Goal: Task Accomplishment & Management: Manage account settings

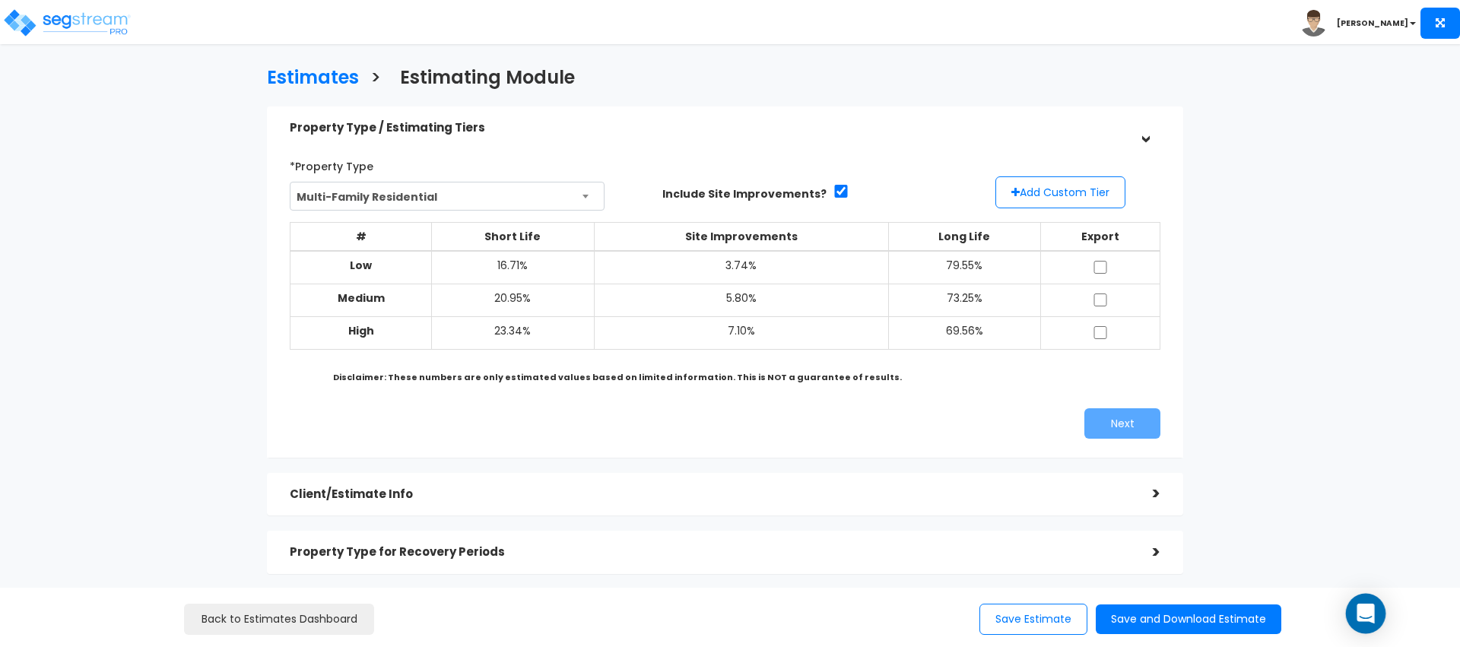
click at [1354, 614] on div "Open Intercom Messenger" at bounding box center [1366, 614] width 40 height 40
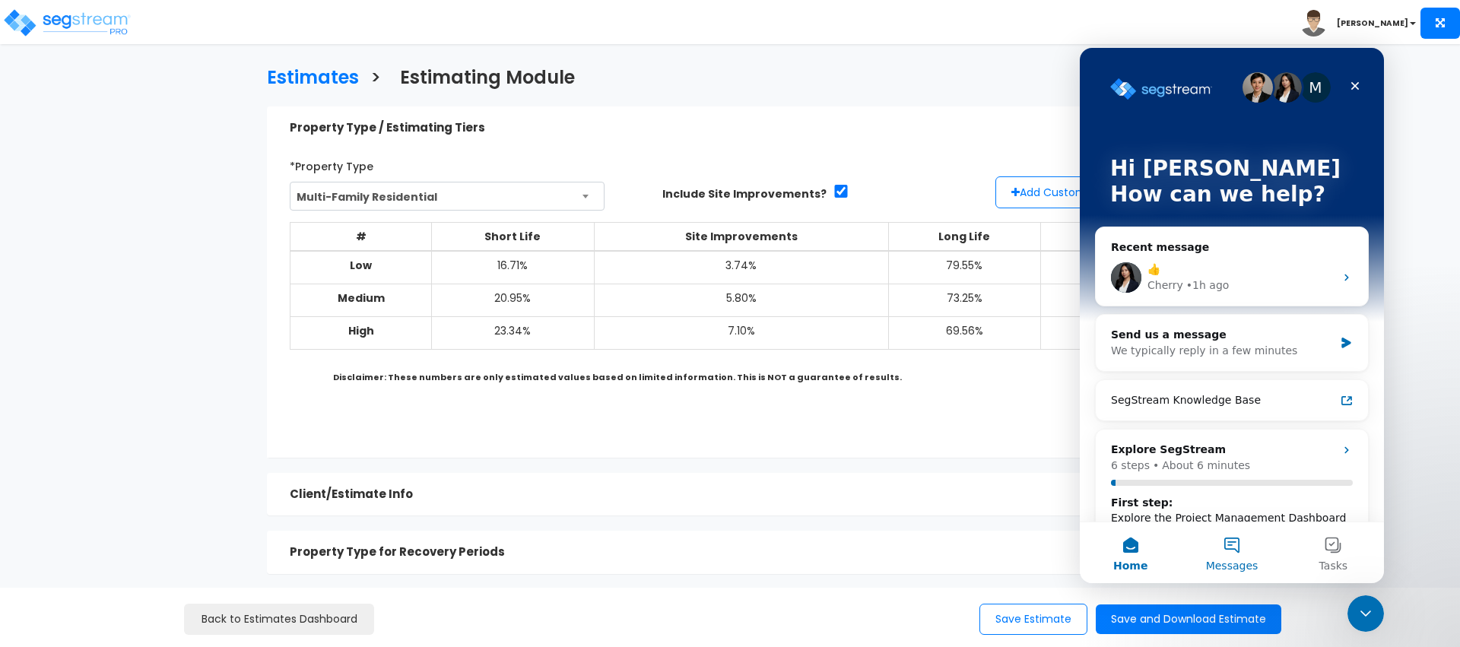
click at [1249, 549] on button "Messages" at bounding box center [1231, 552] width 101 height 61
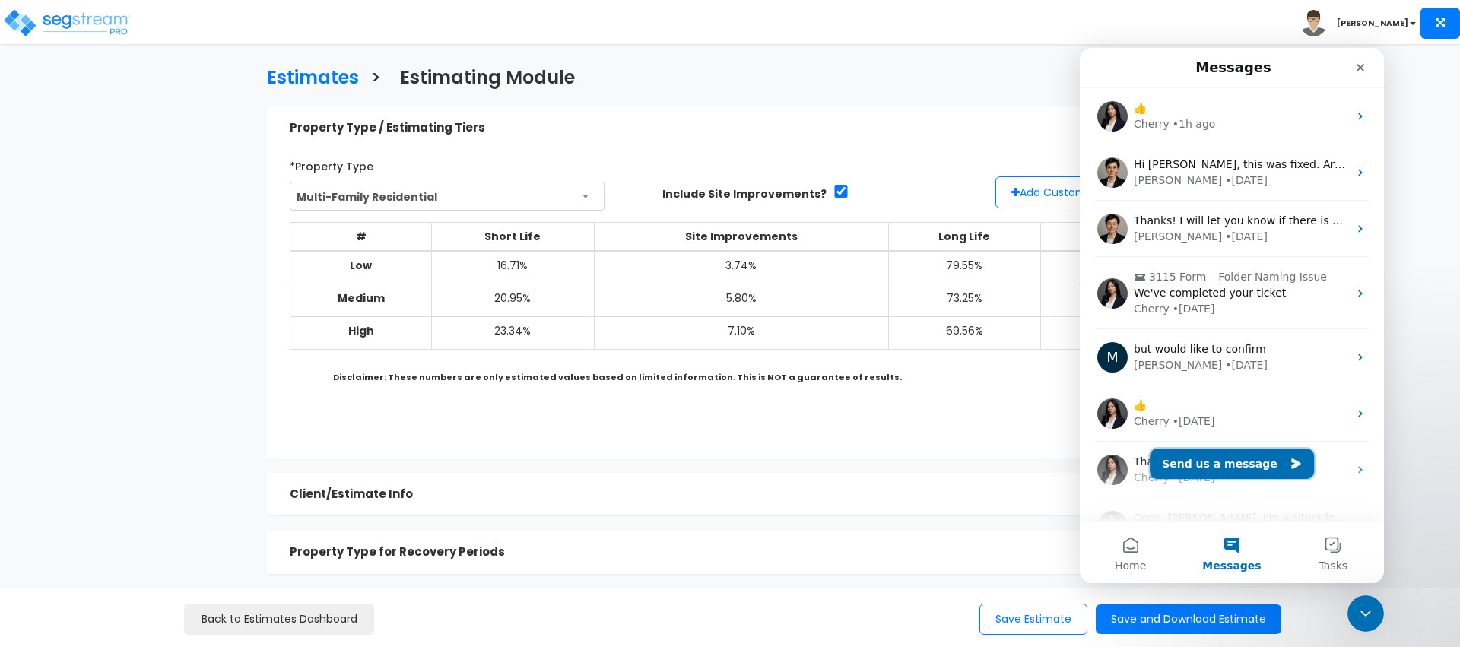
click at [1196, 459] on button "Send us a message" at bounding box center [1232, 464] width 164 height 30
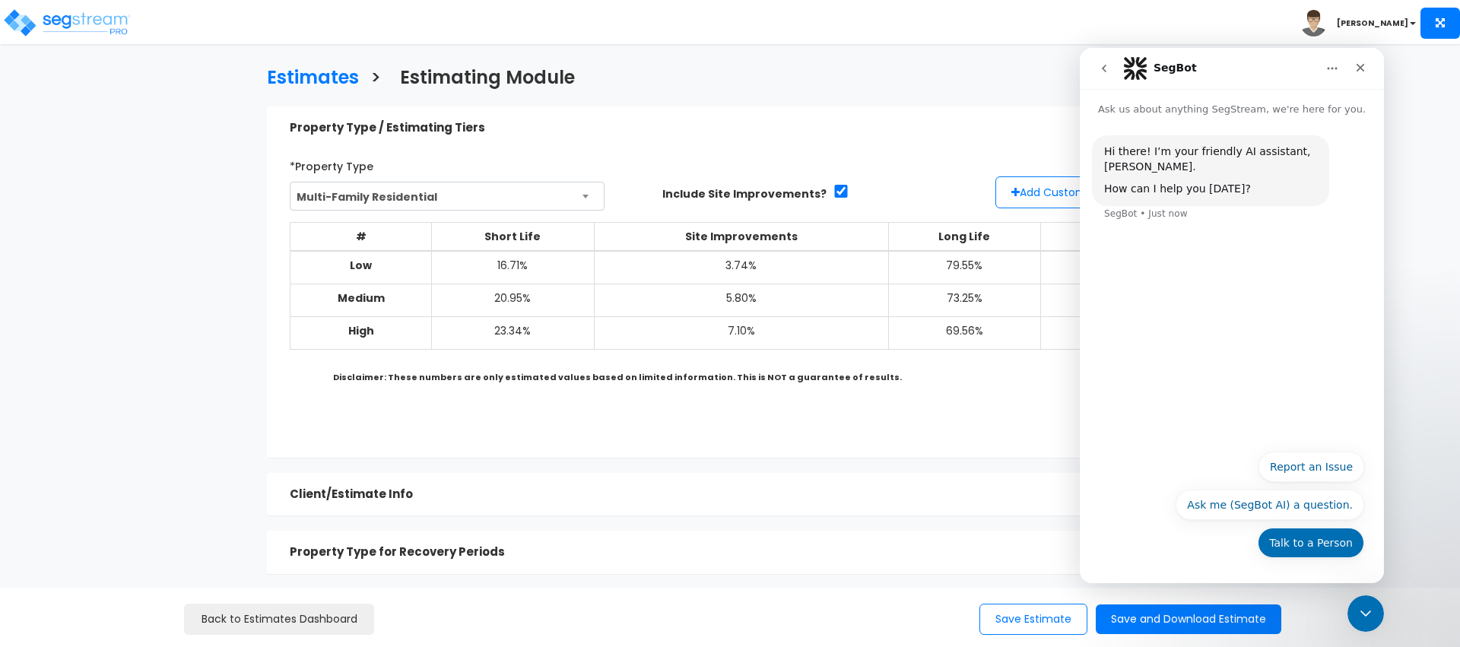
click at [1300, 544] on button "Talk to a Person" at bounding box center [1311, 543] width 106 height 30
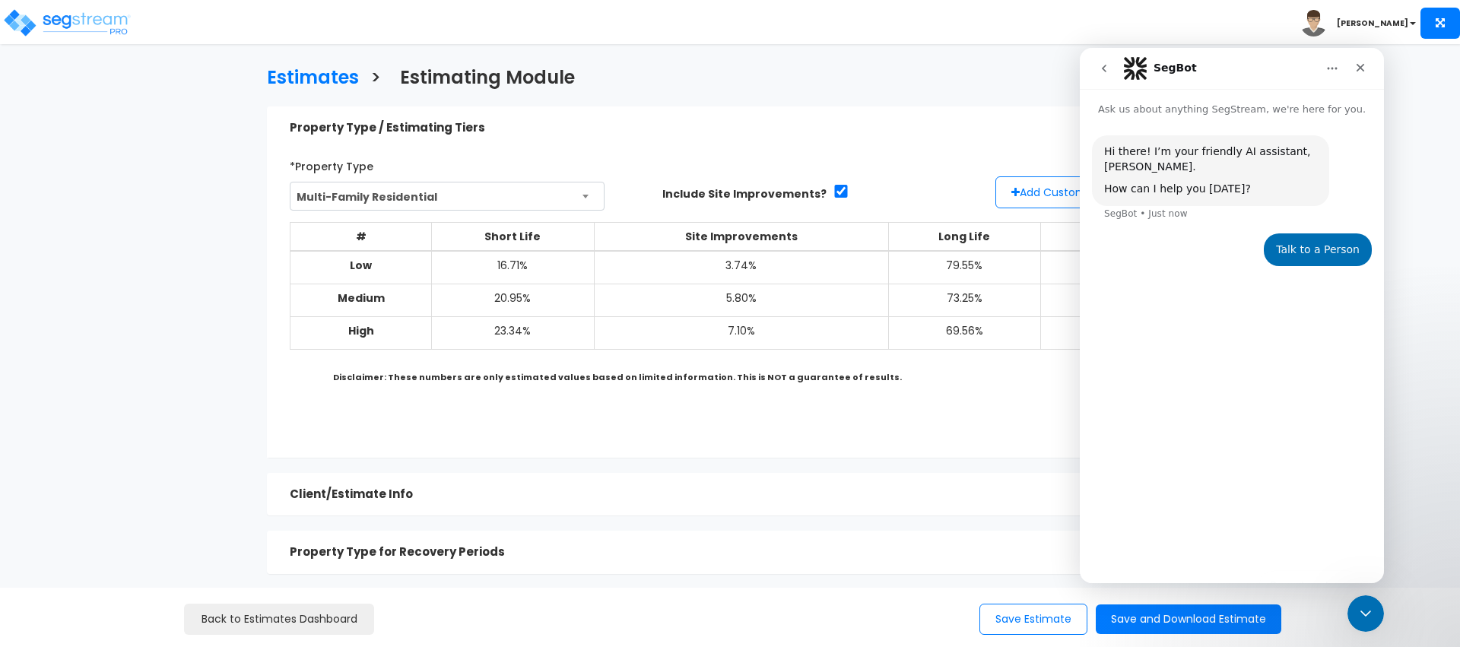
scroll to position [255, 0]
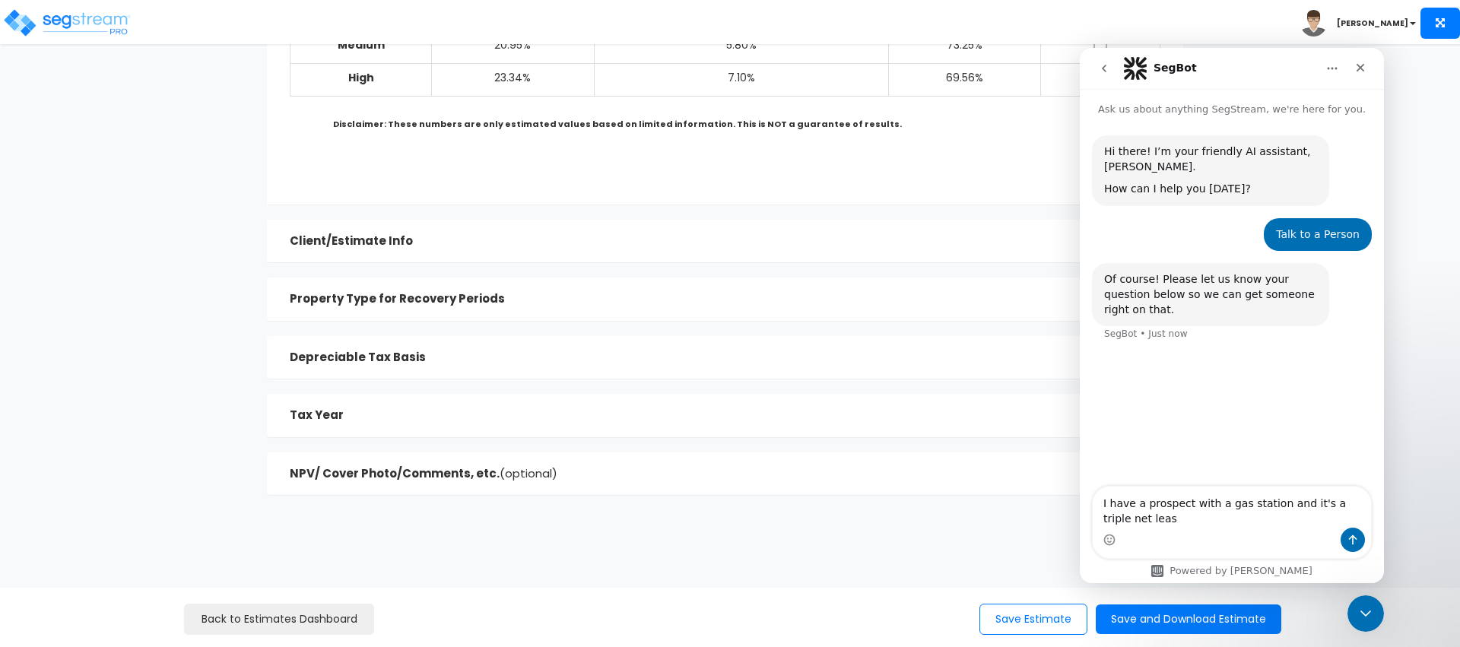
type textarea "I have a prospect with a gas station and it's a triple net lease"
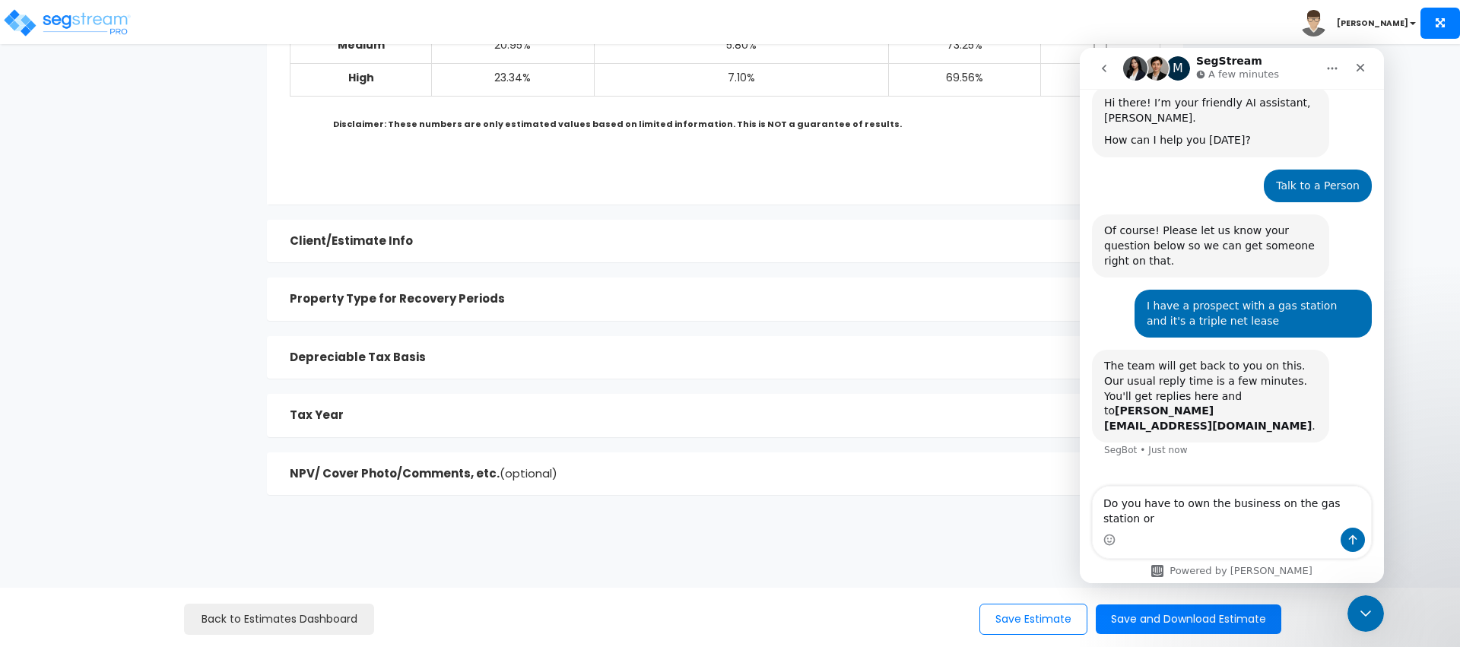
scroll to position [64, 0]
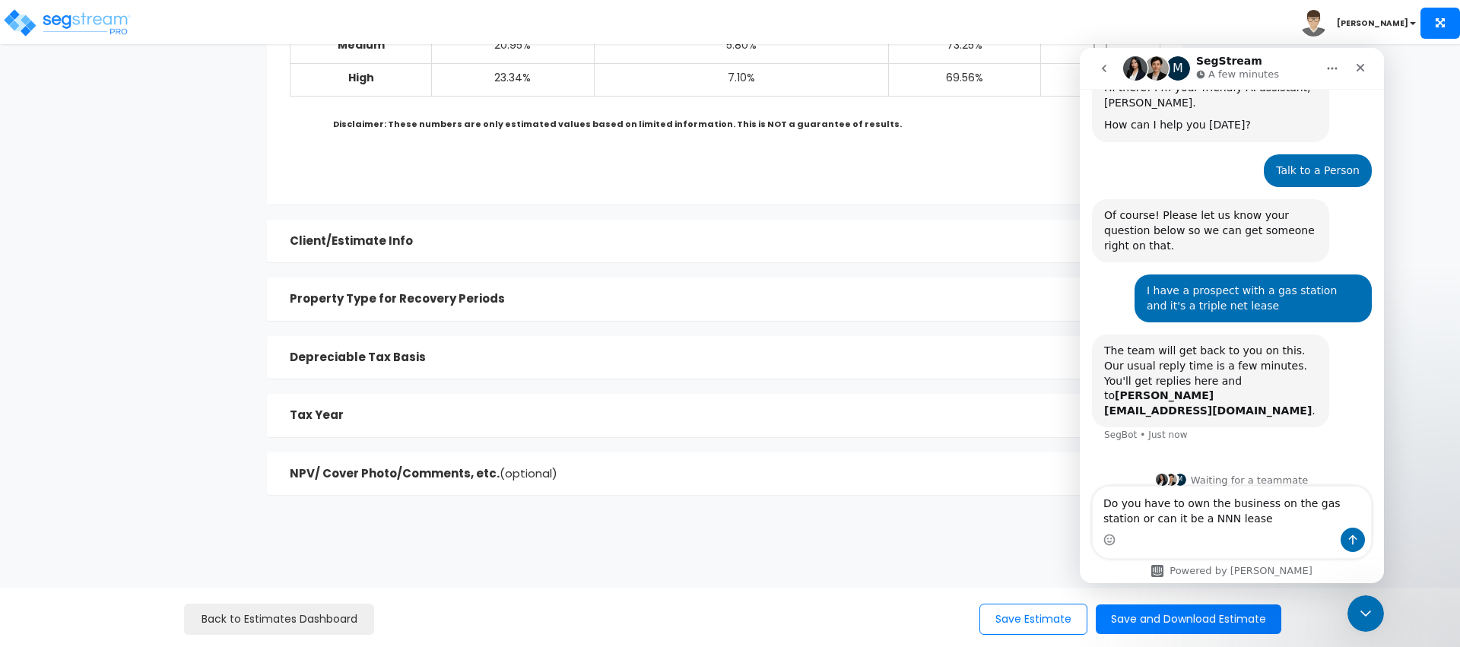
type textarea "Do you have to own the business on the gas station or can it be a NNN lease"
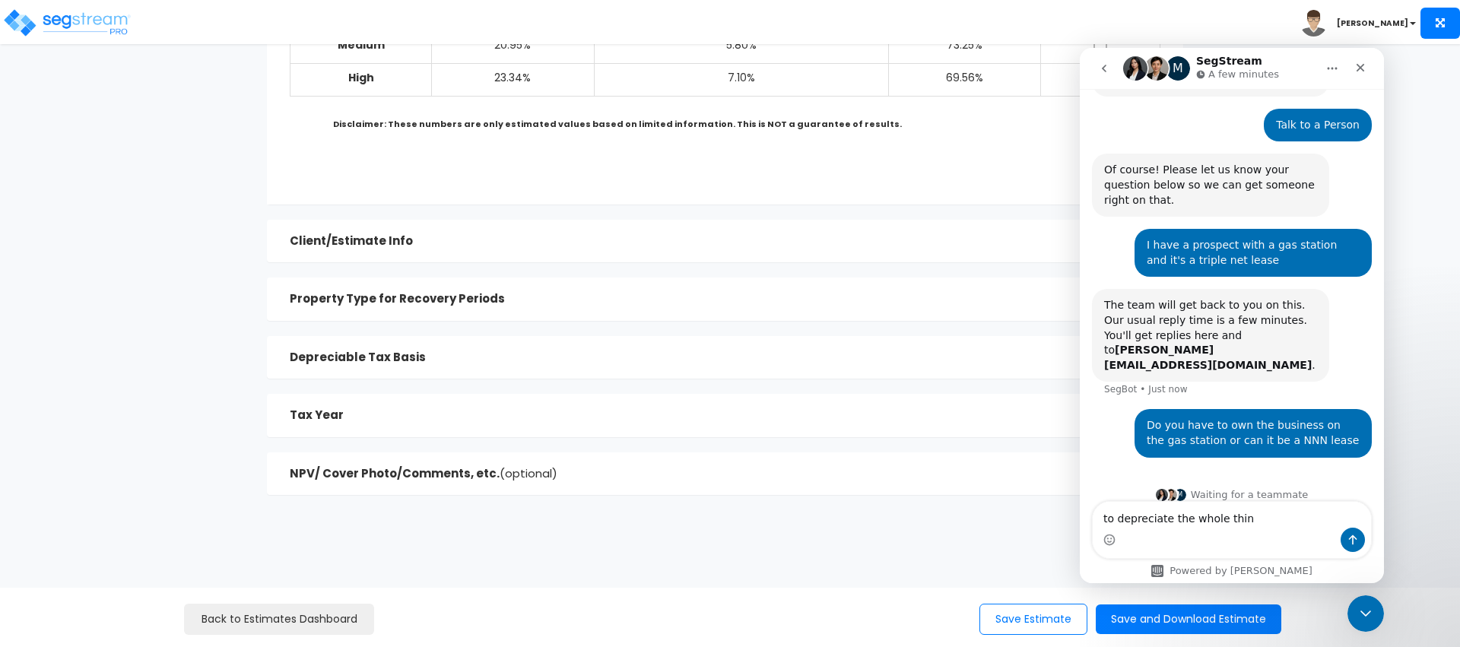
type textarea "to depreciate the whole thing"
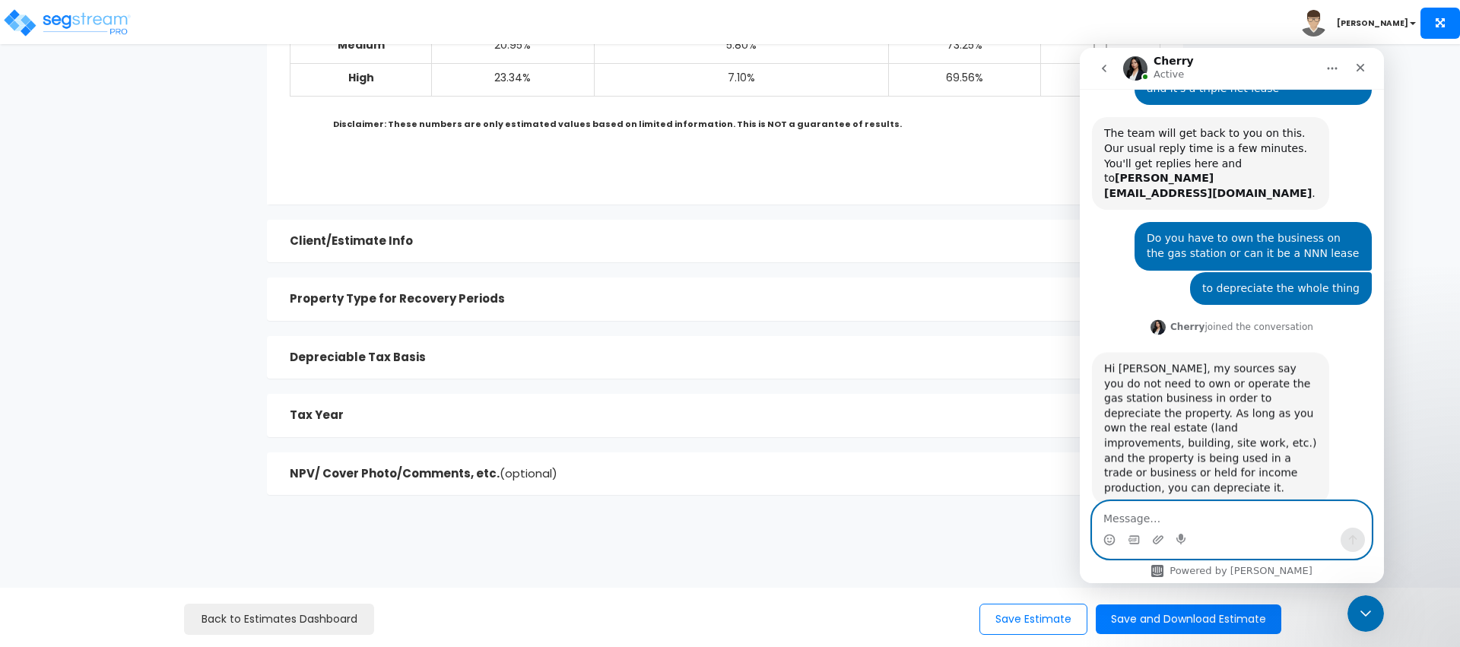
scroll to position [286, 0]
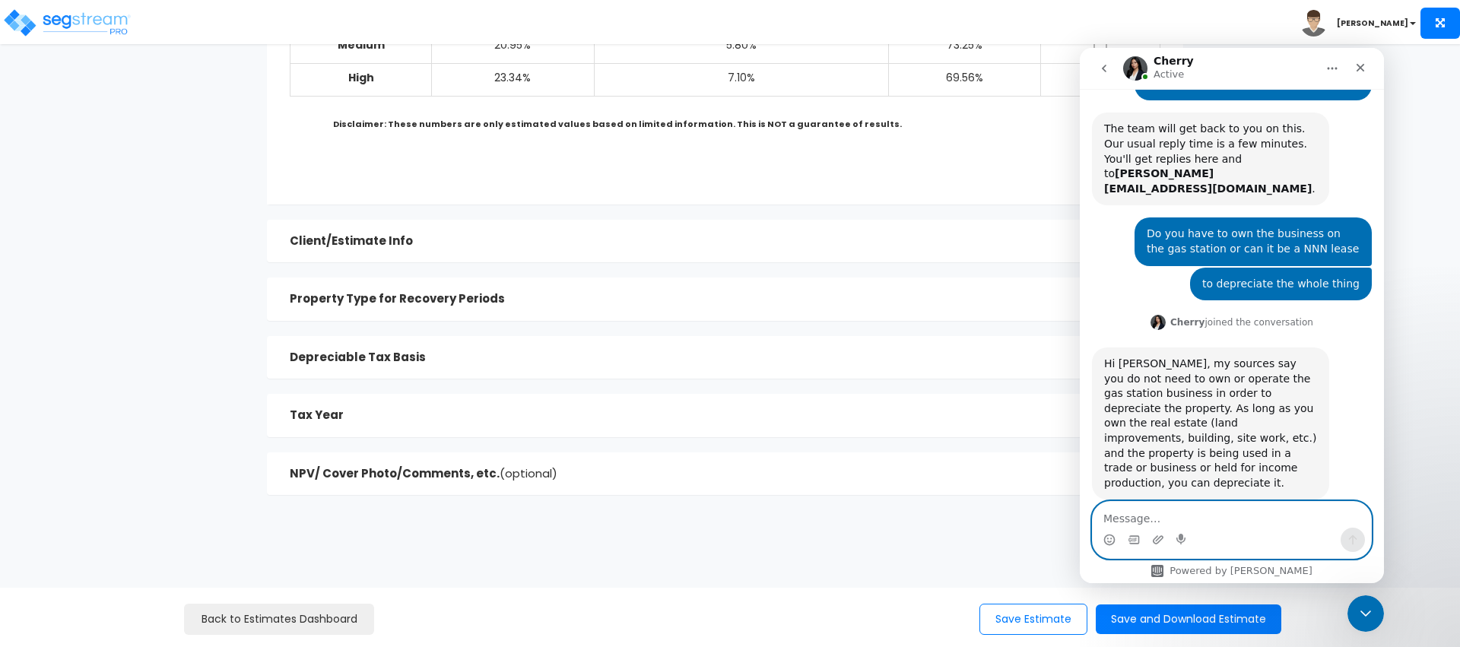
click at [1240, 508] on textarea "Message…" at bounding box center [1232, 515] width 278 height 26
type textarea "Thanks"
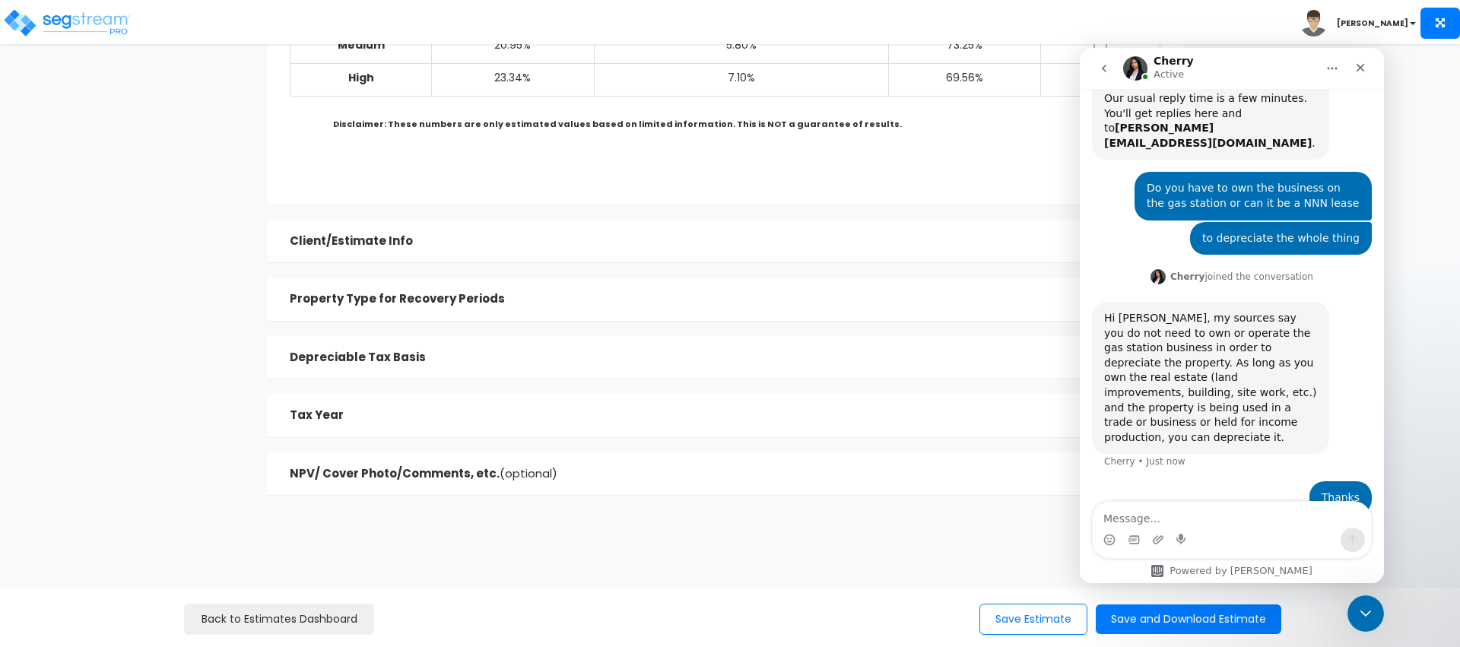
drag, startPoint x: 881, startPoint y: 179, endPoint x: 886, endPoint y: 188, distance: 10.2
click at [882, 180] on div "Next" at bounding box center [948, 170] width 446 height 30
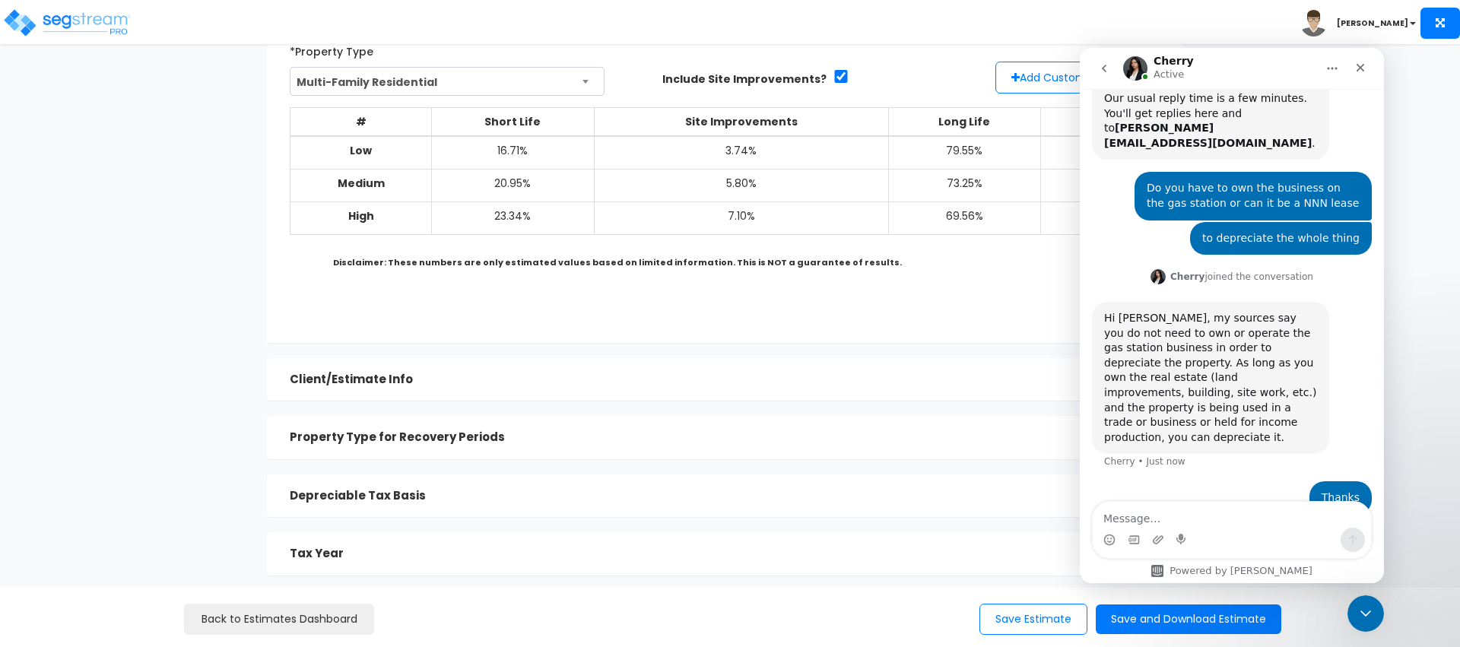
scroll to position [0, 0]
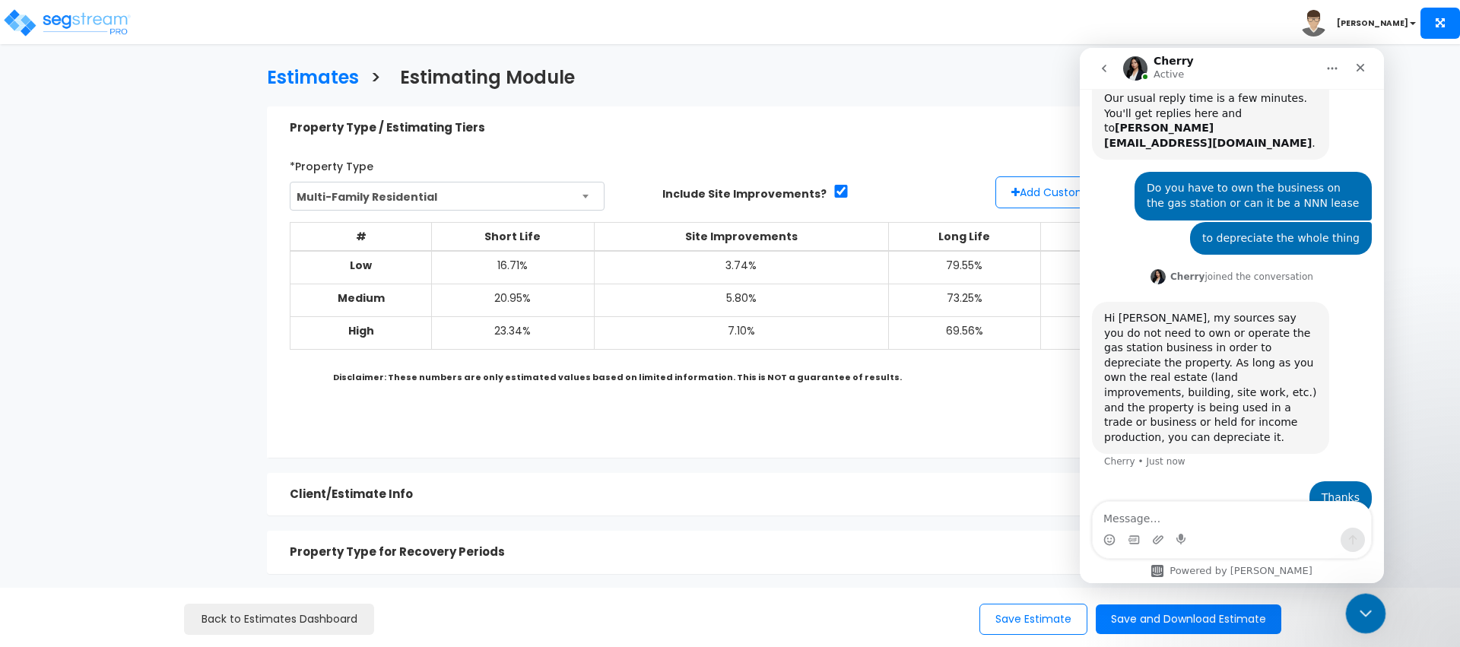
click at [1352, 619] on div "Close Intercom Messenger" at bounding box center [1363, 611] width 36 height 36
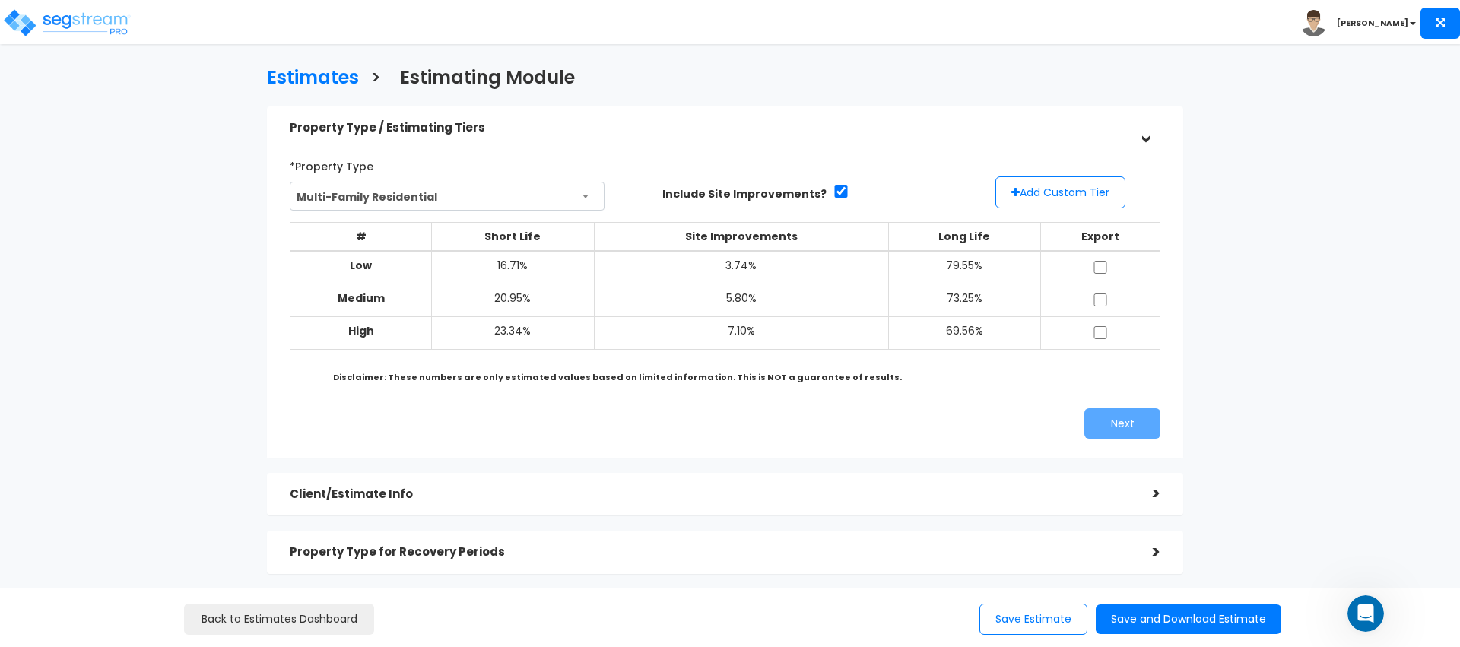
scroll to position [332, 0]
click at [62, 22] on img at bounding box center [66, 23] width 129 height 30
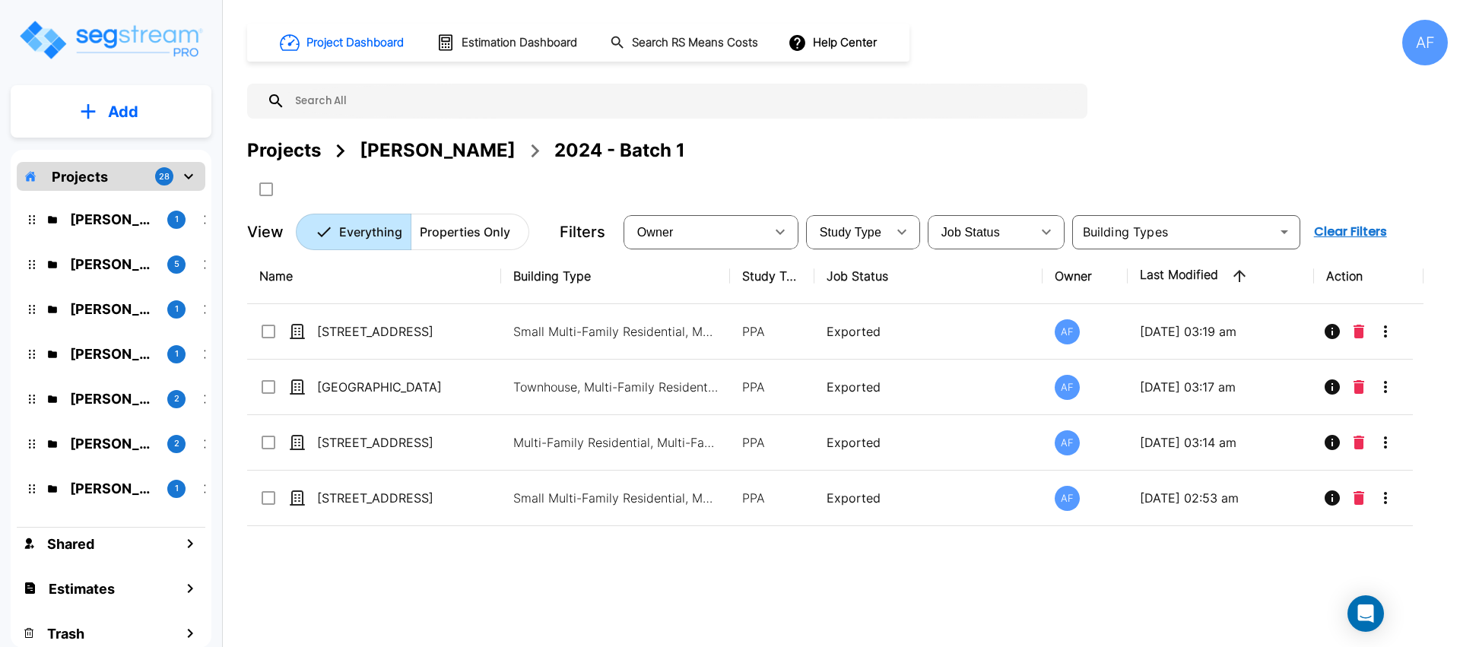
click at [373, 151] on div "[PERSON_NAME]" at bounding box center [438, 150] width 156 height 27
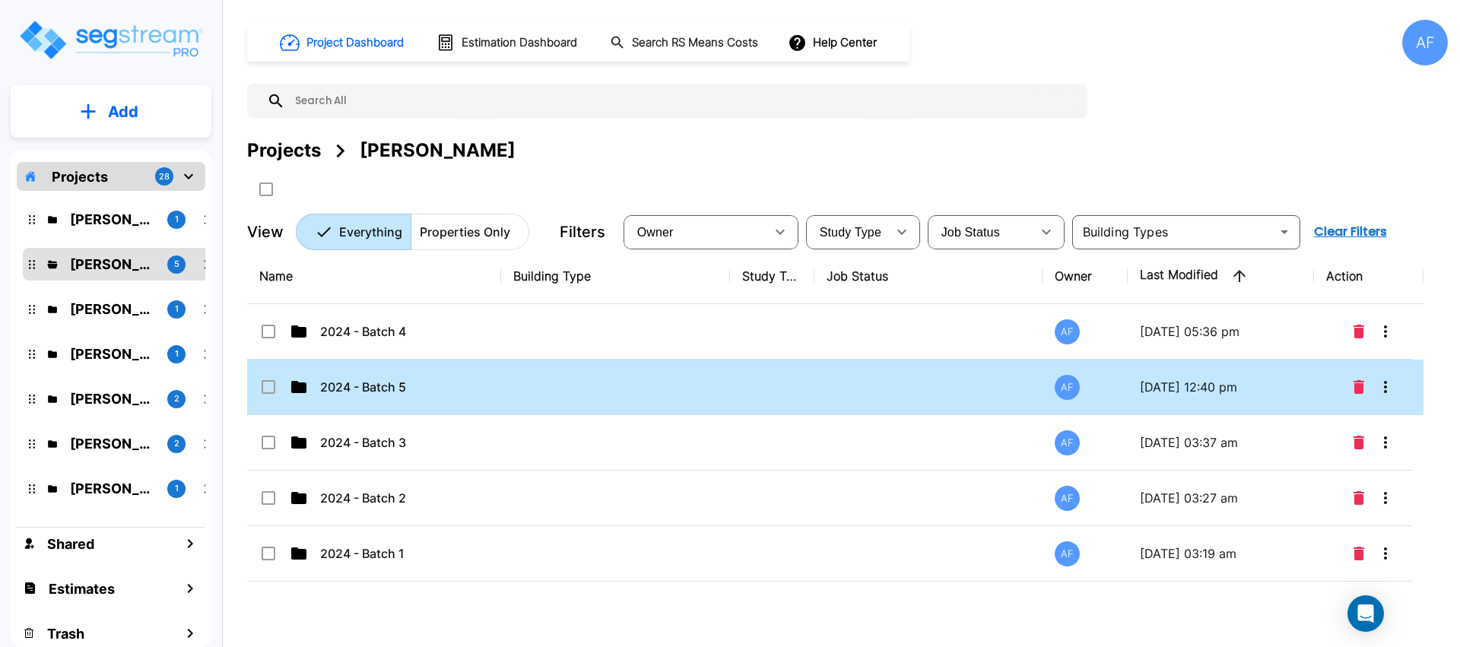
click at [448, 386] on p "2024 - Batch 5" at bounding box center [396, 387] width 152 height 18
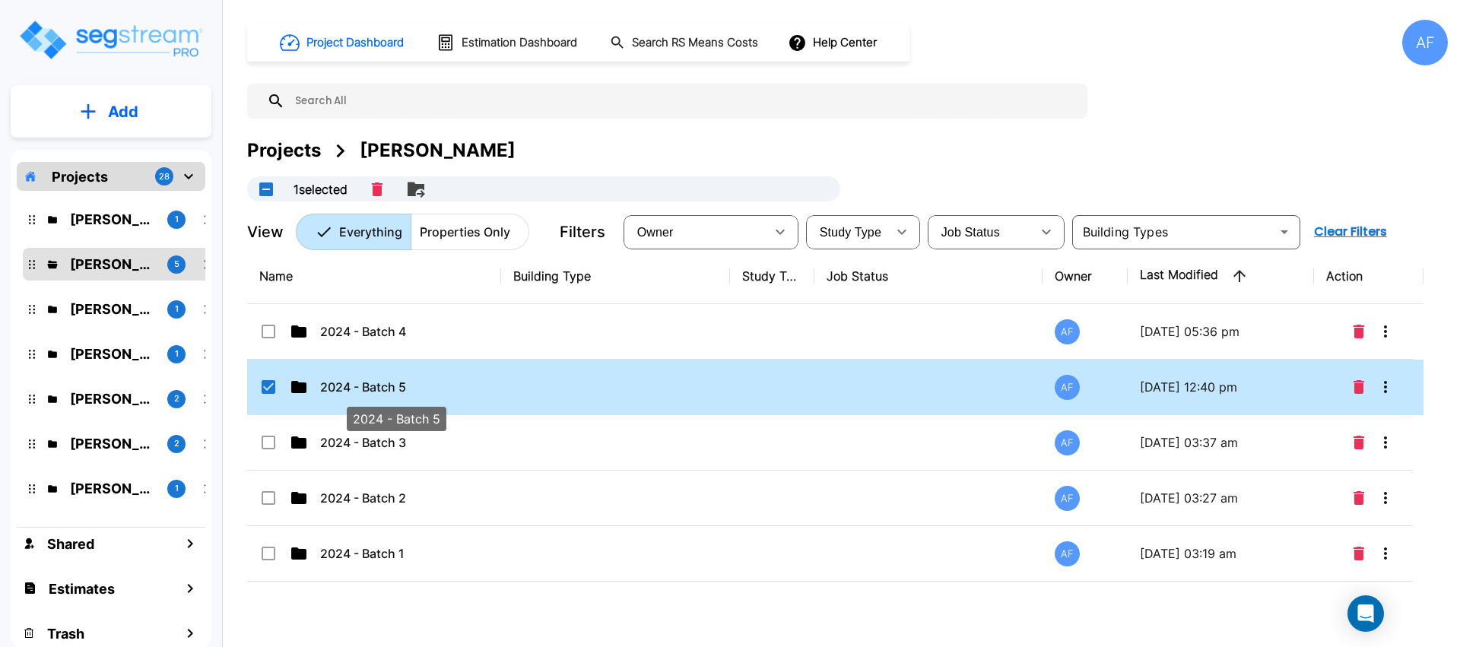
checkbox input "true"
click at [448, 386] on p "2024 - Batch 5" at bounding box center [396, 387] width 152 height 18
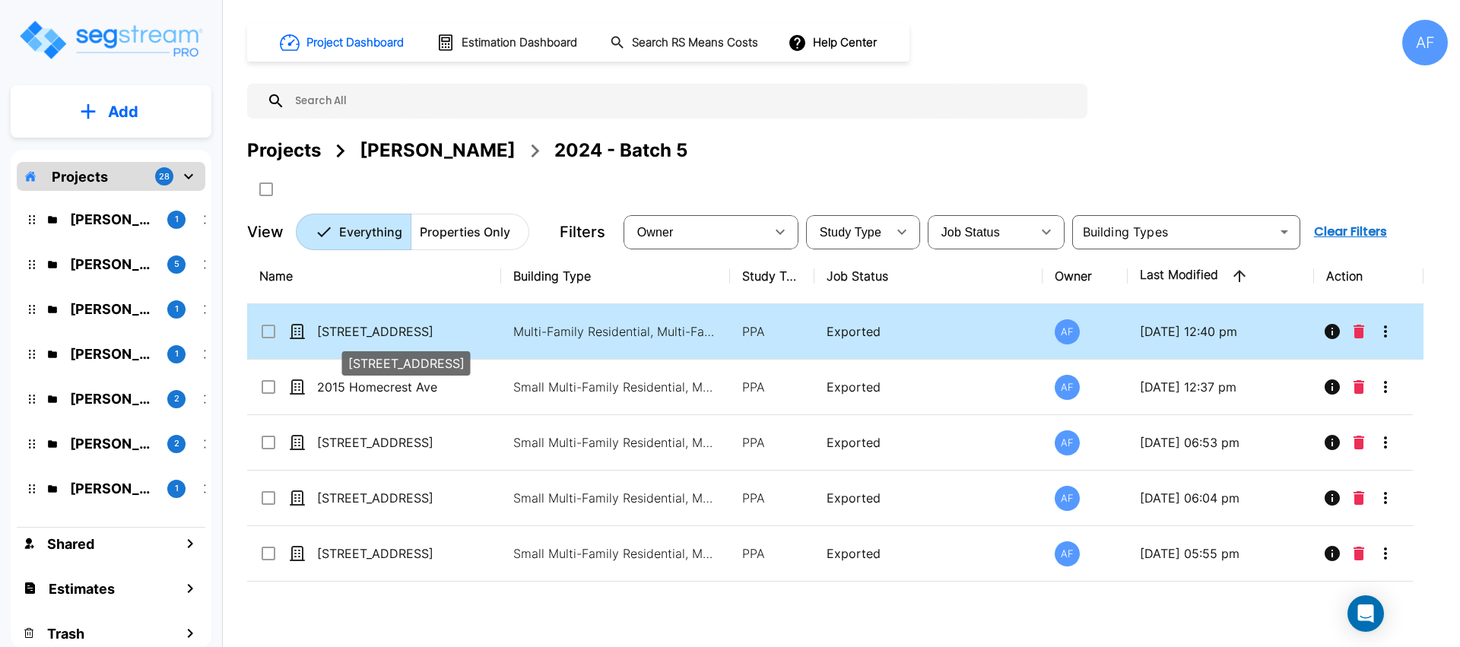
click at [434, 325] on p "[STREET_ADDRESS]" at bounding box center [393, 331] width 152 height 18
checkbox input "true"
click at [434, 325] on p "[STREET_ADDRESS]" at bounding box center [393, 331] width 152 height 18
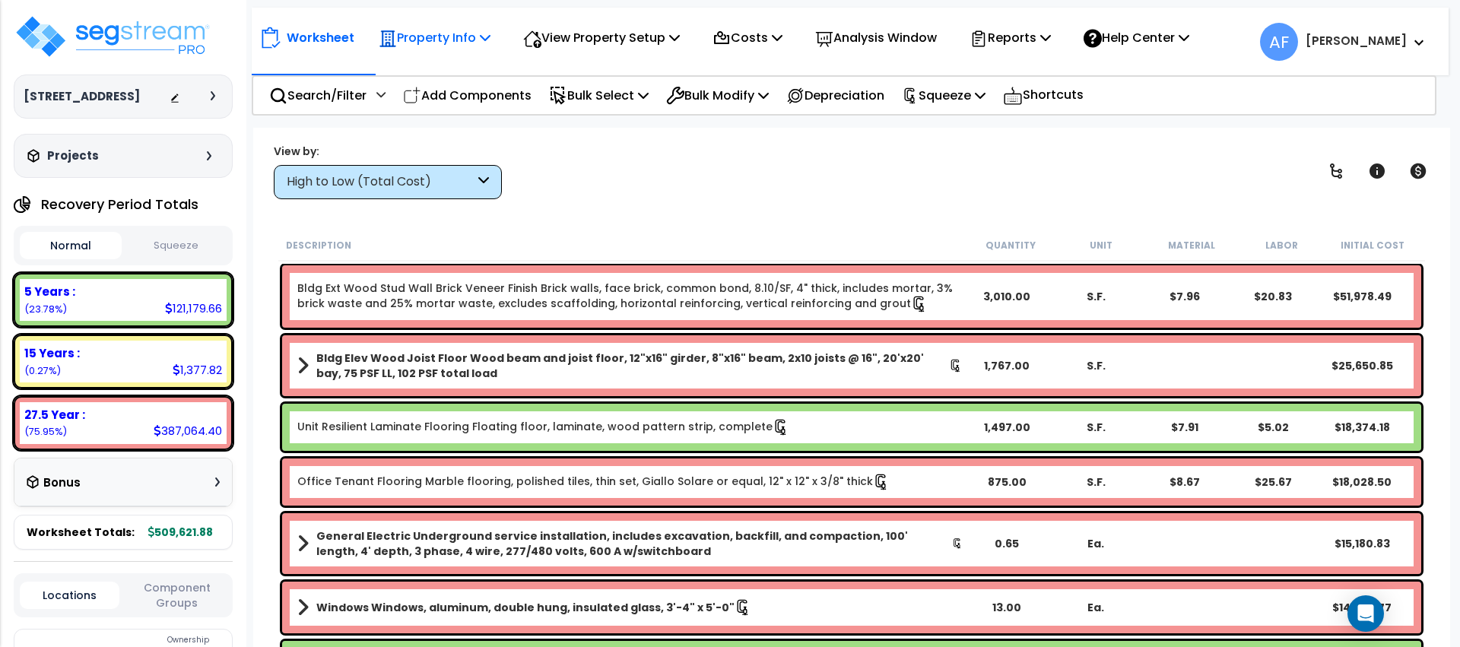
click at [471, 24] on div "Property Info" at bounding box center [435, 38] width 112 height 36
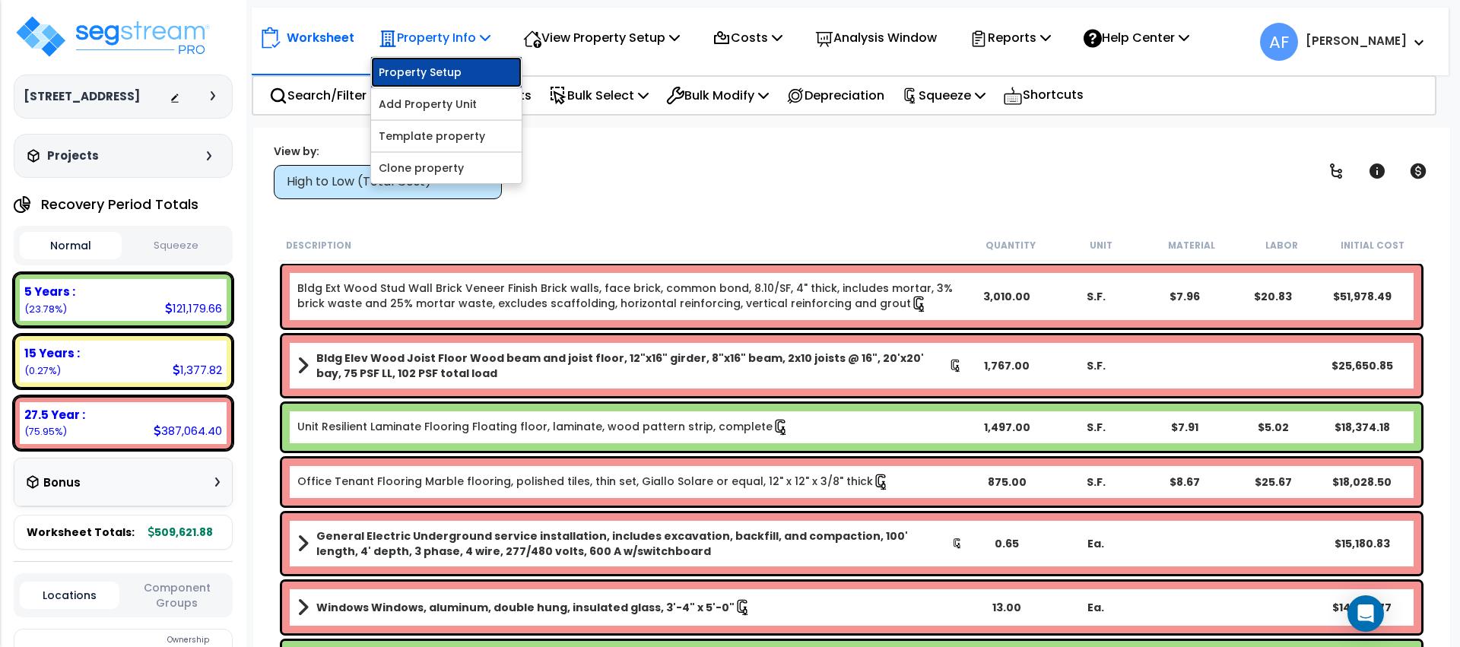
click at [469, 62] on link "Property Setup" at bounding box center [446, 72] width 151 height 30
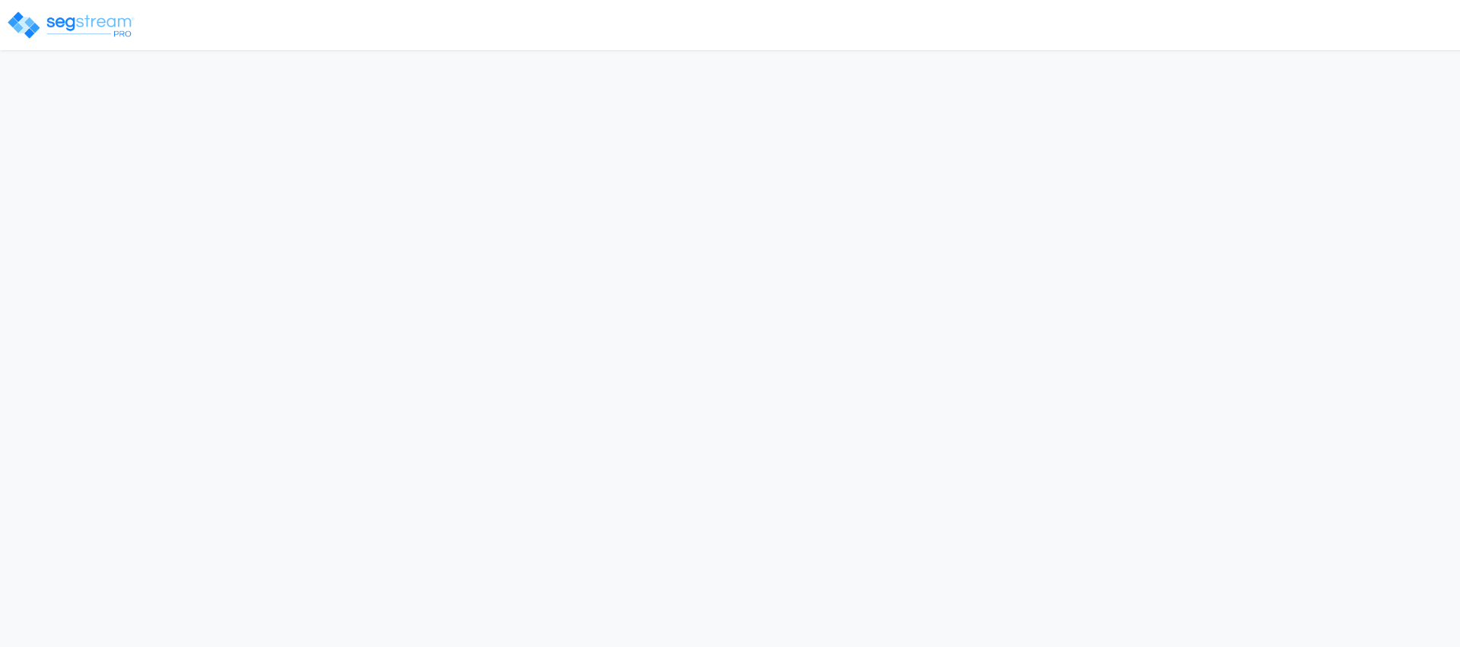
select select "2024"
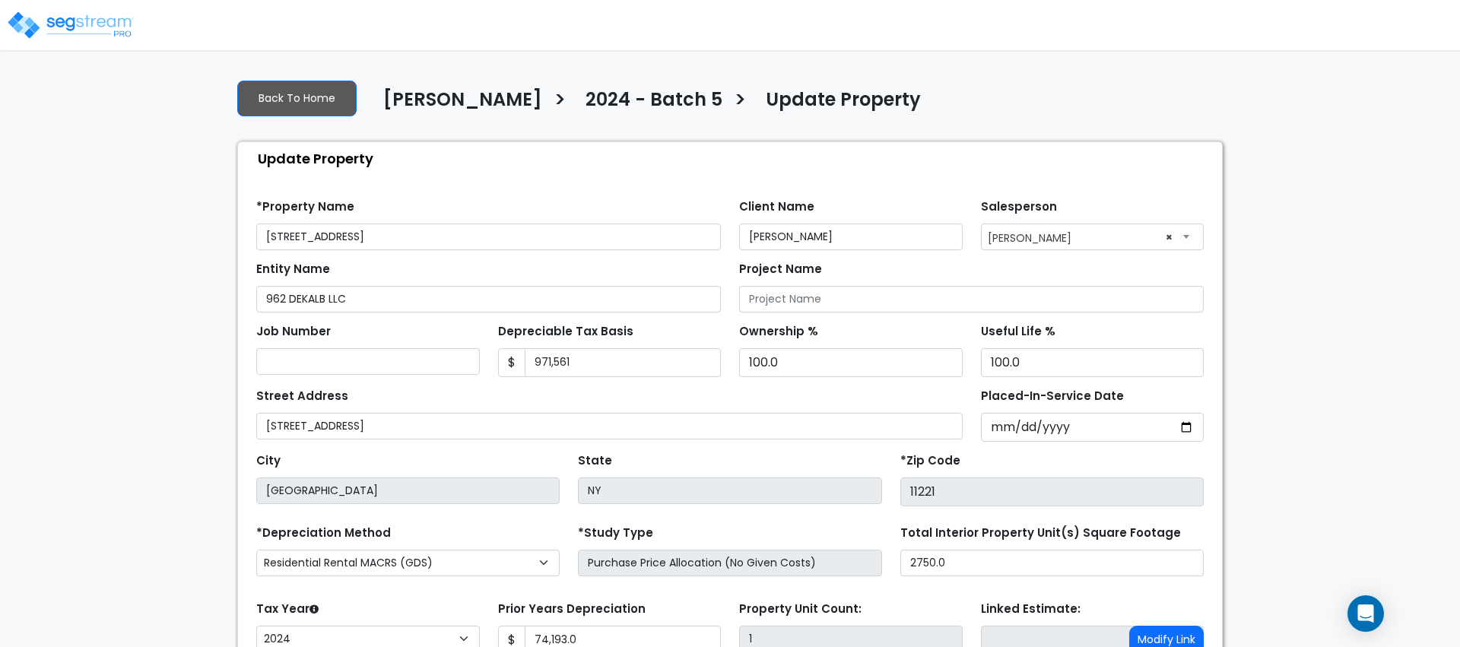
scroll to position [131, 0]
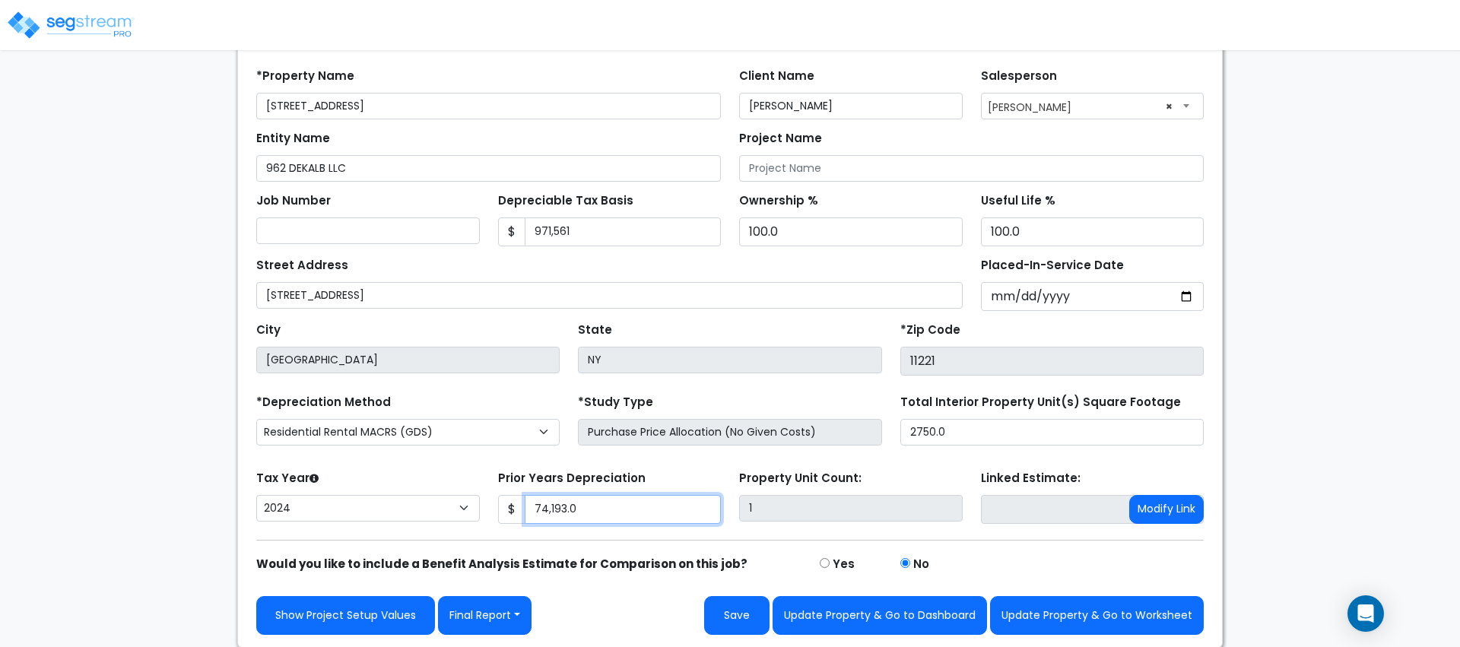
click at [588, 502] on input "74,193.0" at bounding box center [623, 509] width 197 height 29
click at [576, 507] on input "74,193.0" at bounding box center [623, 509] width 197 height 29
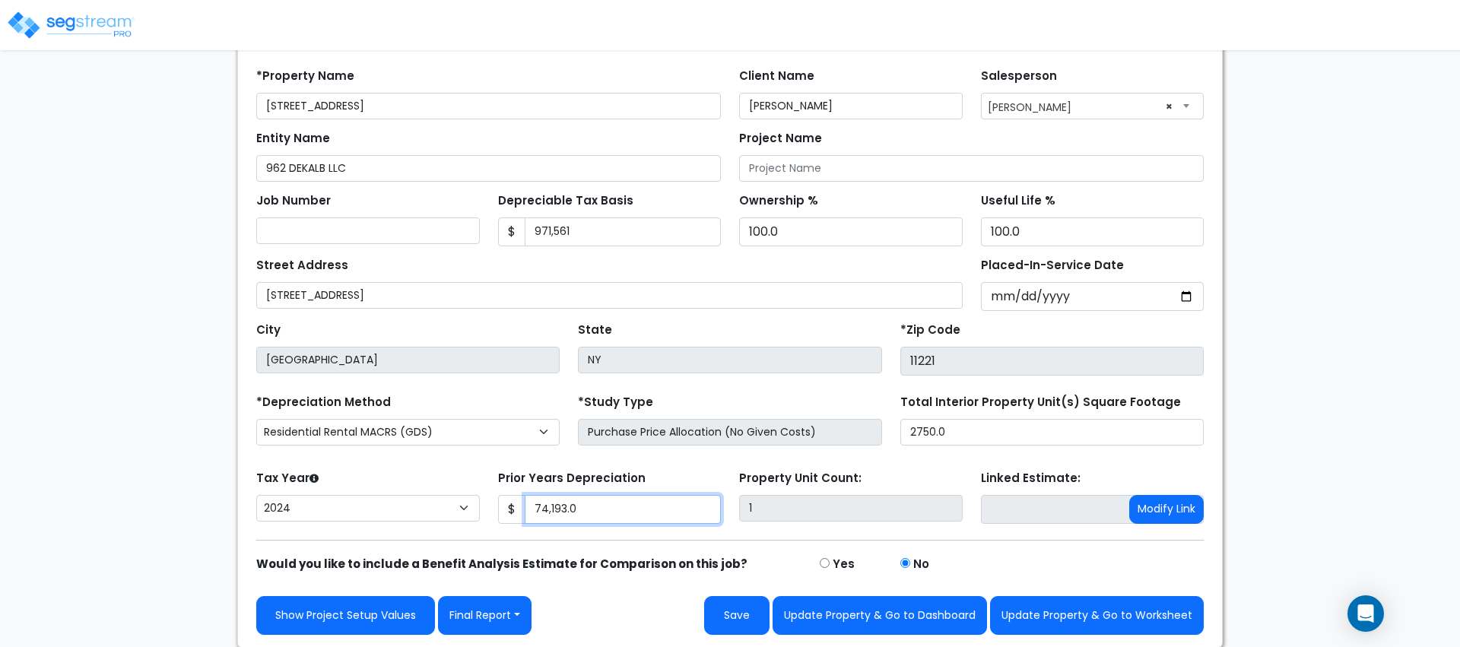
click at [576, 507] on input "74,193.0" at bounding box center [623, 509] width 197 height 29
paste input "text"
click at [643, 481] on div "Prior Years Depreciation $" at bounding box center [610, 495] width 224 height 57
click at [650, 535] on form "*Property Name 962 Dekalb Ave Client Name Moshe Toiv Salesperson" at bounding box center [729, 346] width 947 height 578
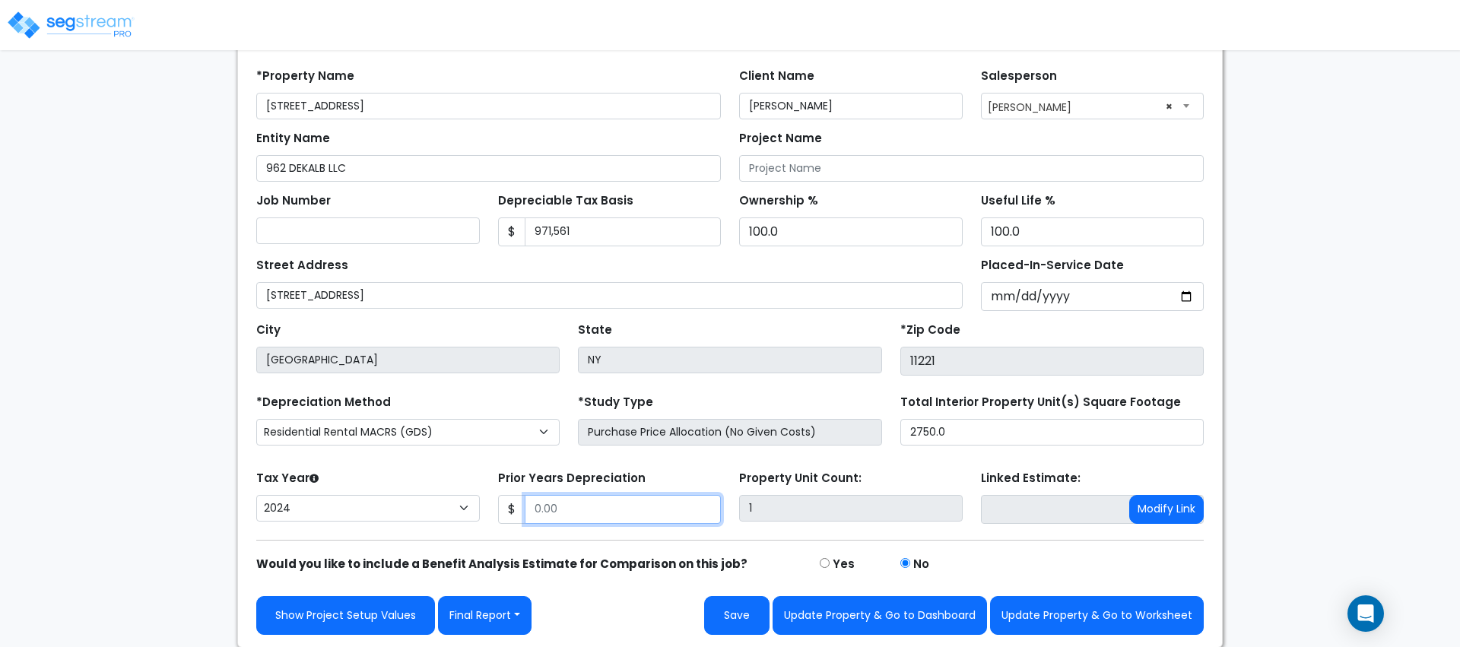
click at [643, 516] on input "Prior Years Depreciation" at bounding box center [623, 509] width 197 height 29
click at [655, 500] on input "Prior Years Depreciation" at bounding box center [623, 509] width 197 height 29
click at [658, 464] on form "*Property Name 962 Dekalb Ave Client Name Moshe Toiv Salesperson" at bounding box center [729, 346] width 947 height 578
click at [651, 509] on input "Prior Years Depreciation" at bounding box center [623, 509] width 197 height 29
type input "73,477"
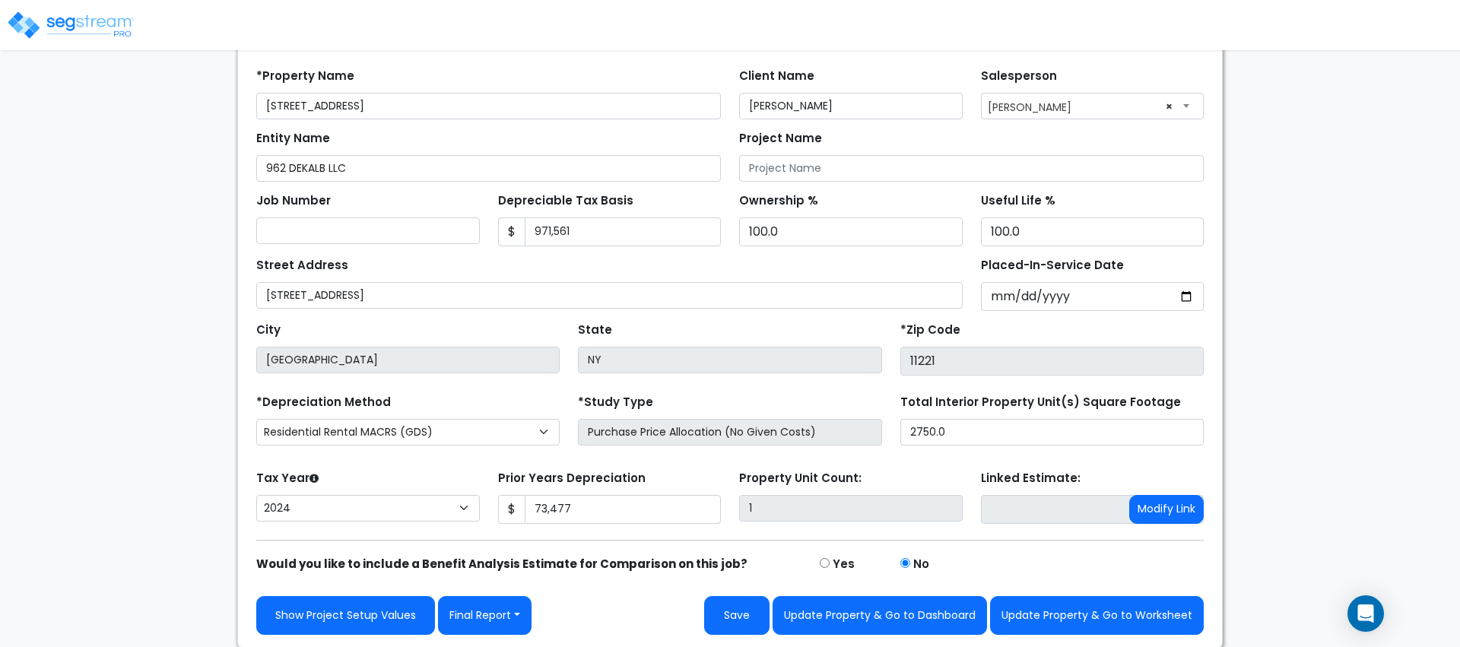
click at [659, 537] on form "*Property Name 962 Dekalb Ave Client Name Moshe Toiv Salesperson" at bounding box center [729, 346] width 947 height 578
click at [1033, 296] on input "2023-07-01" at bounding box center [1093, 296] width 224 height 29
type input "0002-07-01"
select select "2"
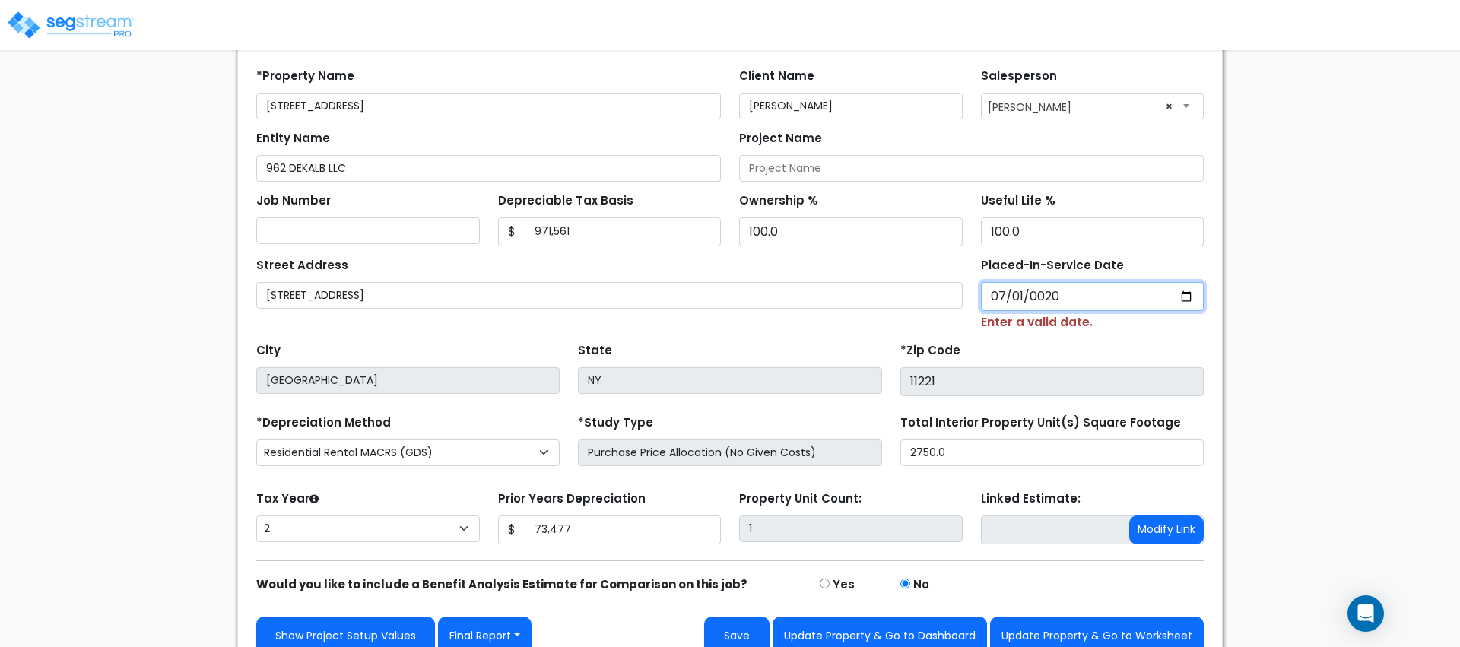
type input "0202-07-01"
select select "202"
type input "2022-07-01"
select select "2022"
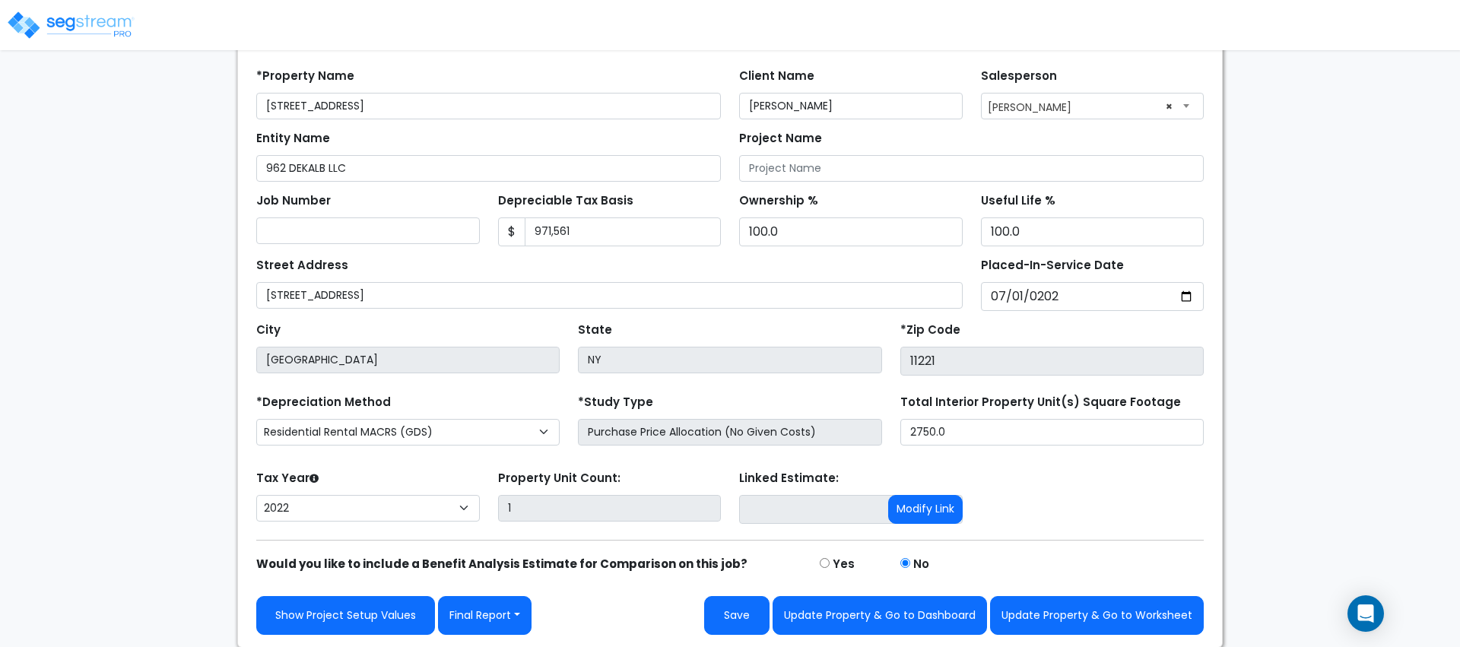
click at [1036, 322] on div "*Zip Code 11221" at bounding box center [1051, 347] width 303 height 57
click at [1042, 622] on button "Update Property & Go to Worksheet" at bounding box center [1097, 615] width 214 height 39
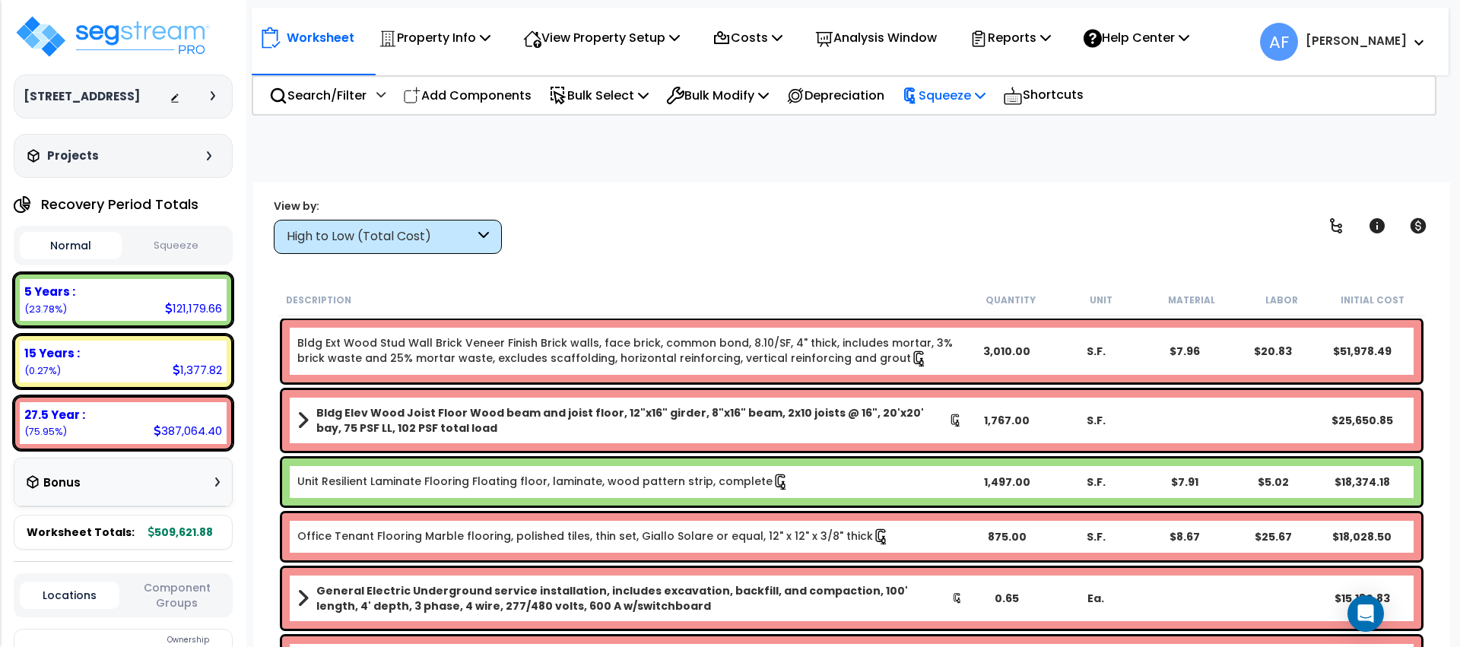
click at [985, 96] on p "Squeeze" at bounding box center [944, 95] width 84 height 21
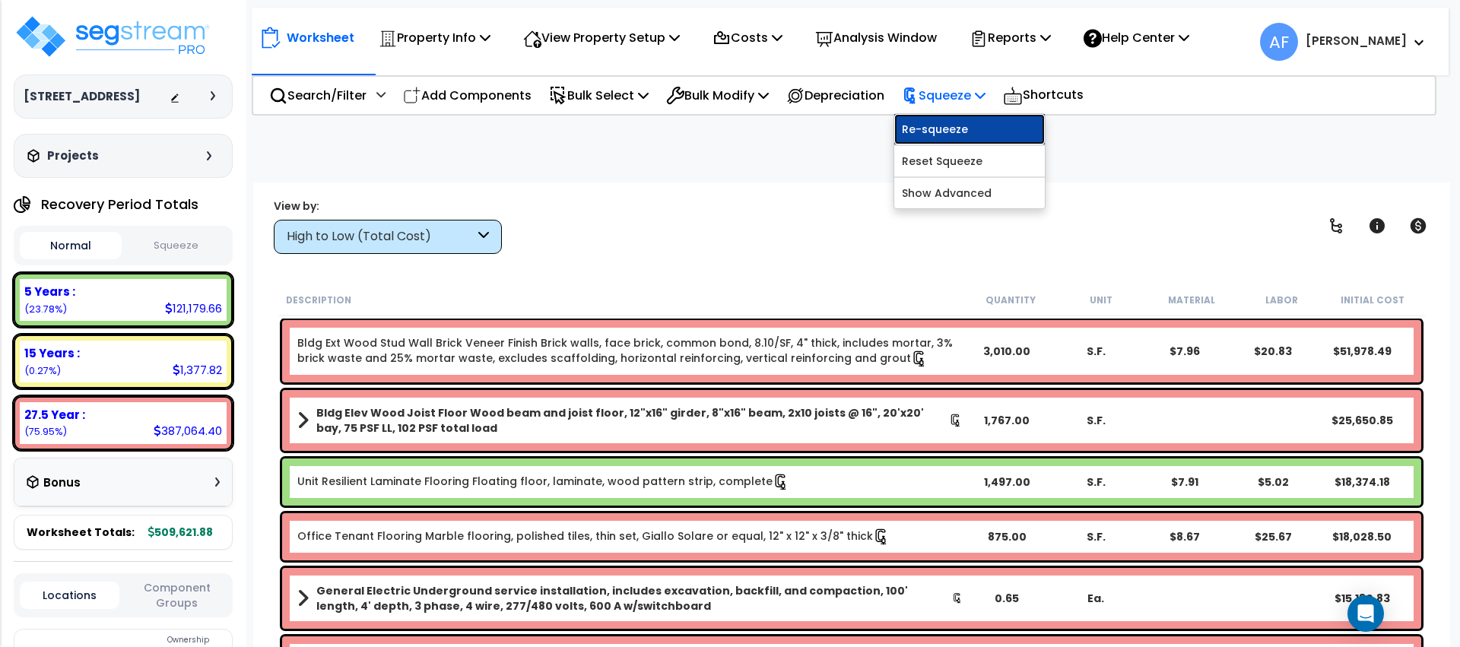
click at [976, 123] on link "Re-squeeze" at bounding box center [969, 129] width 151 height 30
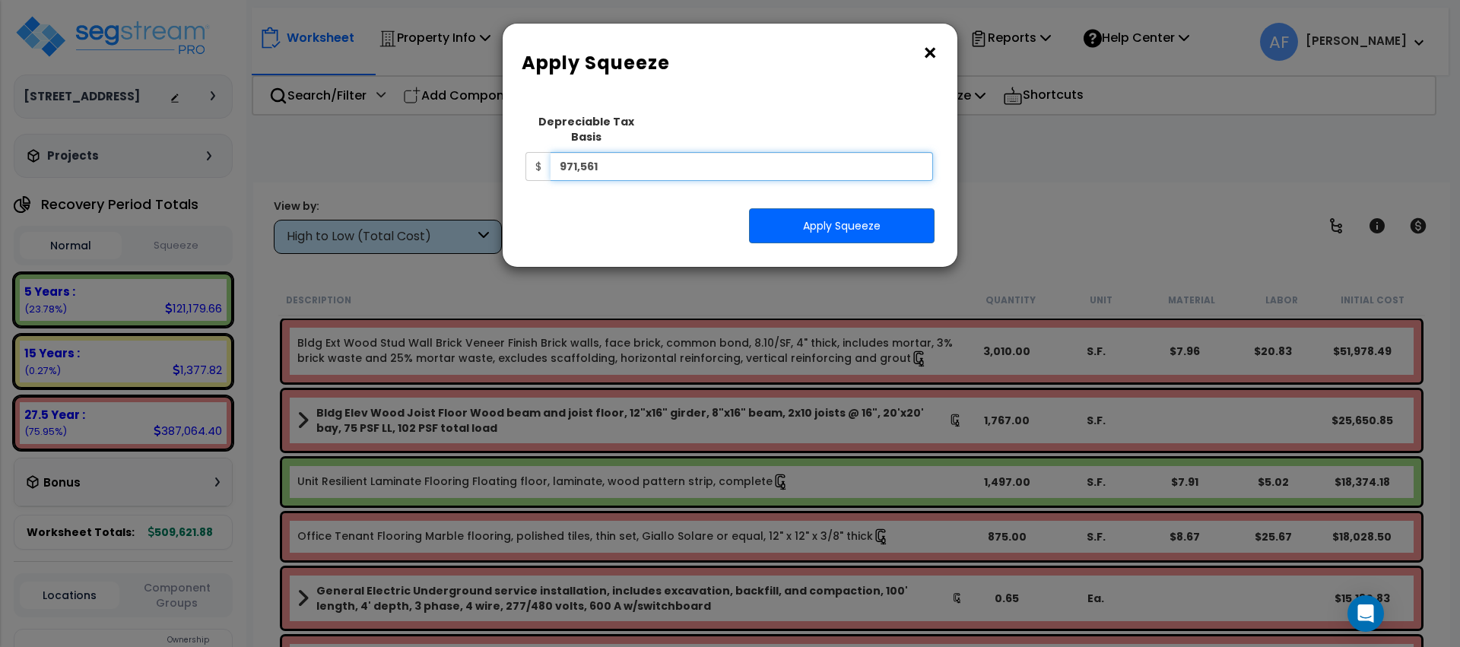
click at [722, 154] on input "971,561" at bounding box center [742, 166] width 382 height 29
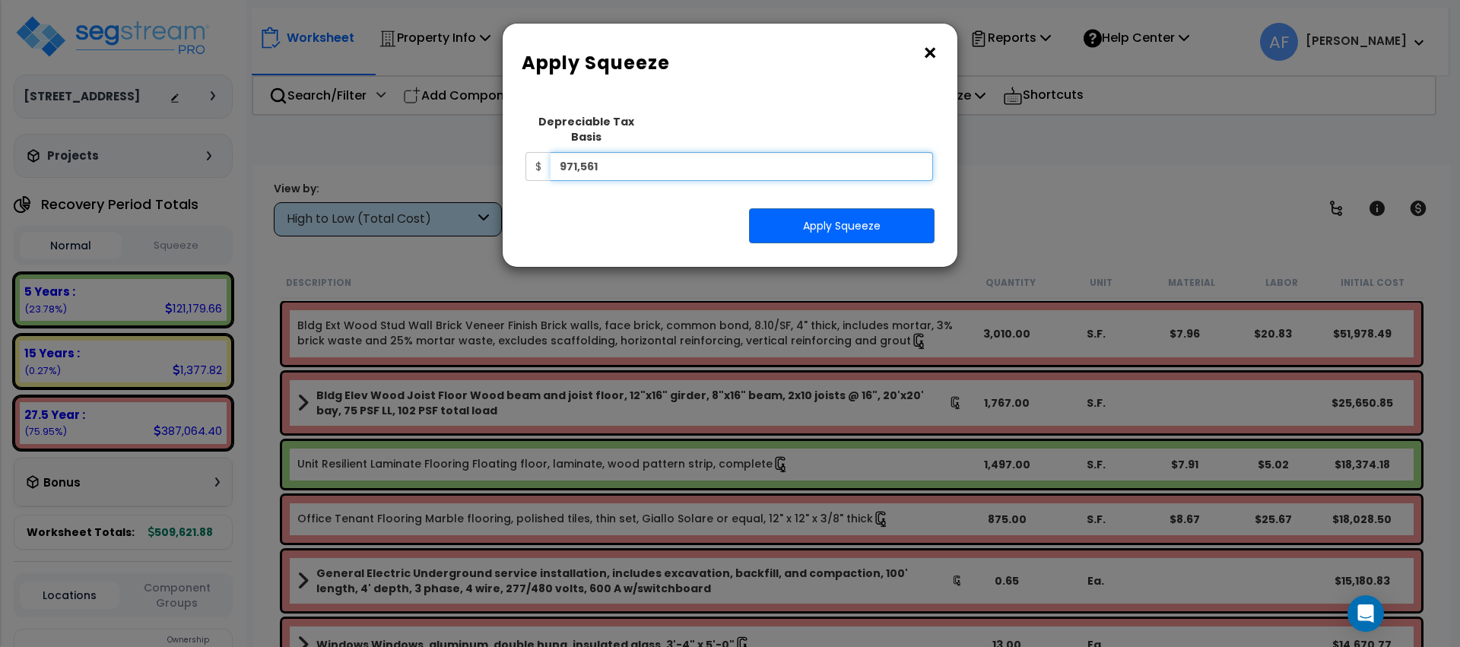
click at [722, 154] on input "971,561" at bounding box center [742, 166] width 382 height 29
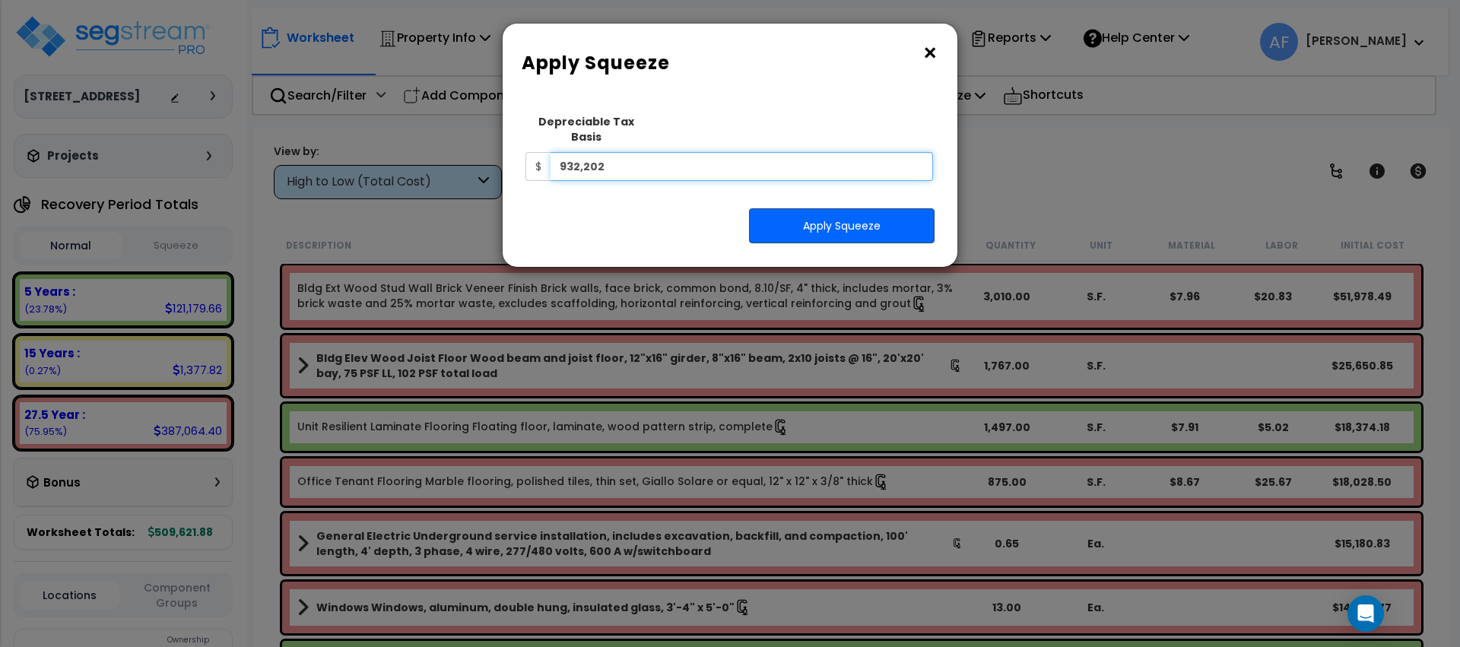
type input "932,202"
click at [816, 211] on button "Apply Squeeze" at bounding box center [842, 225] width 186 height 35
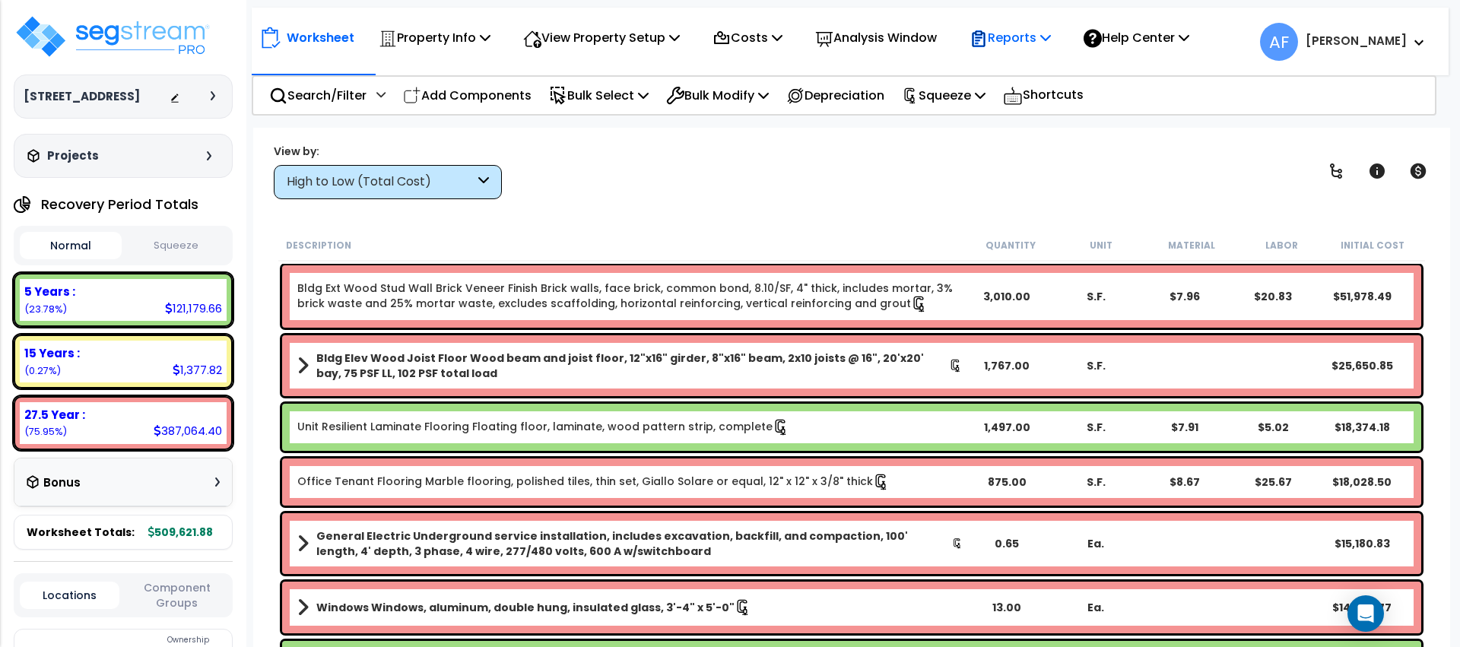
click at [1048, 46] on p "Reports" at bounding box center [1010, 37] width 81 height 21
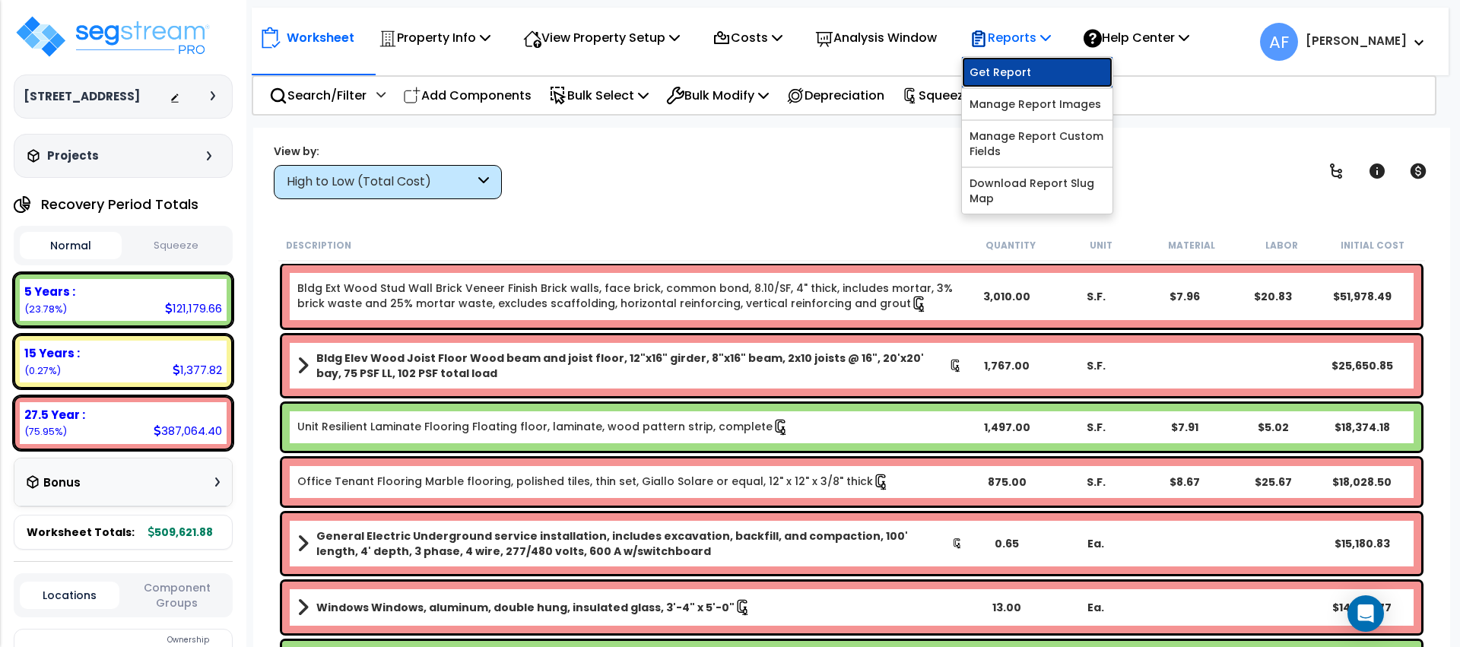
click at [1020, 63] on link "Get Report" at bounding box center [1037, 72] width 151 height 30
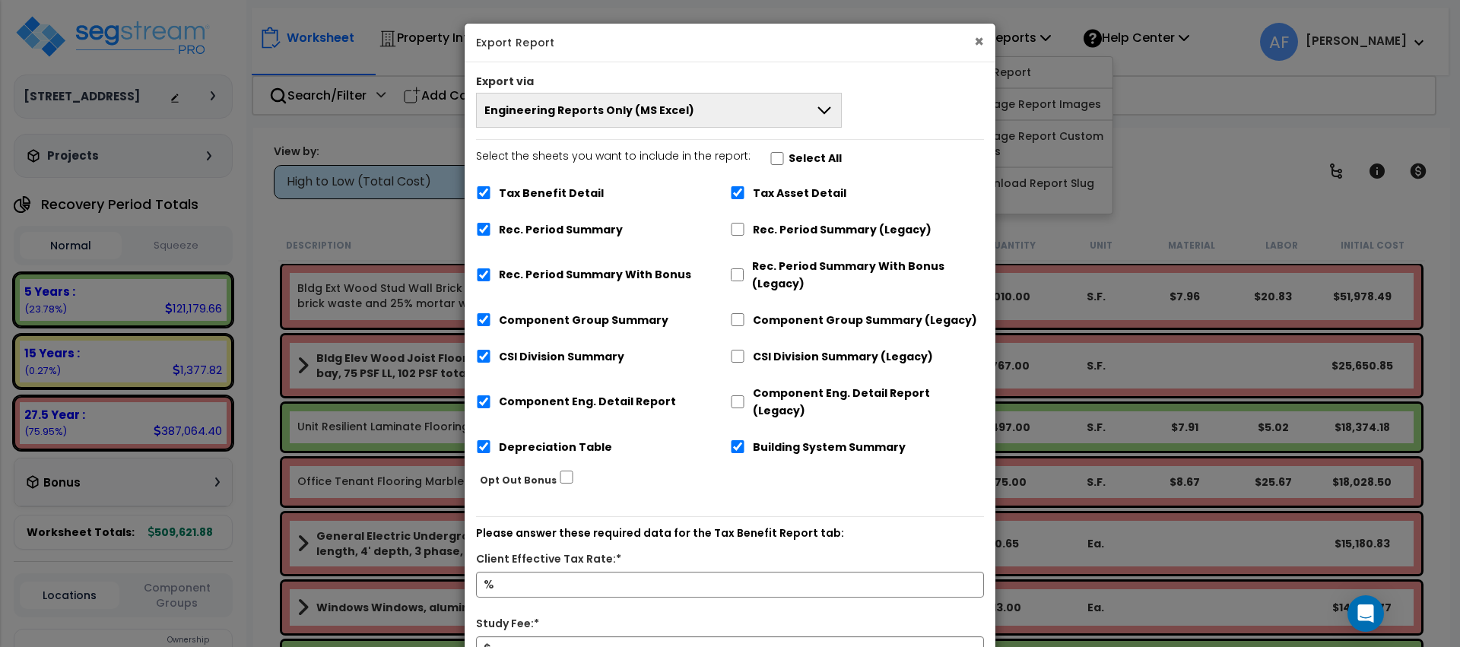
click at [981, 38] on button "×" at bounding box center [979, 41] width 10 height 16
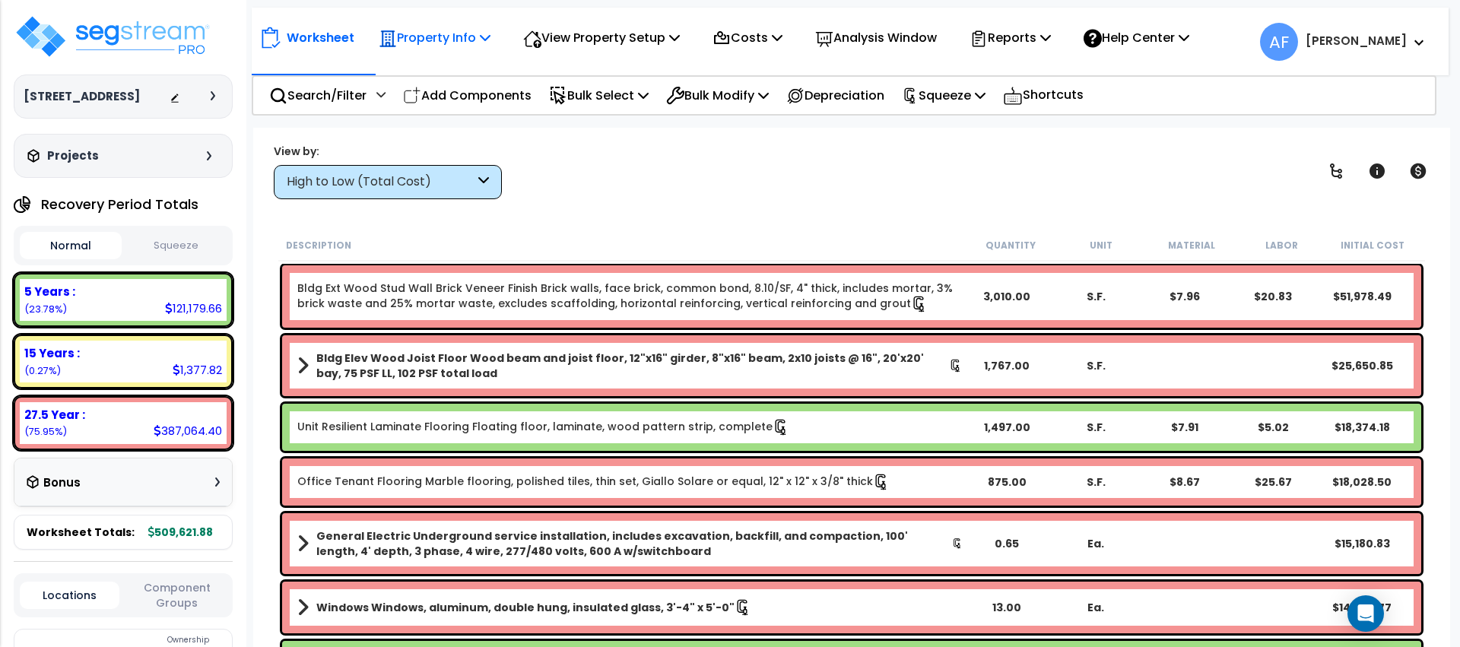
click at [460, 34] on p "Property Info" at bounding box center [435, 37] width 112 height 21
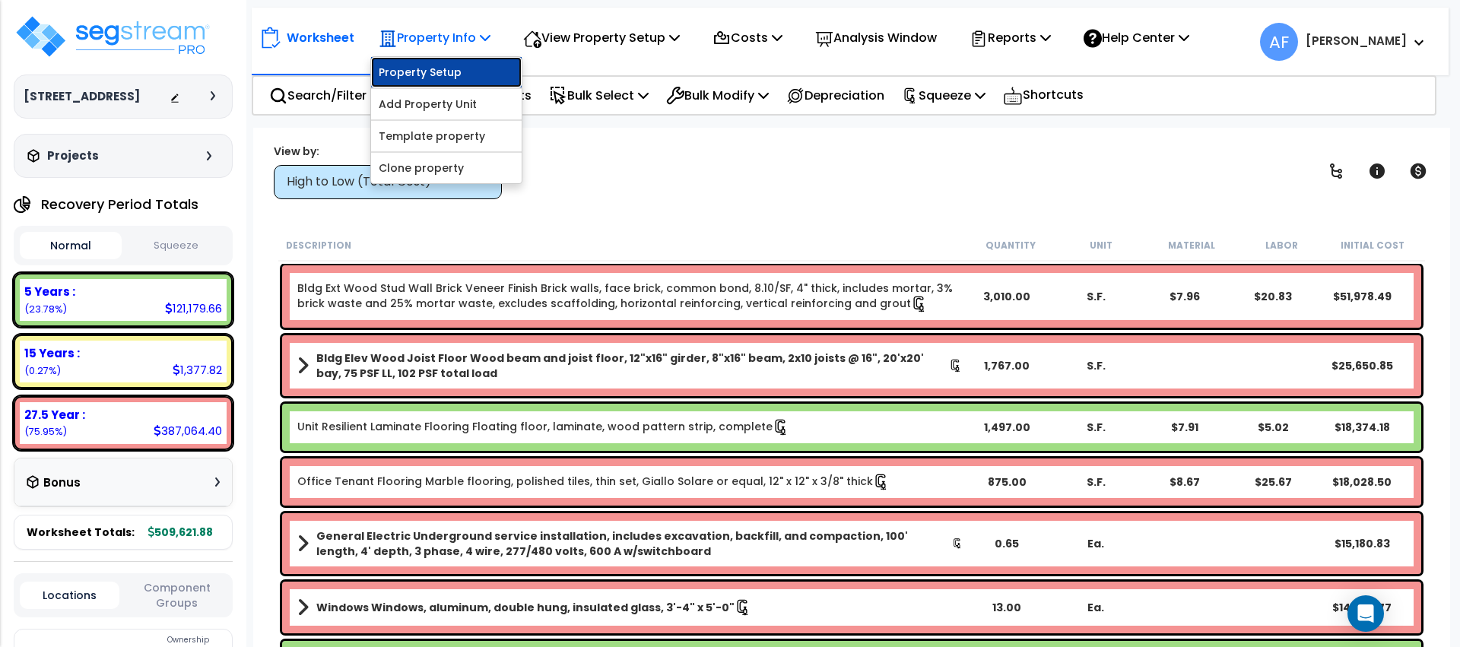
click at [465, 68] on link "Property Setup" at bounding box center [446, 72] width 151 height 30
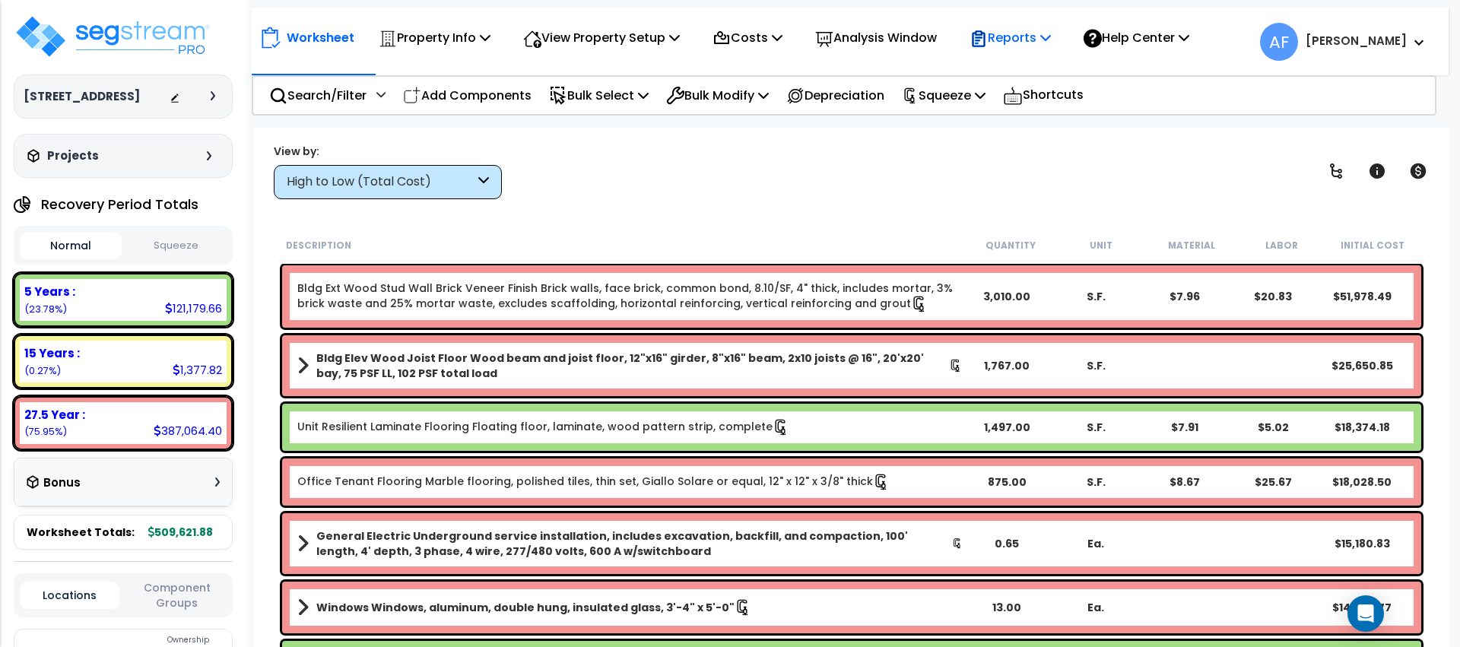
click at [1051, 45] on p "Reports" at bounding box center [1010, 37] width 81 height 21
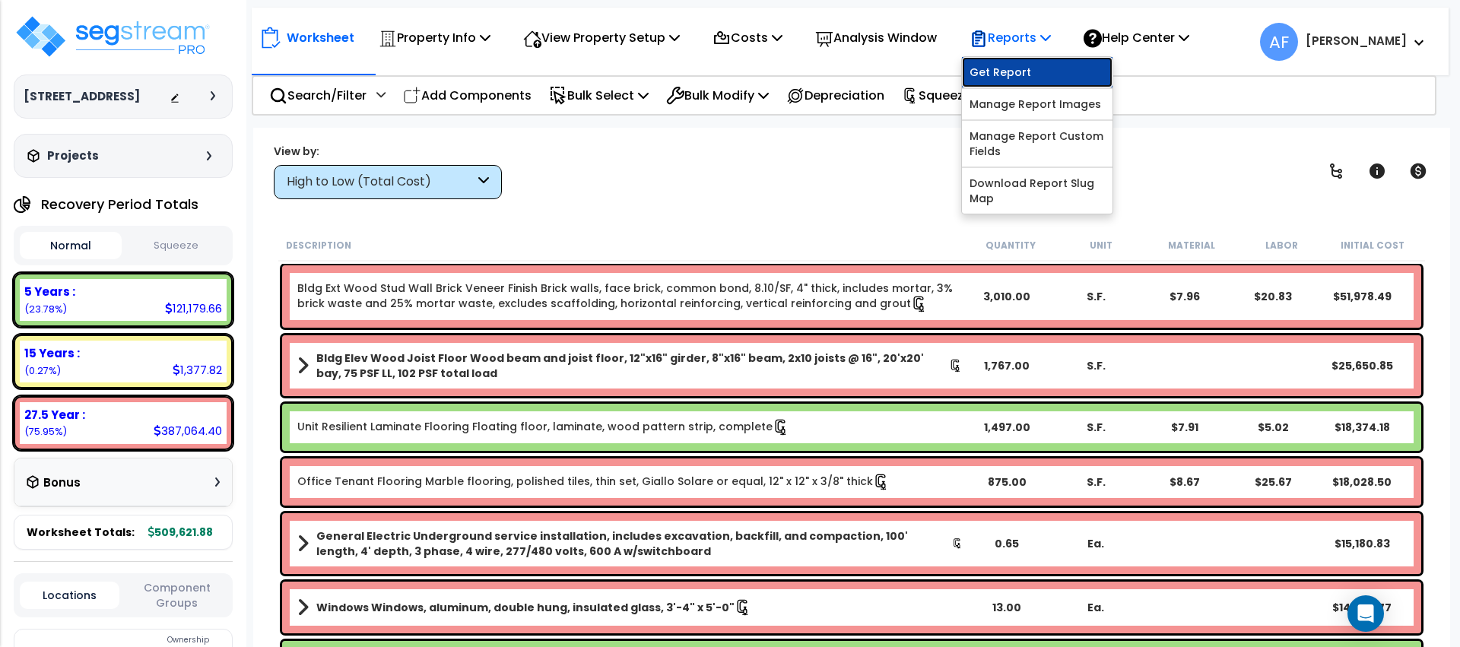
click at [1054, 65] on link "Get Report" at bounding box center [1037, 72] width 151 height 30
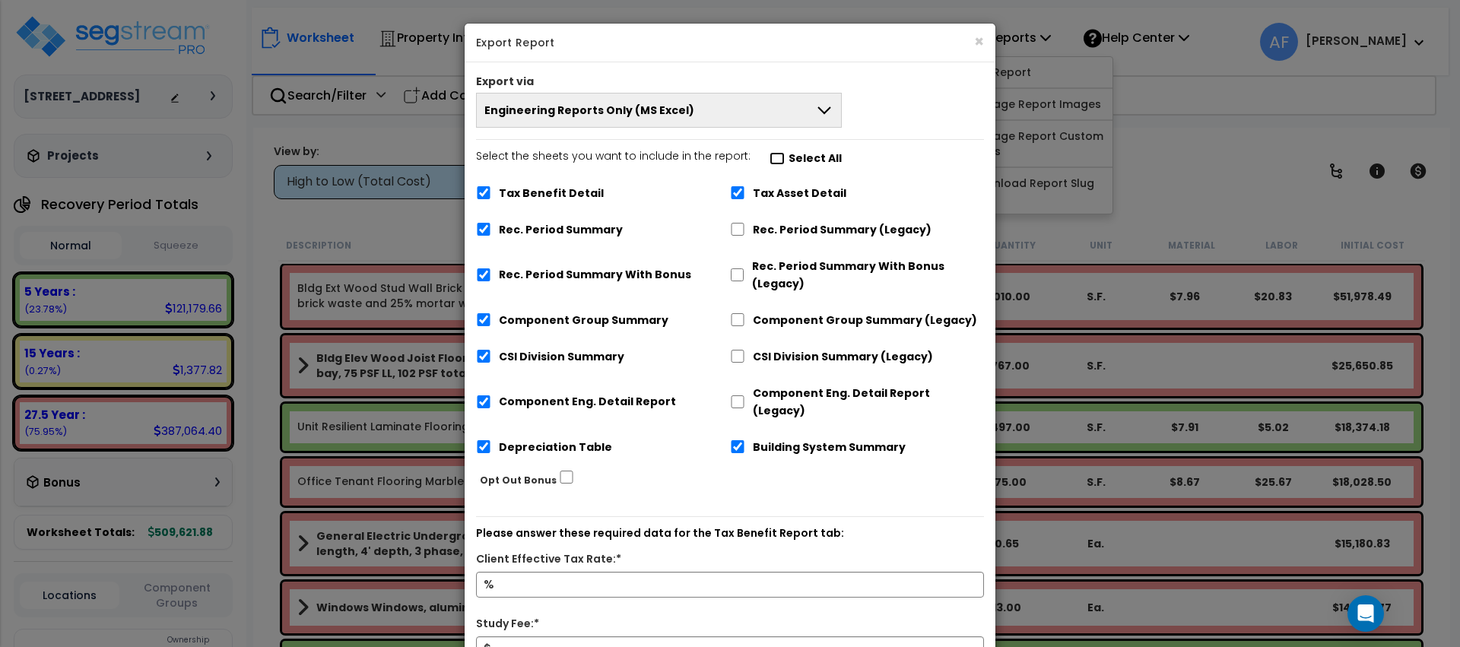
click at [772, 158] on input "Select the sheets you want to include in the report: Select All" at bounding box center [777, 158] width 15 height 13
checkbox input "false"
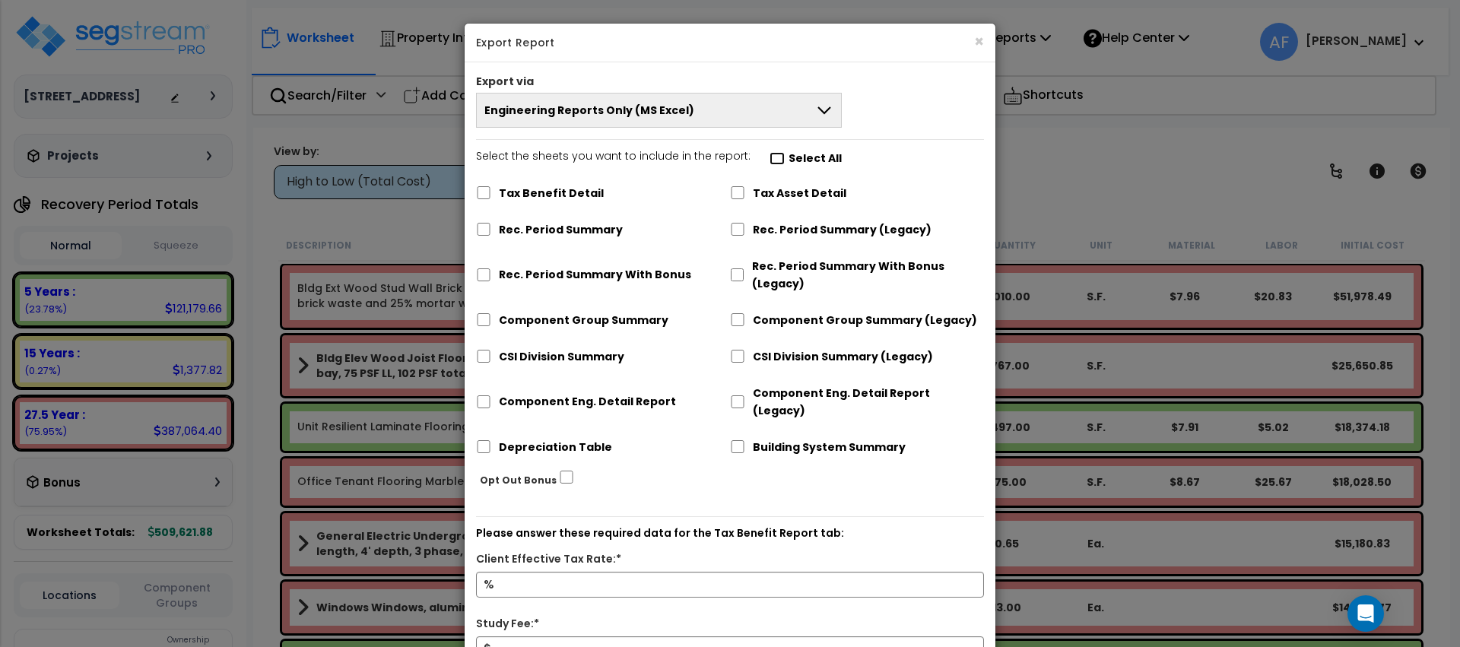
checkbox input "false"
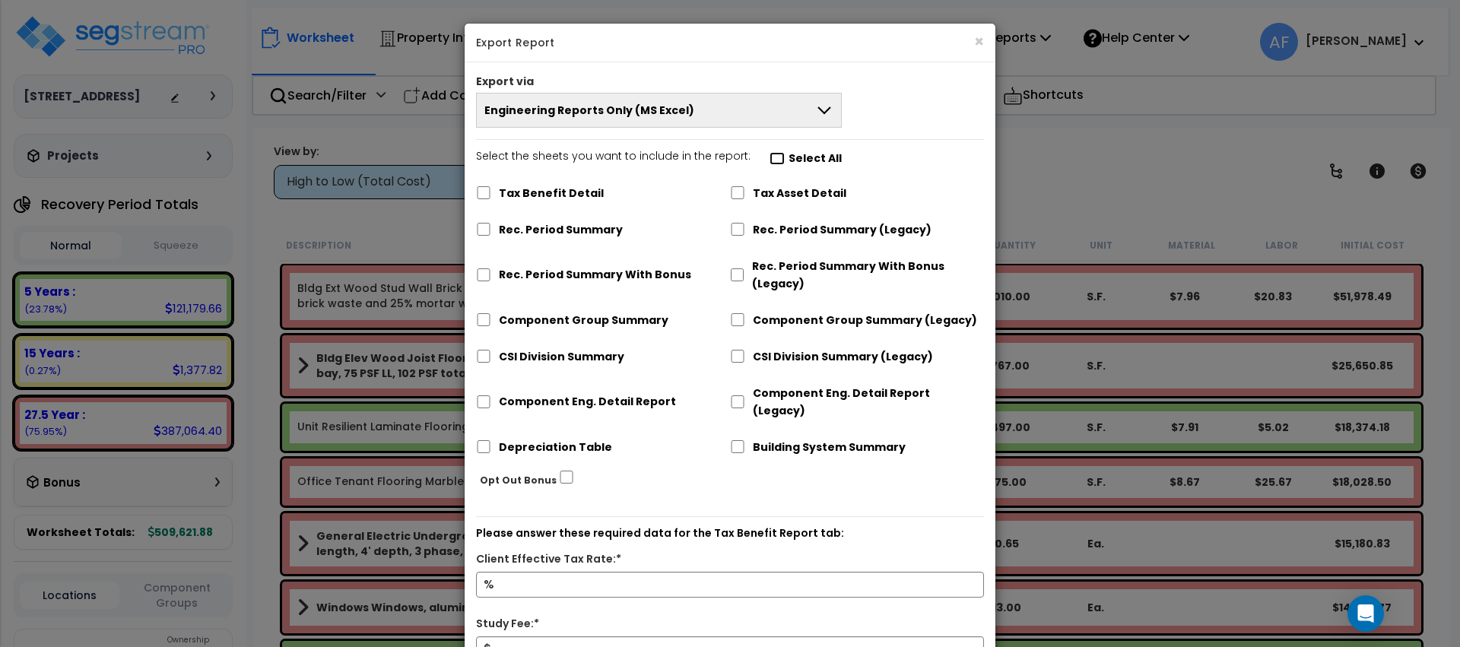
checkbox input "false"
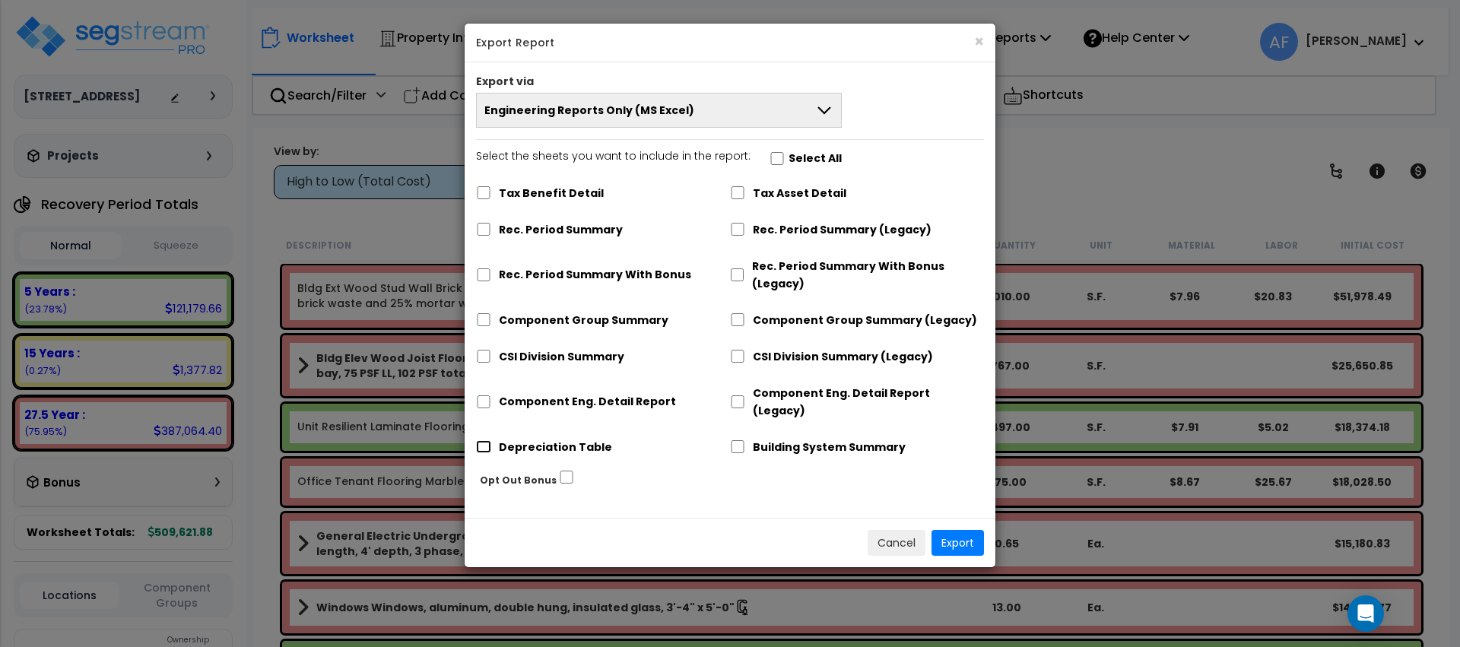
drag, startPoint x: 484, startPoint y: 427, endPoint x: 717, endPoint y: 446, distance: 234.2
click at [484, 440] on input "Depreciation Table" at bounding box center [483, 446] width 15 height 13
checkbox input "true"
click at [950, 530] on button "Export" at bounding box center [957, 543] width 52 height 26
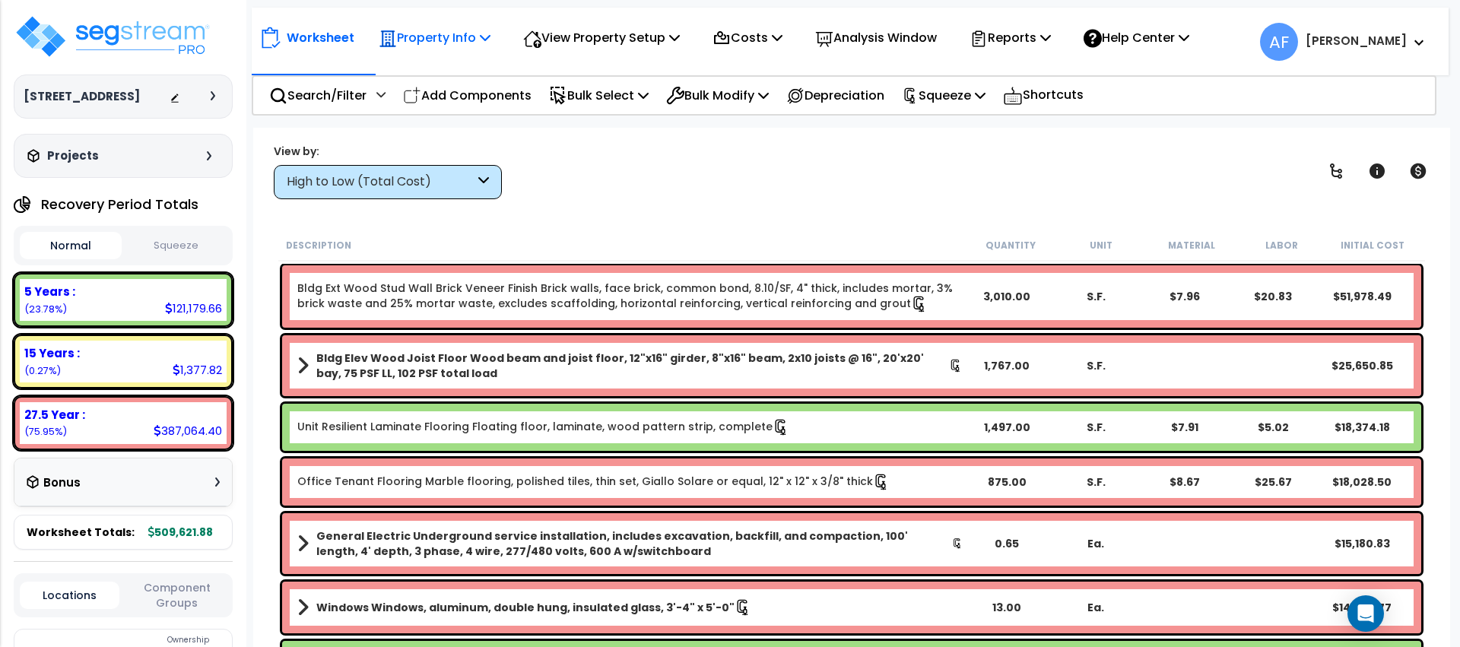
click at [459, 31] on p "Property Info" at bounding box center [435, 37] width 112 height 21
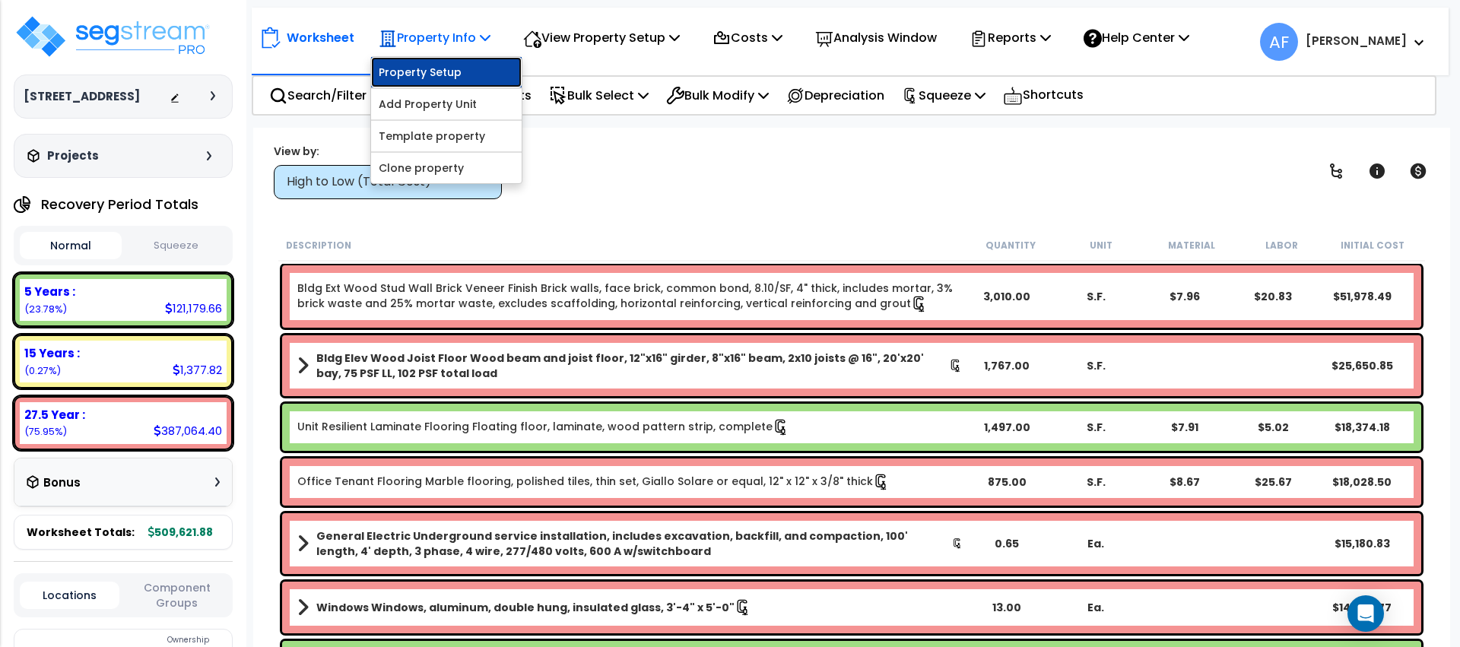
click at [449, 69] on link "Property Setup" at bounding box center [446, 72] width 151 height 30
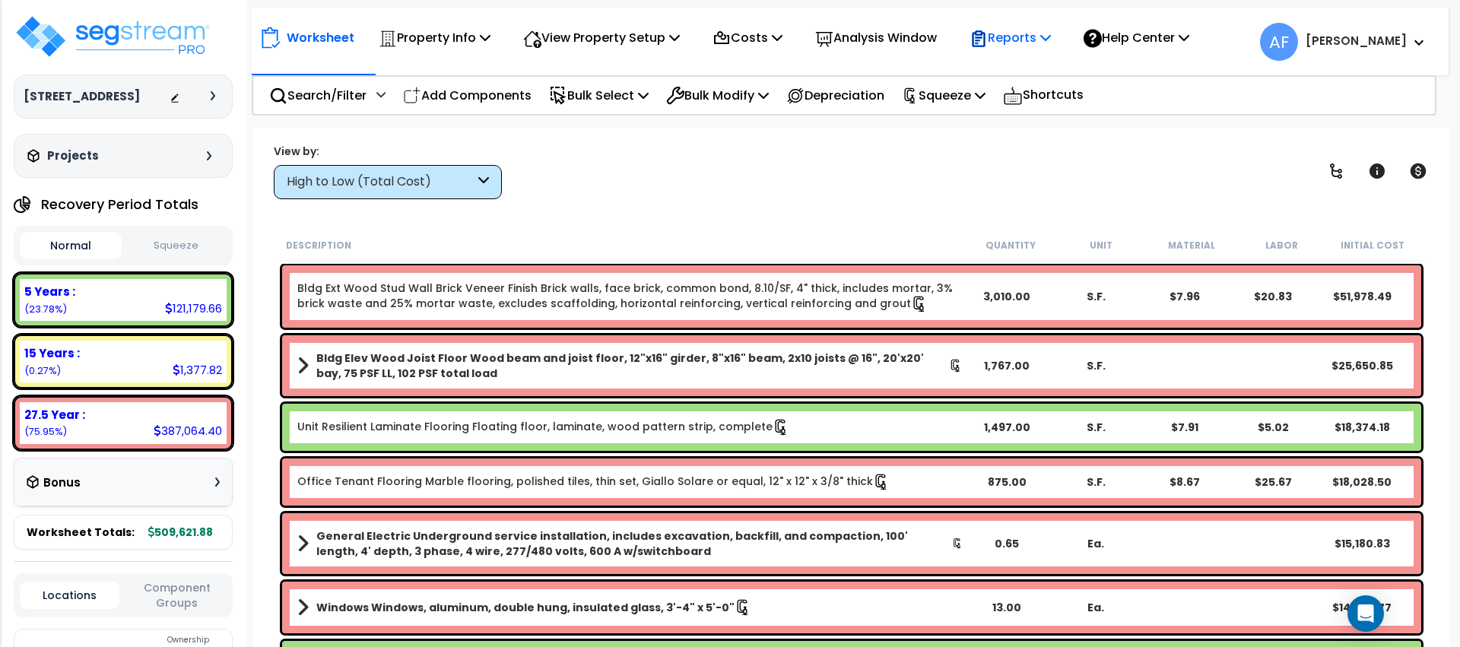
click at [1035, 44] on p "Reports" at bounding box center [1010, 37] width 81 height 21
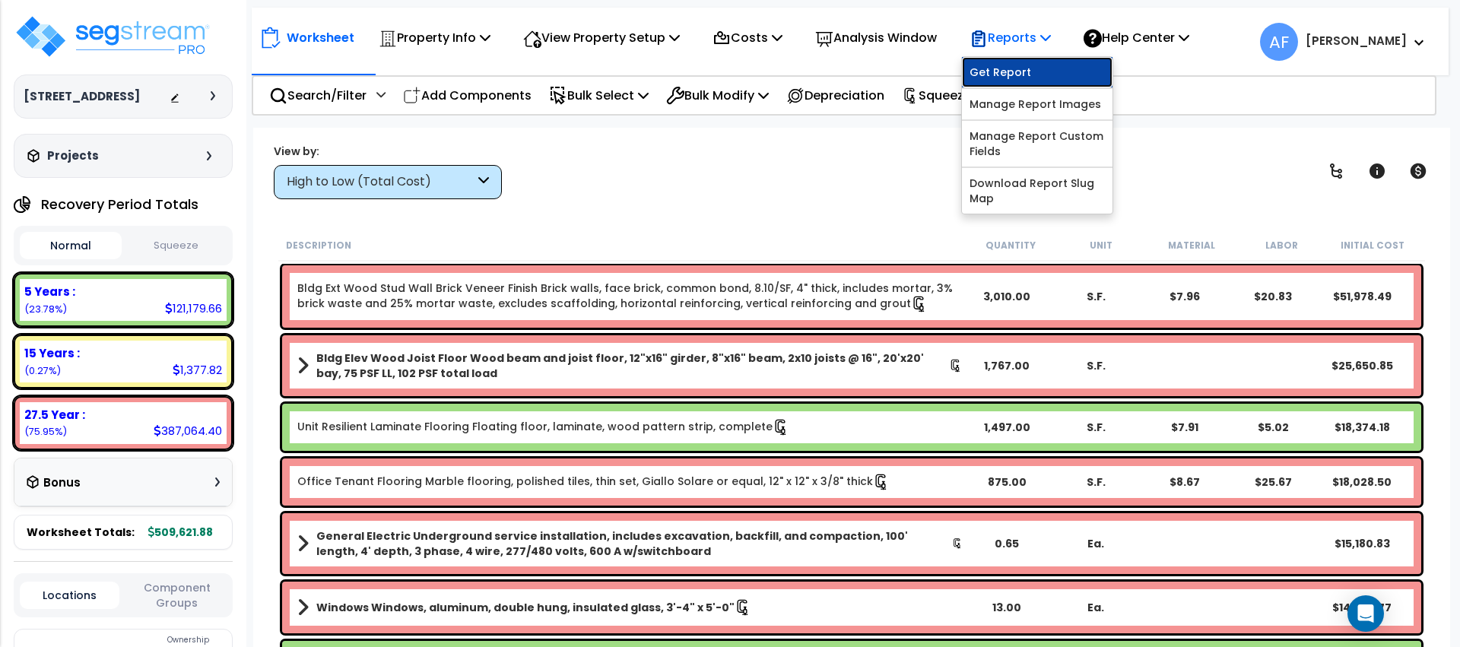
click at [1032, 64] on link "Get Report" at bounding box center [1037, 72] width 151 height 30
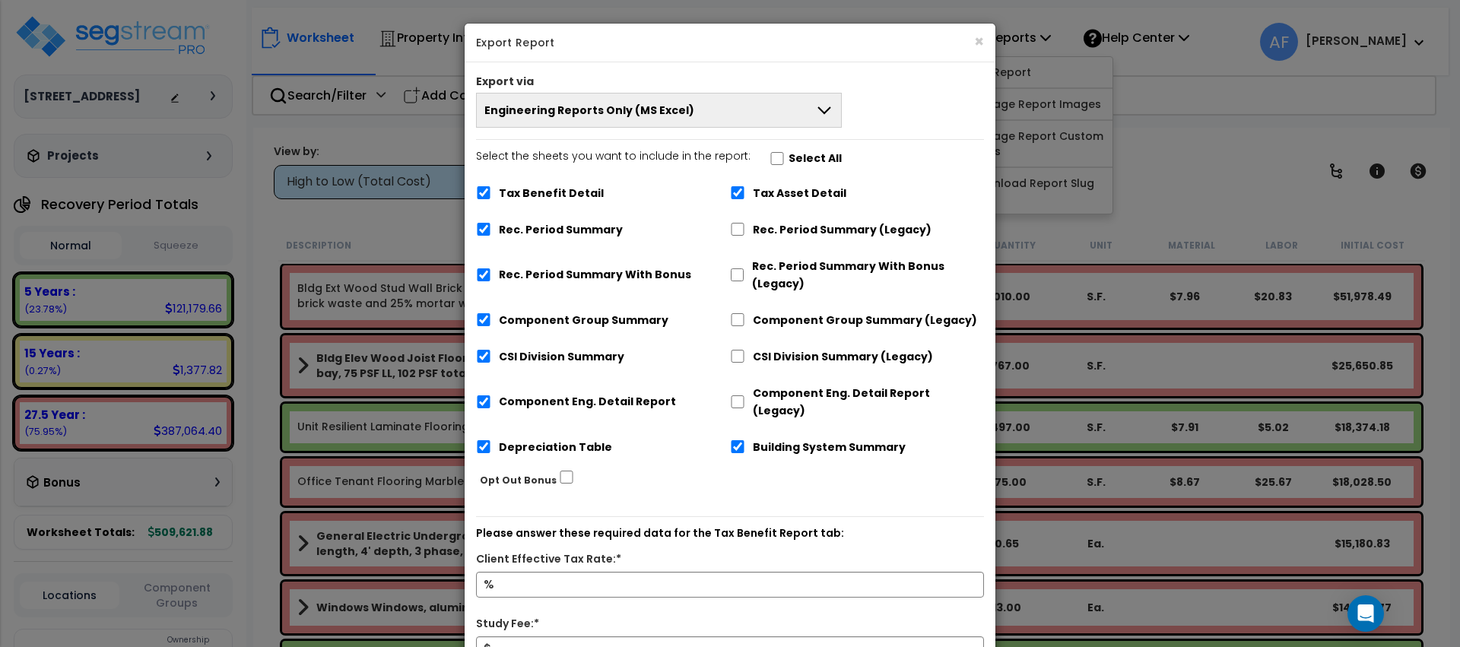
click at [837, 103] on button "Engineering Reports Only (MS Excel)" at bounding box center [659, 110] width 366 height 35
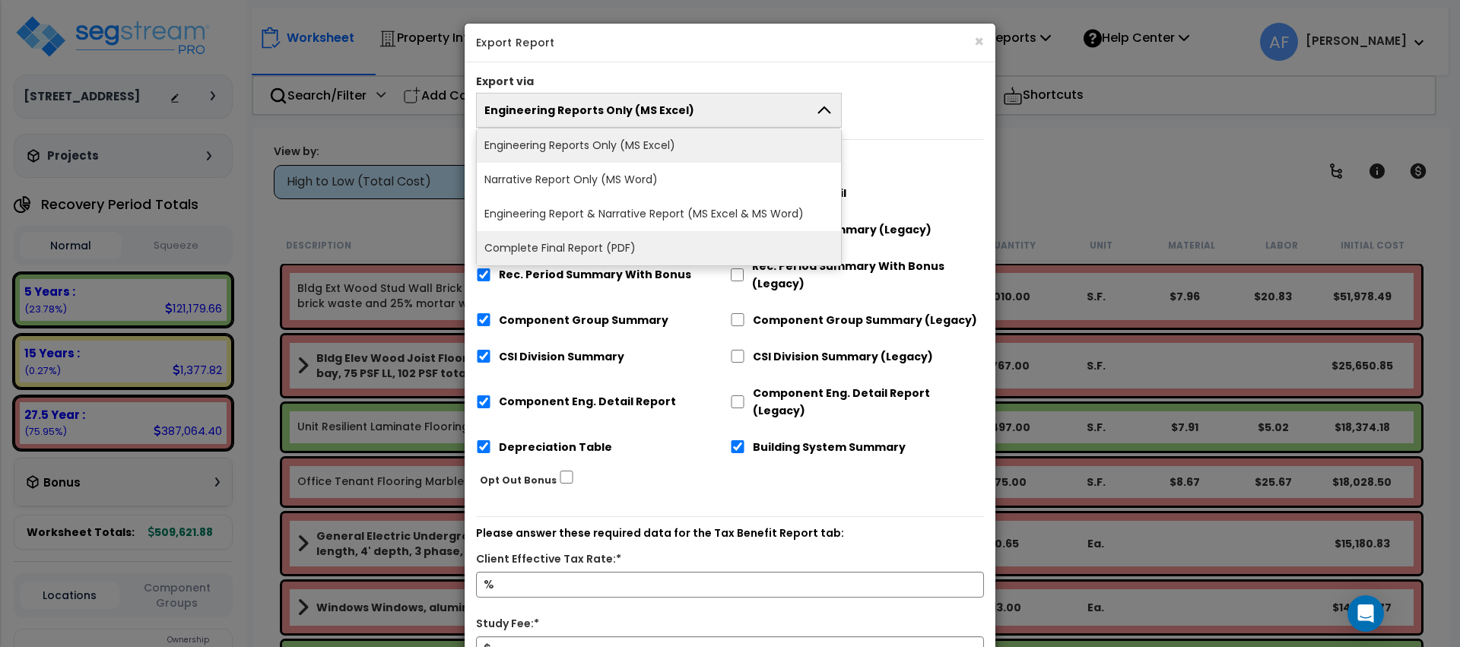
click at [698, 234] on li "Complete Final Report (PDF)" at bounding box center [659, 248] width 364 height 34
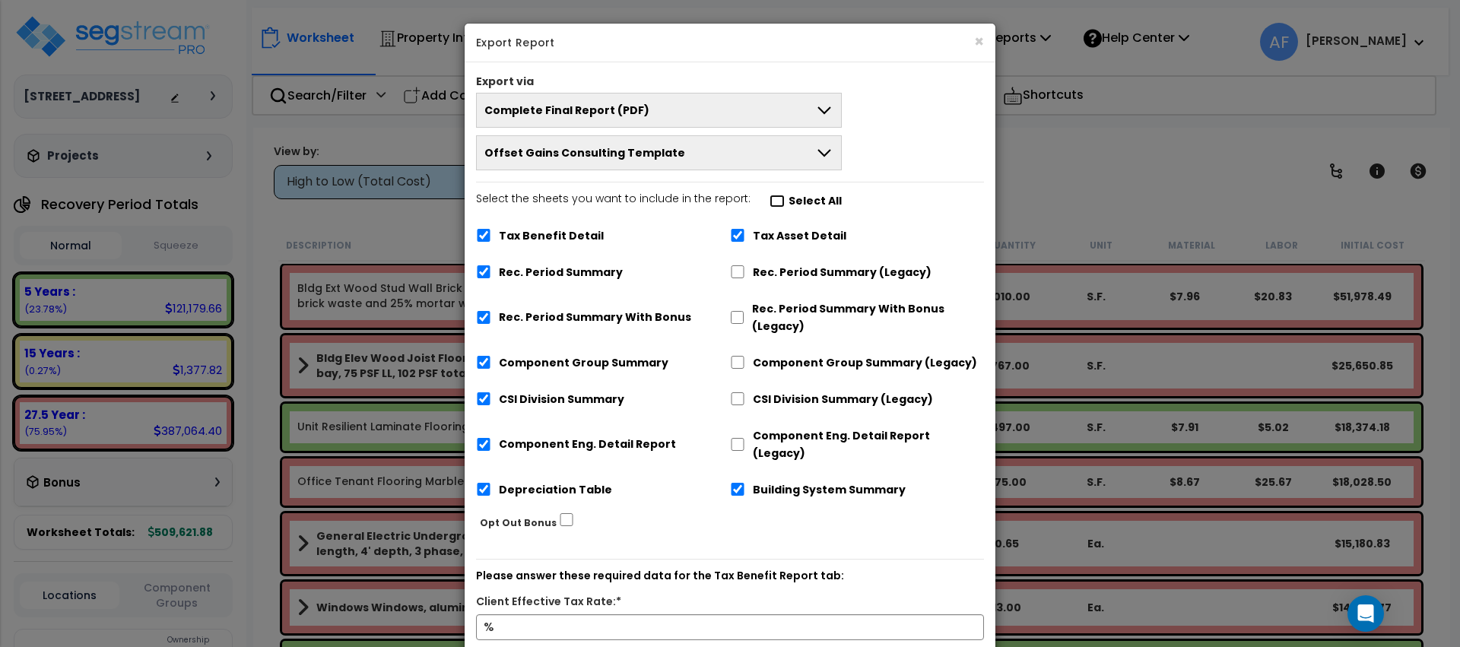
click at [770, 205] on input "Select the sheets you want to include in the report: Select All" at bounding box center [777, 201] width 15 height 13
checkbox input "false"
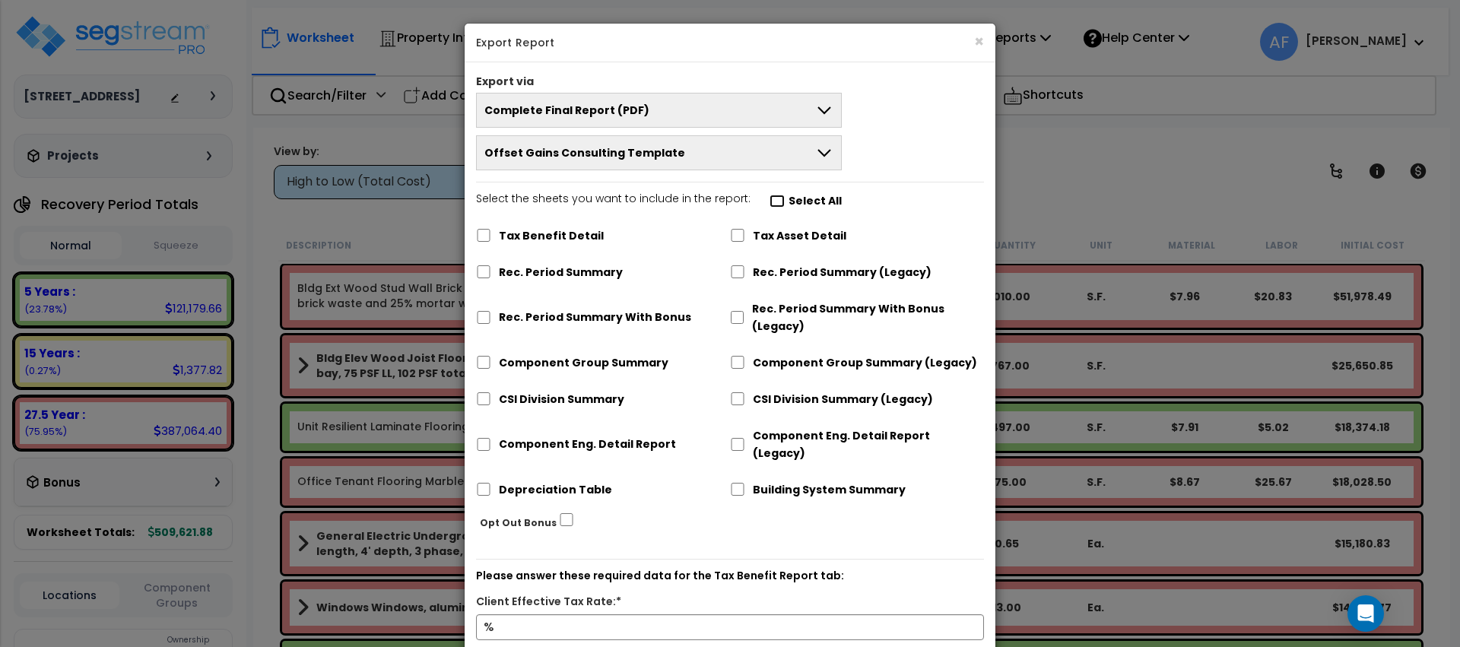
checkbox input "false"
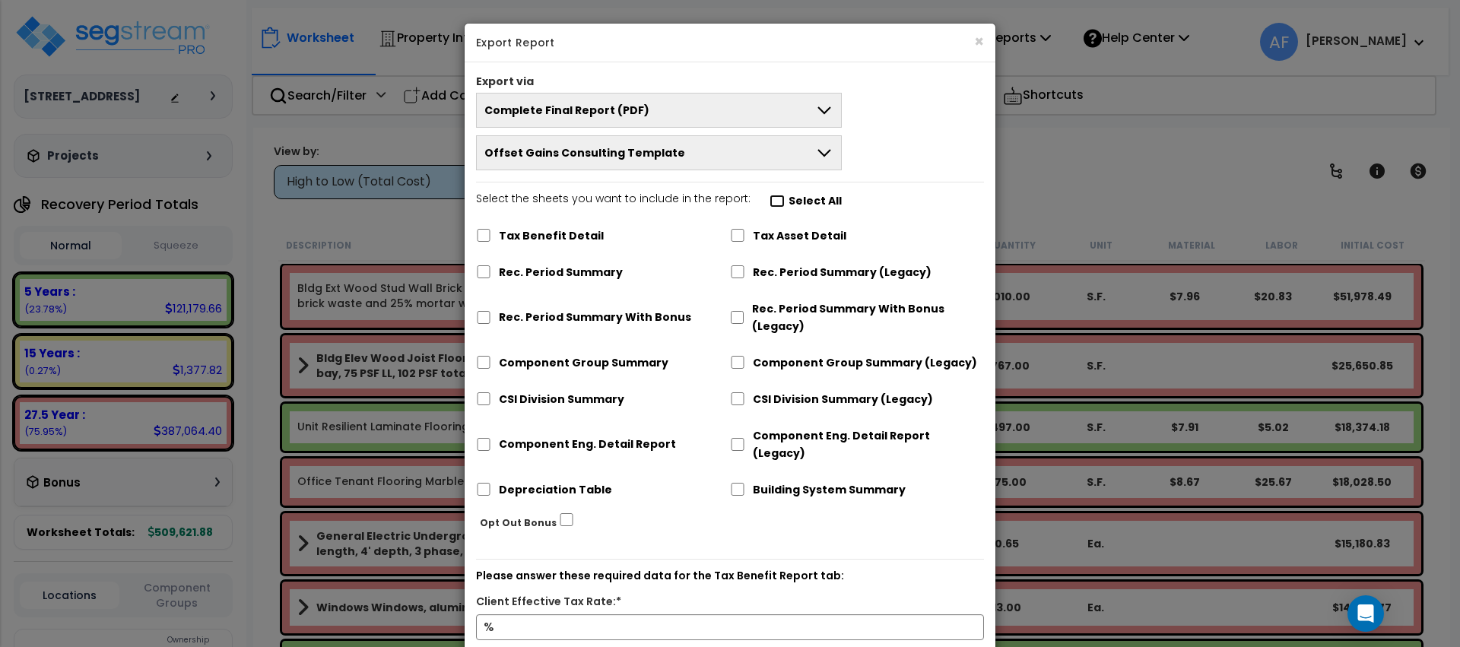
checkbox input "false"
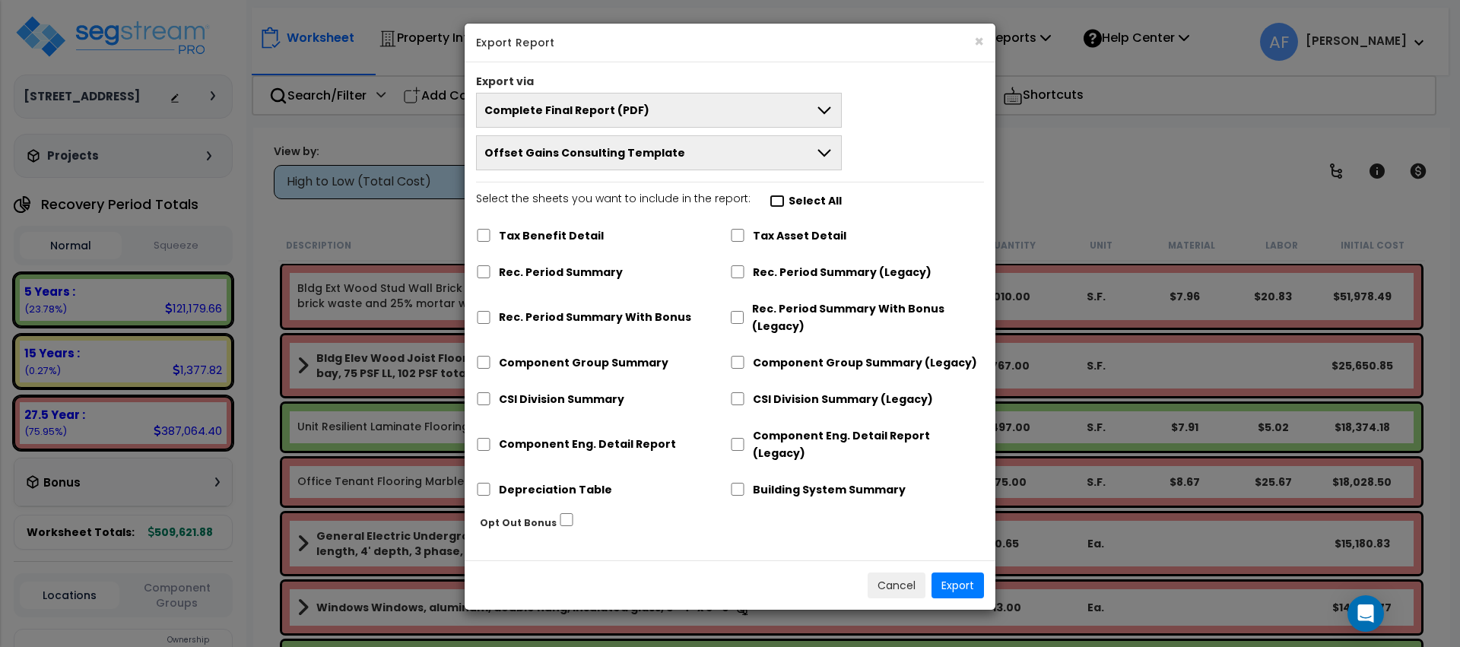
click at [770, 205] on input "Select the sheets you want to include in the report: Select All" at bounding box center [777, 201] width 15 height 13
checkbox input "true"
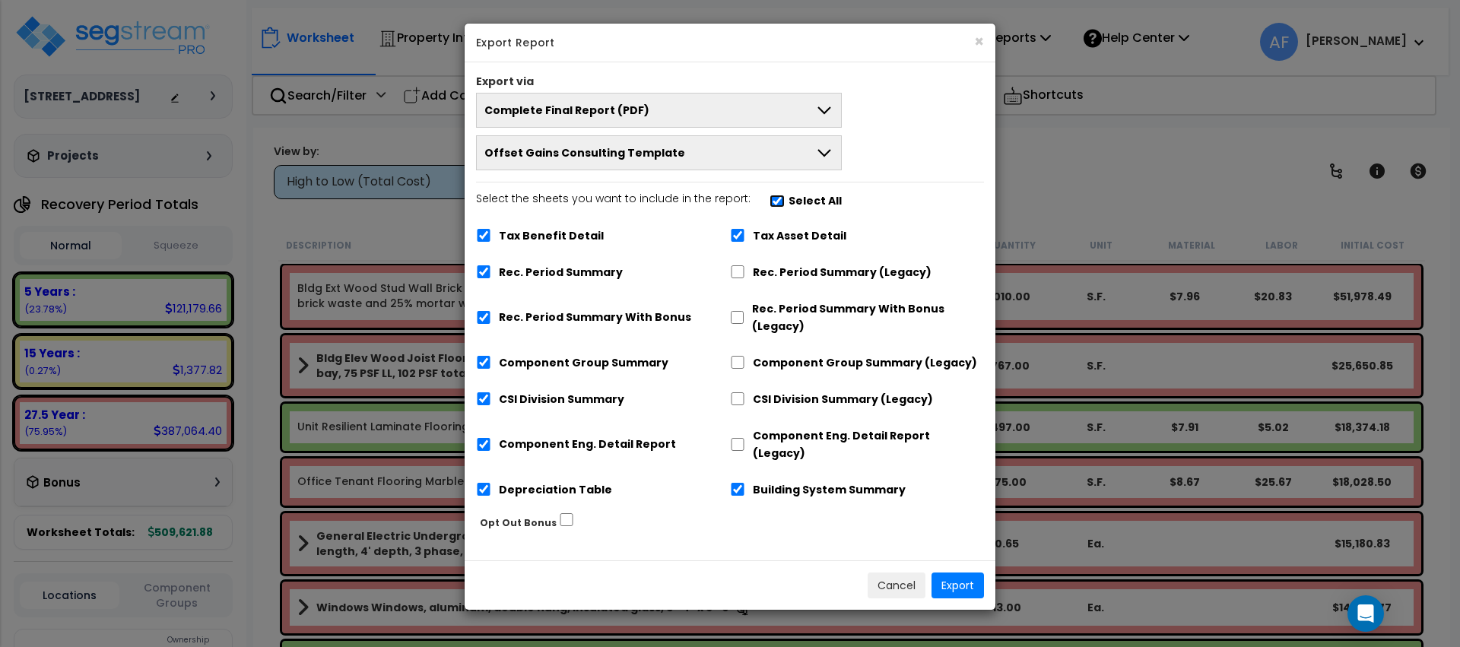
checkbox input "true"
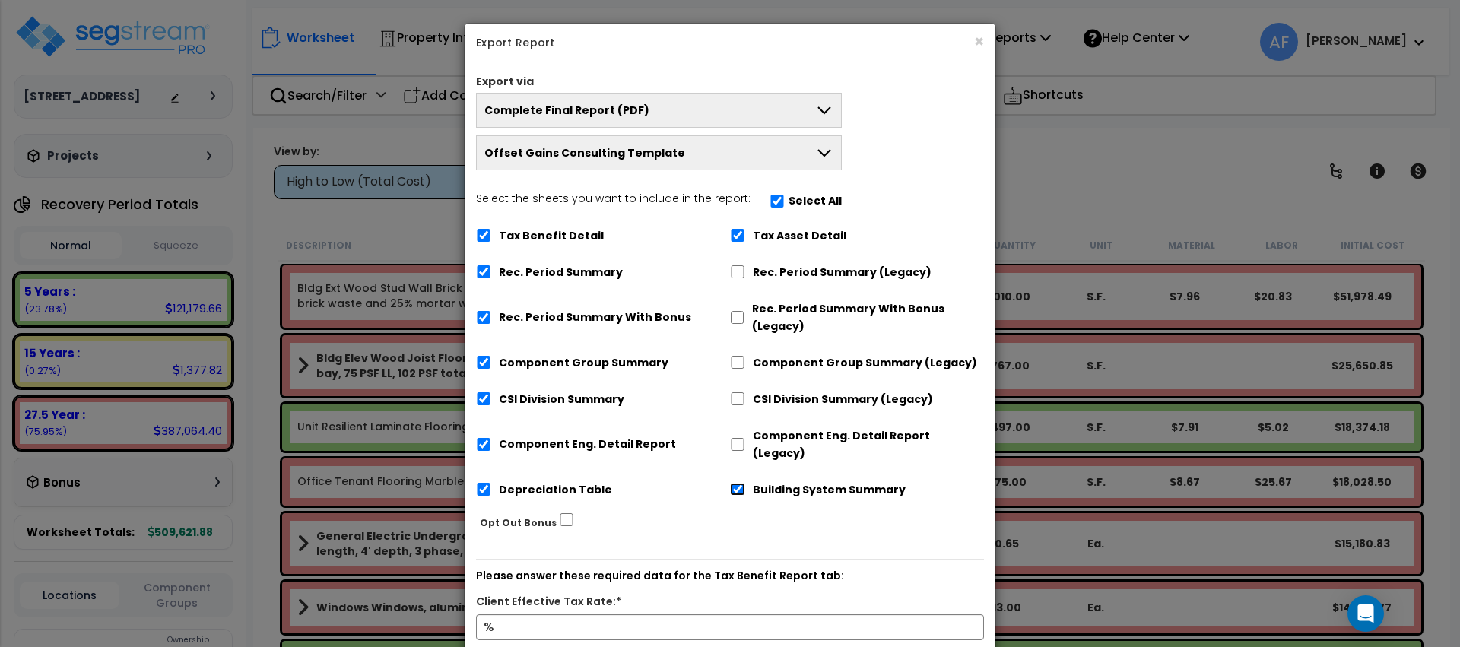
click at [741, 483] on input "Building System Summary" at bounding box center [737, 489] width 15 height 13
checkbox input "false"
click at [487, 483] on input "Depreciation Table" at bounding box center [483, 489] width 15 height 13
checkbox input "false"
click at [484, 438] on input "Component Eng. Detail Report" at bounding box center [483, 444] width 15 height 13
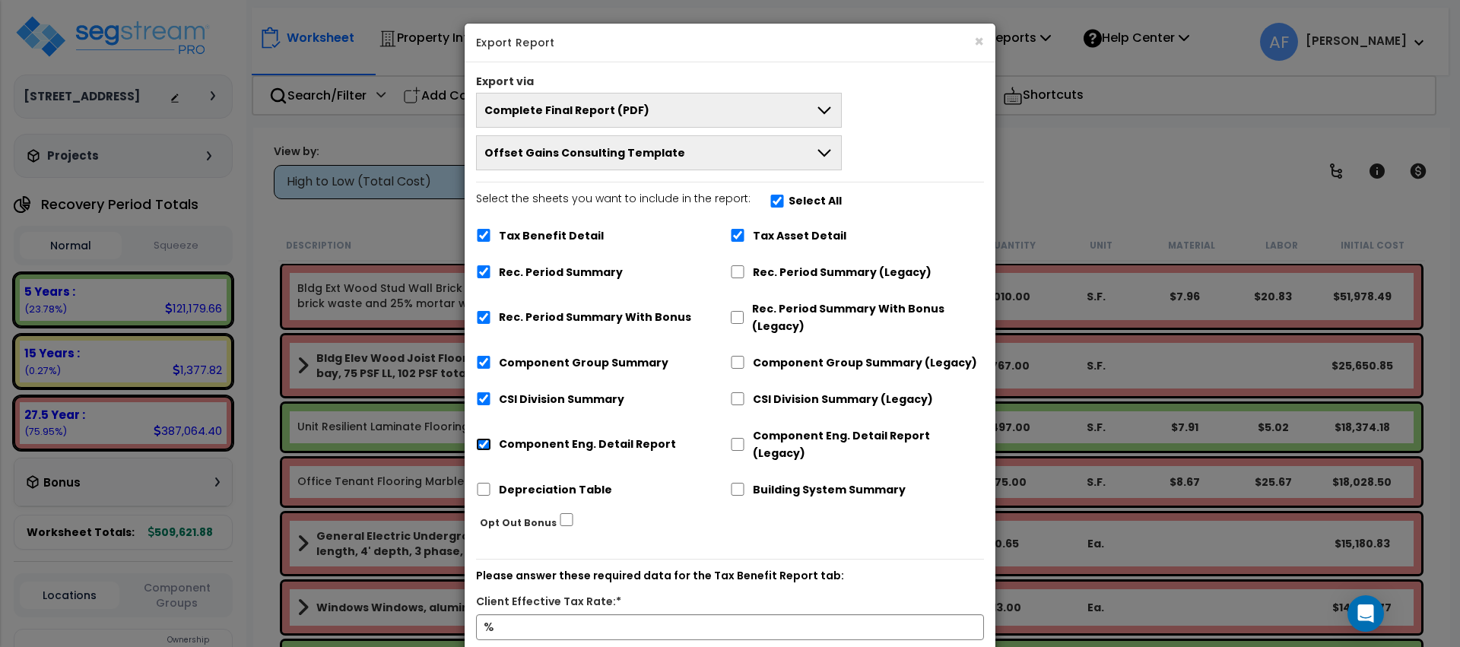
checkbox input "false"
click at [482, 233] on input "Tax Benefit Detail" at bounding box center [483, 235] width 15 height 13
checkbox input "false"
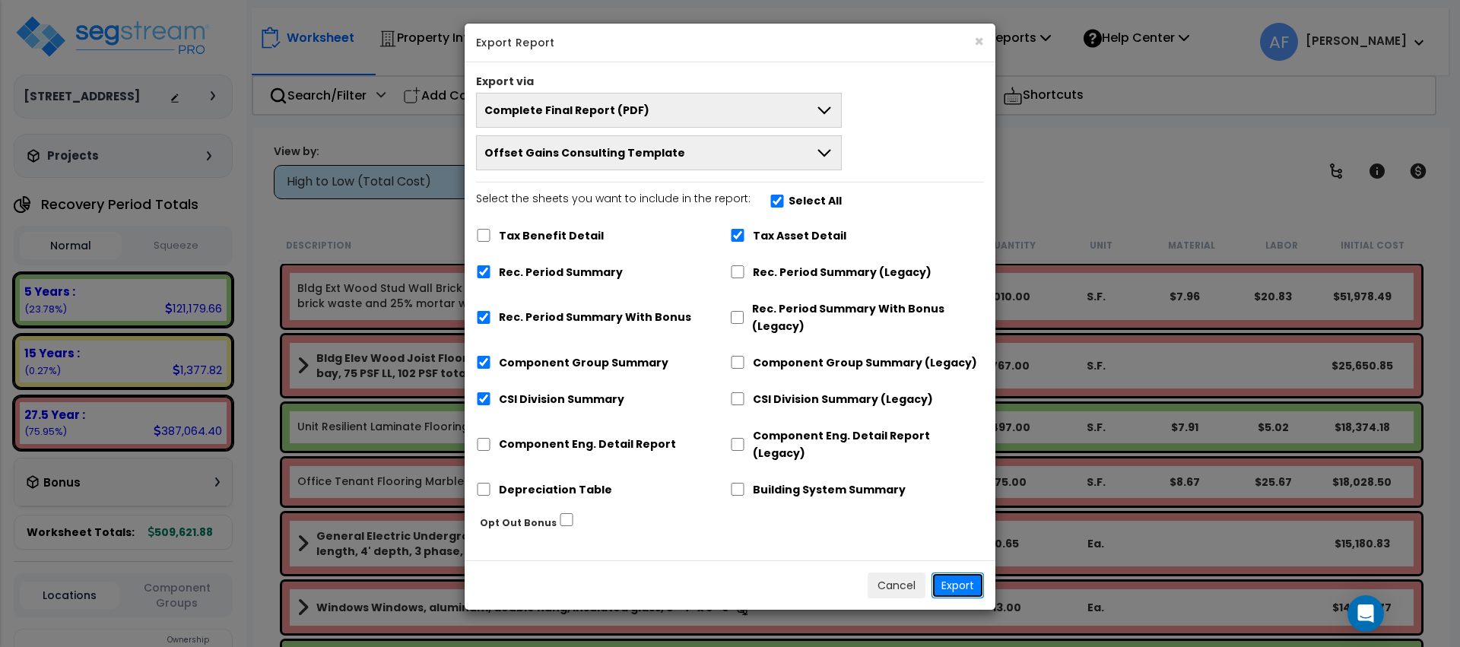
click at [956, 574] on button "Export" at bounding box center [957, 586] width 52 height 26
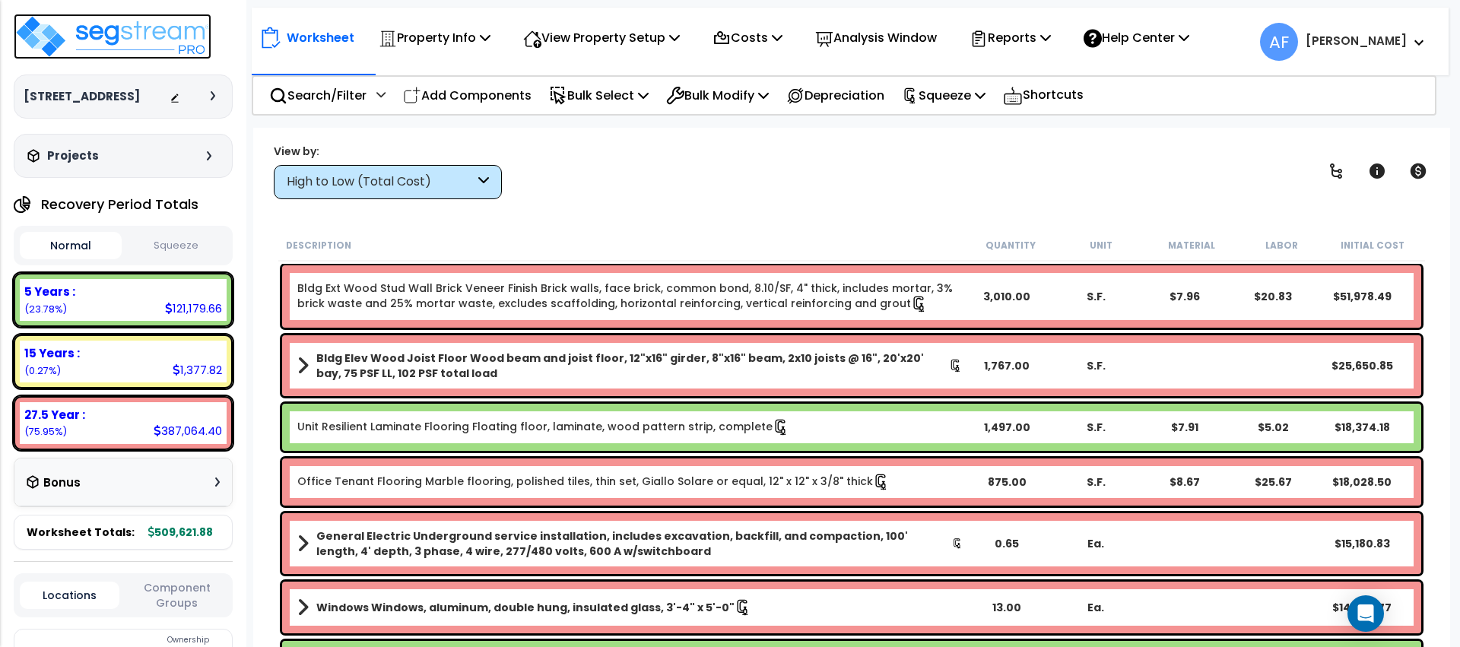
click at [135, 19] on img at bounding box center [113, 37] width 198 height 46
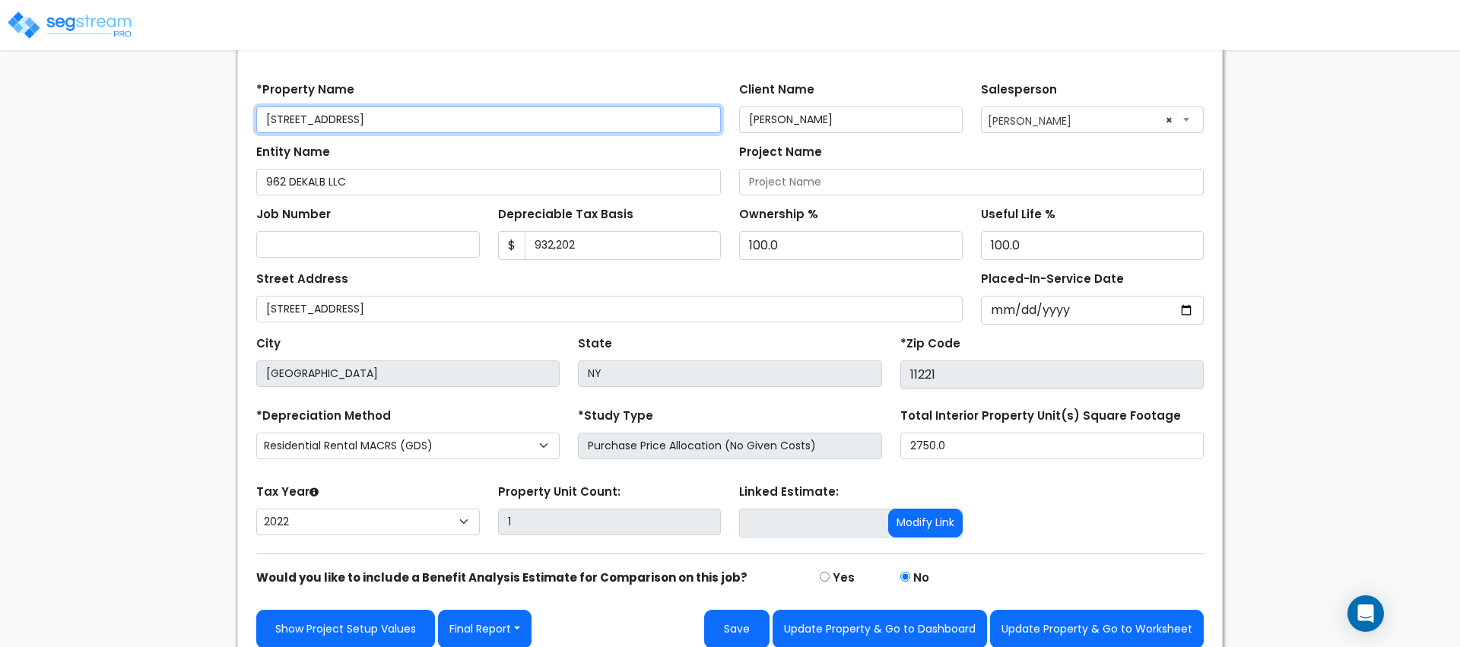
scroll to position [131, 0]
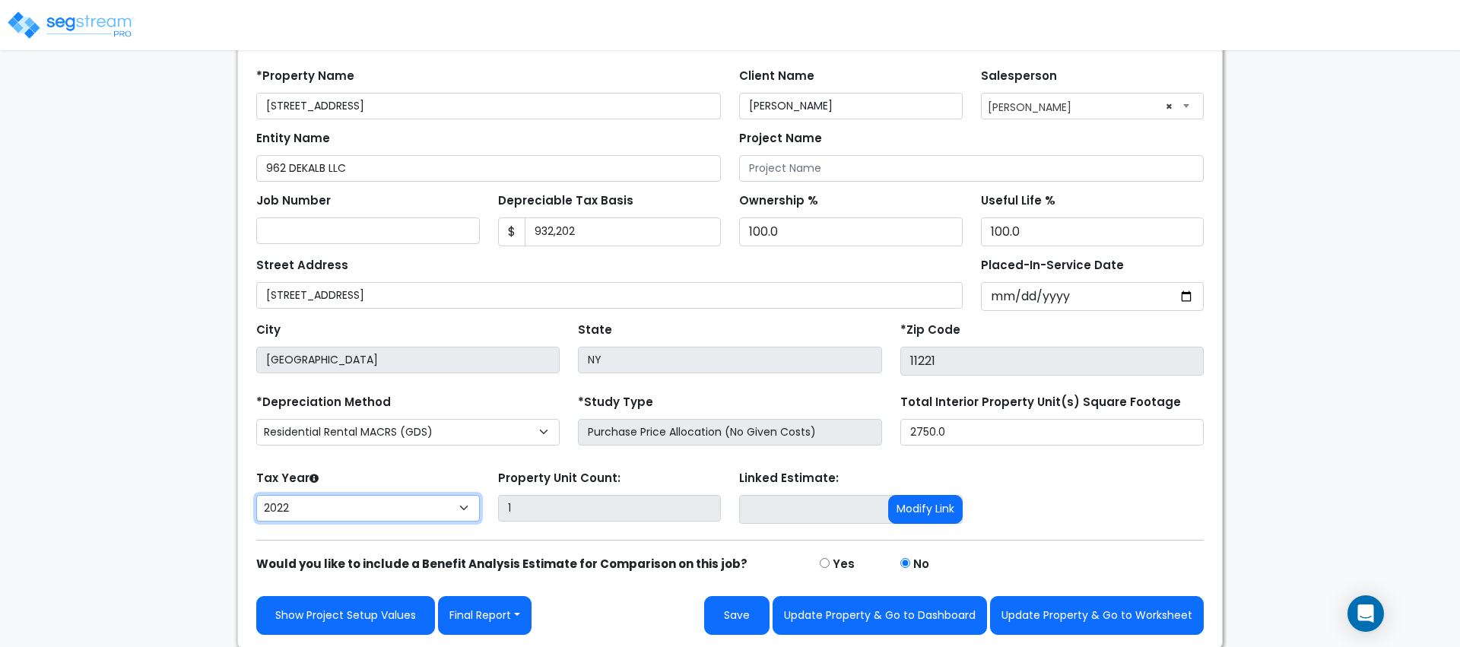
click at [341, 510] on select "2026 2025 2024 2023 2022" at bounding box center [368, 508] width 224 height 27
click at [380, 511] on select "2026 2025 2024 2023 2022" at bounding box center [368, 508] width 224 height 27
select select "2024"
click at [256, 495] on select "2026 2025 2024 2023 2022" at bounding box center [368, 508] width 224 height 27
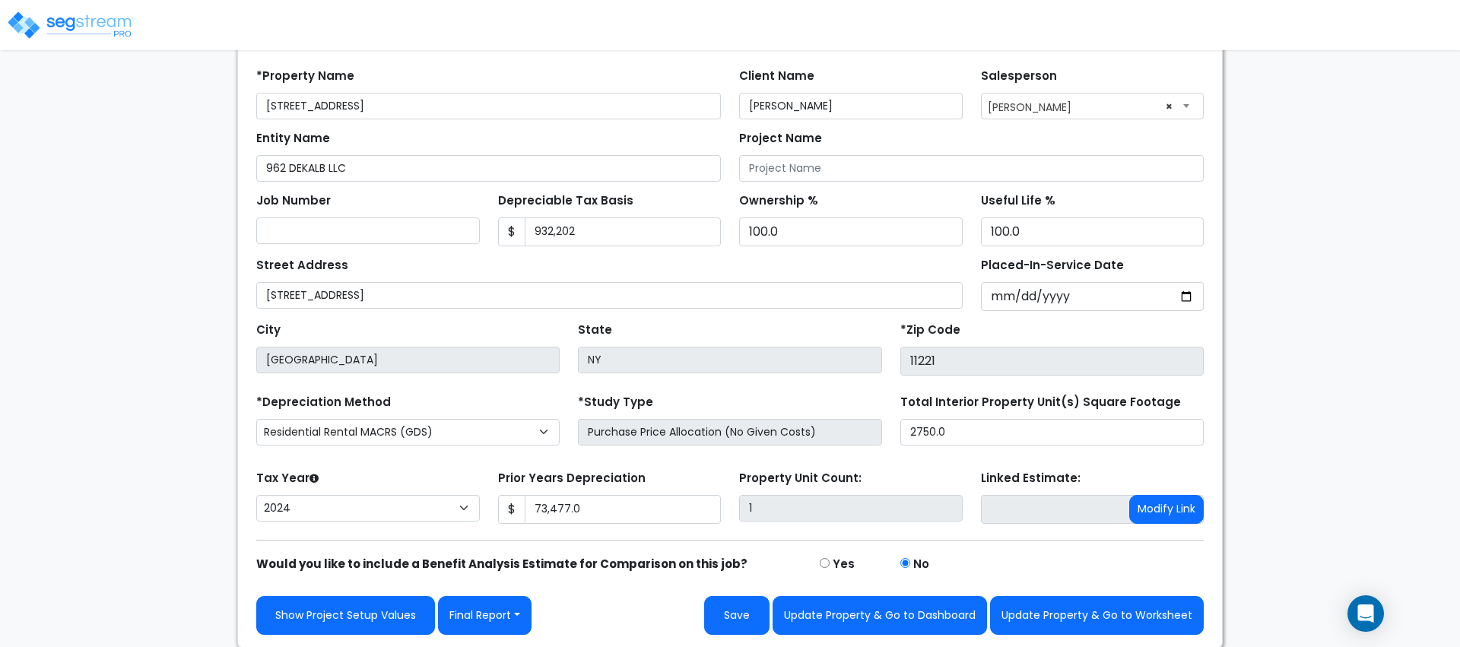
click at [389, 474] on div "Tax Year Please Enter The Placed In Service Date First. 2026 2025 2024 2023 2022" at bounding box center [368, 497] width 242 height 61
click at [1120, 620] on button "Update Property & Go to Worksheet" at bounding box center [1097, 615] width 214 height 39
type input "73477"
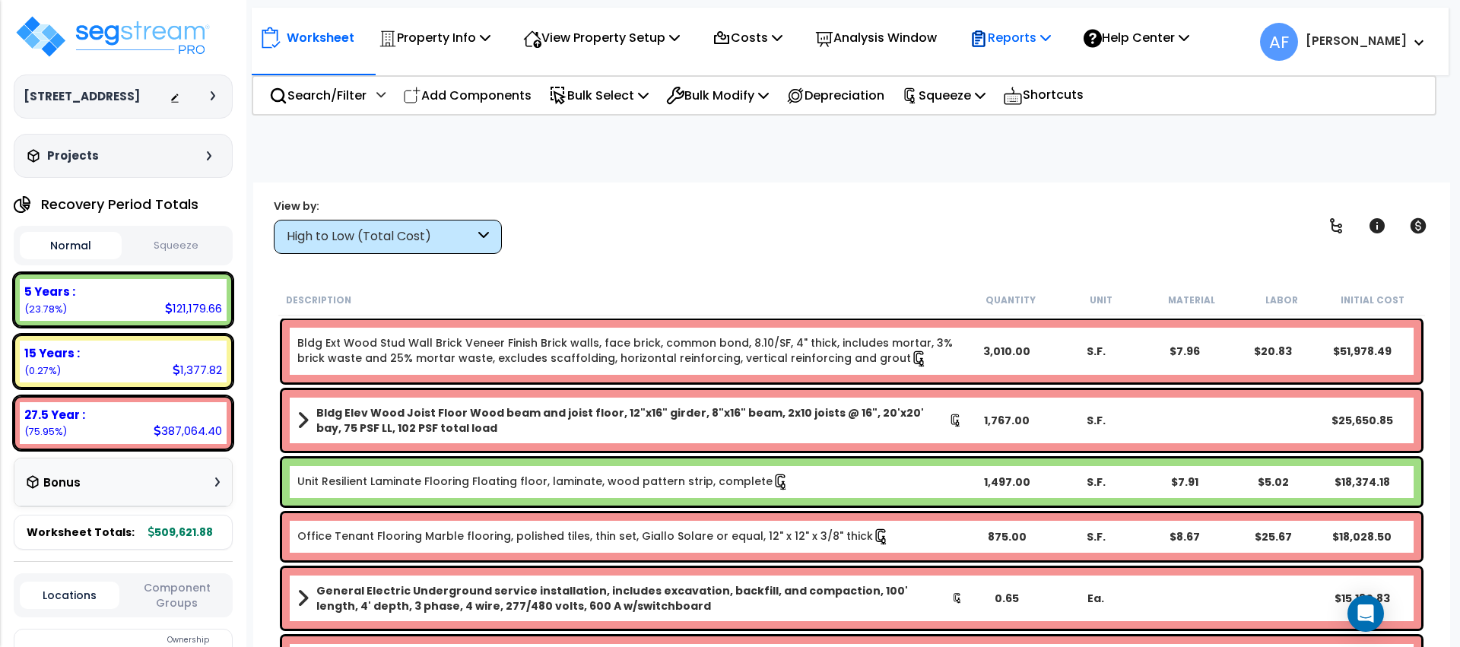
click at [1051, 50] on div "Reports" at bounding box center [1010, 38] width 81 height 36
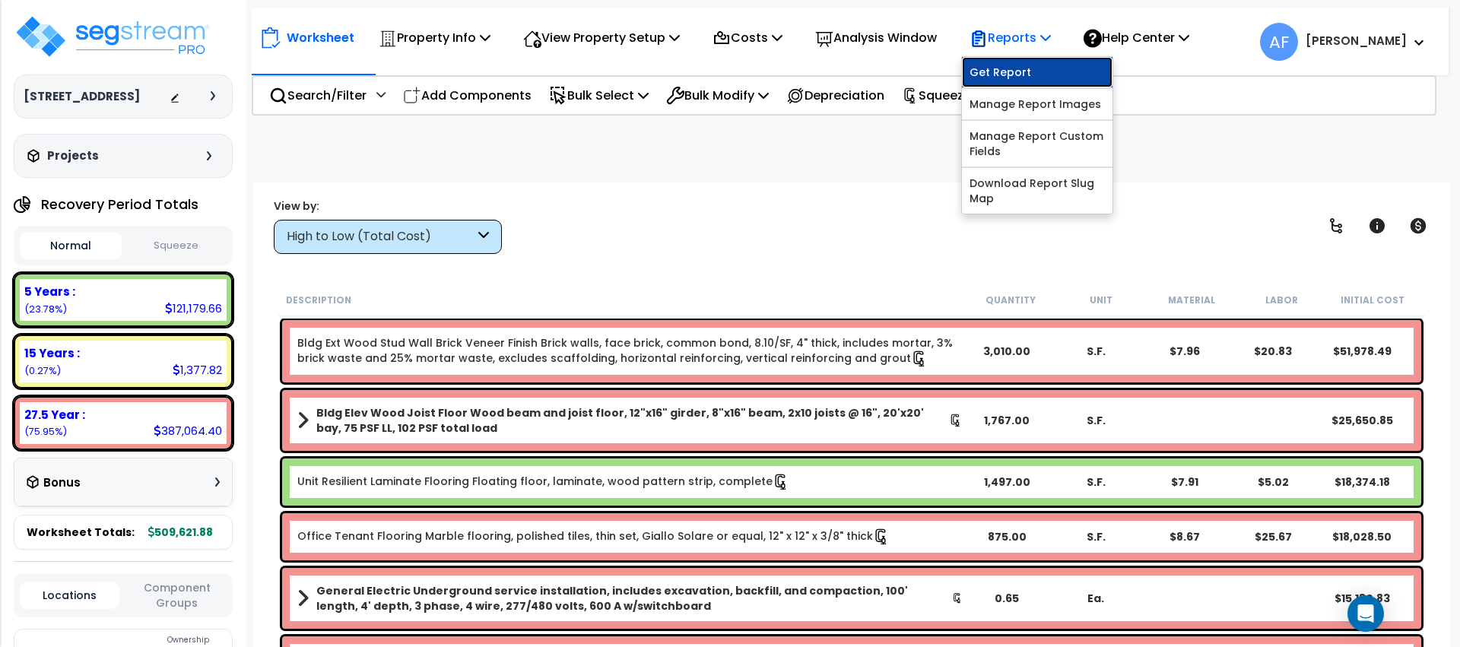
click at [1049, 61] on link "Get Report" at bounding box center [1037, 72] width 151 height 30
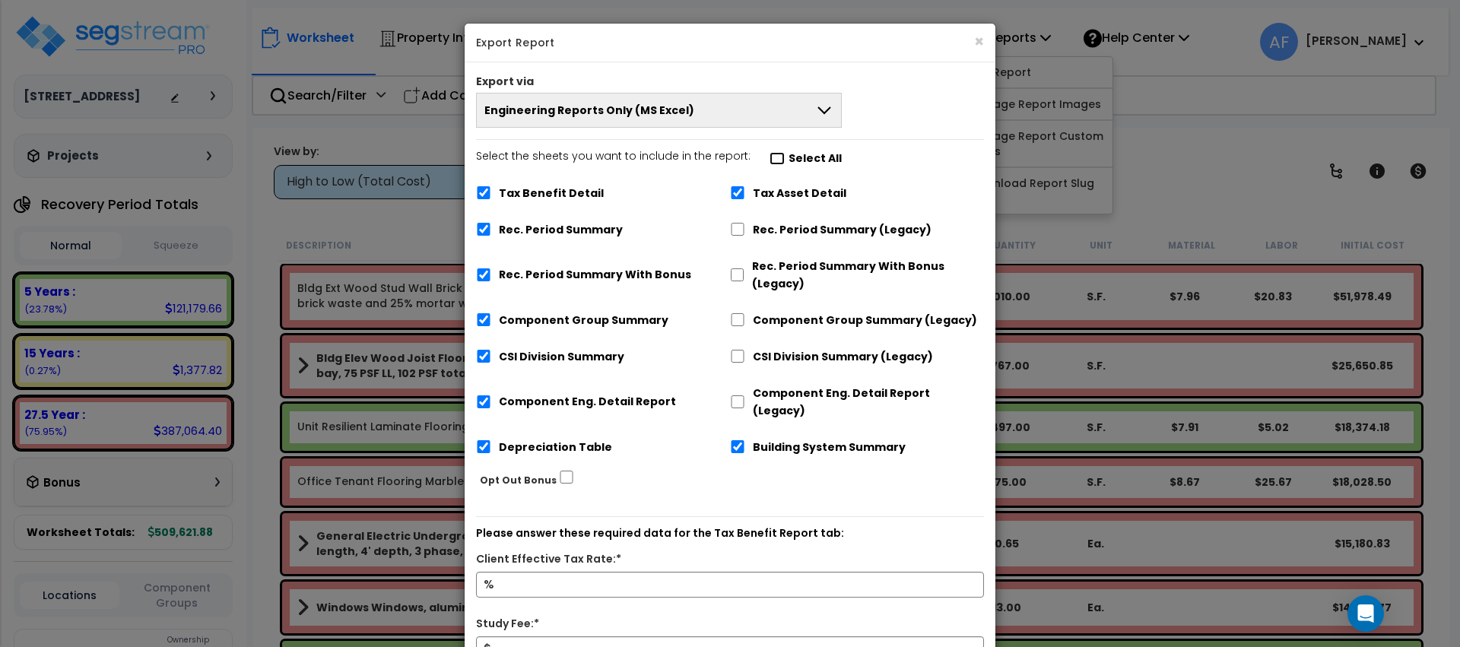
click at [770, 154] on input "Select the sheets you want to include in the report: Select All" at bounding box center [777, 158] width 15 height 13
click at [770, 156] on input "Select the sheets you want to include in the report: Select All" at bounding box center [777, 158] width 15 height 13
checkbox input "false"
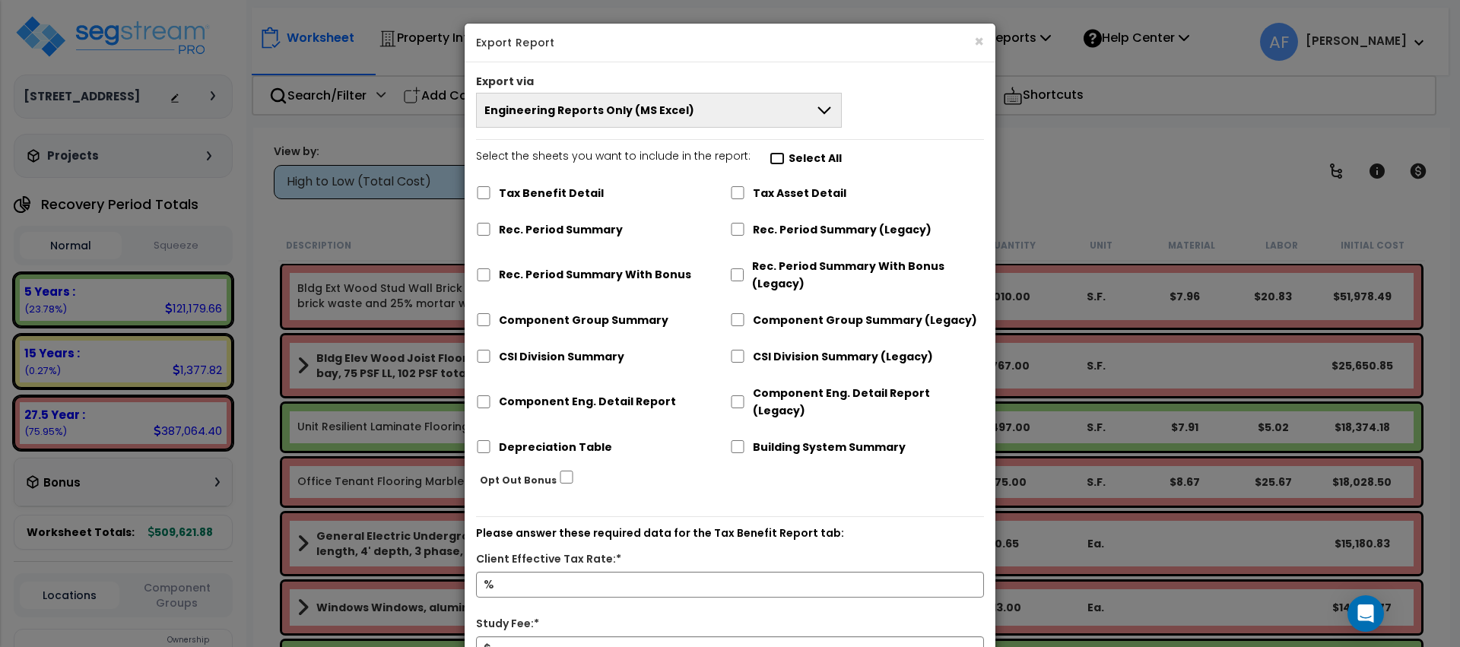
checkbox input "false"
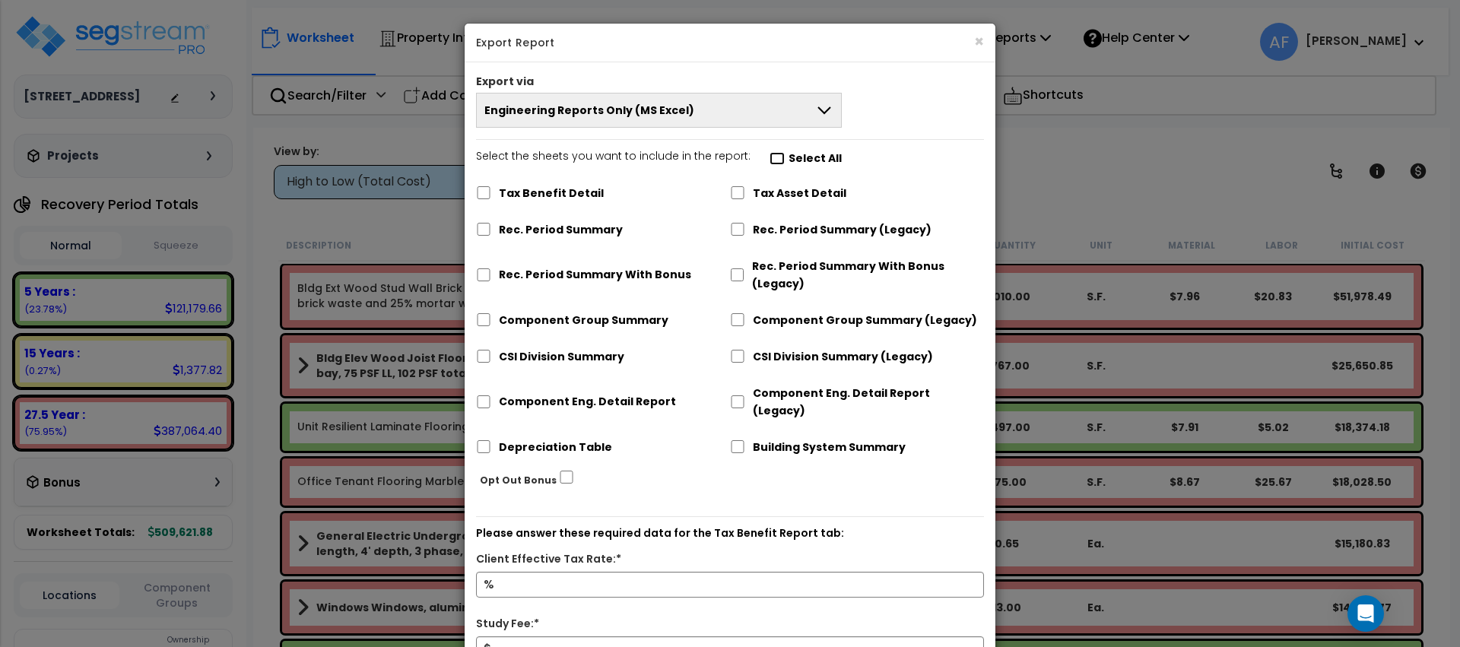
checkbox input "false"
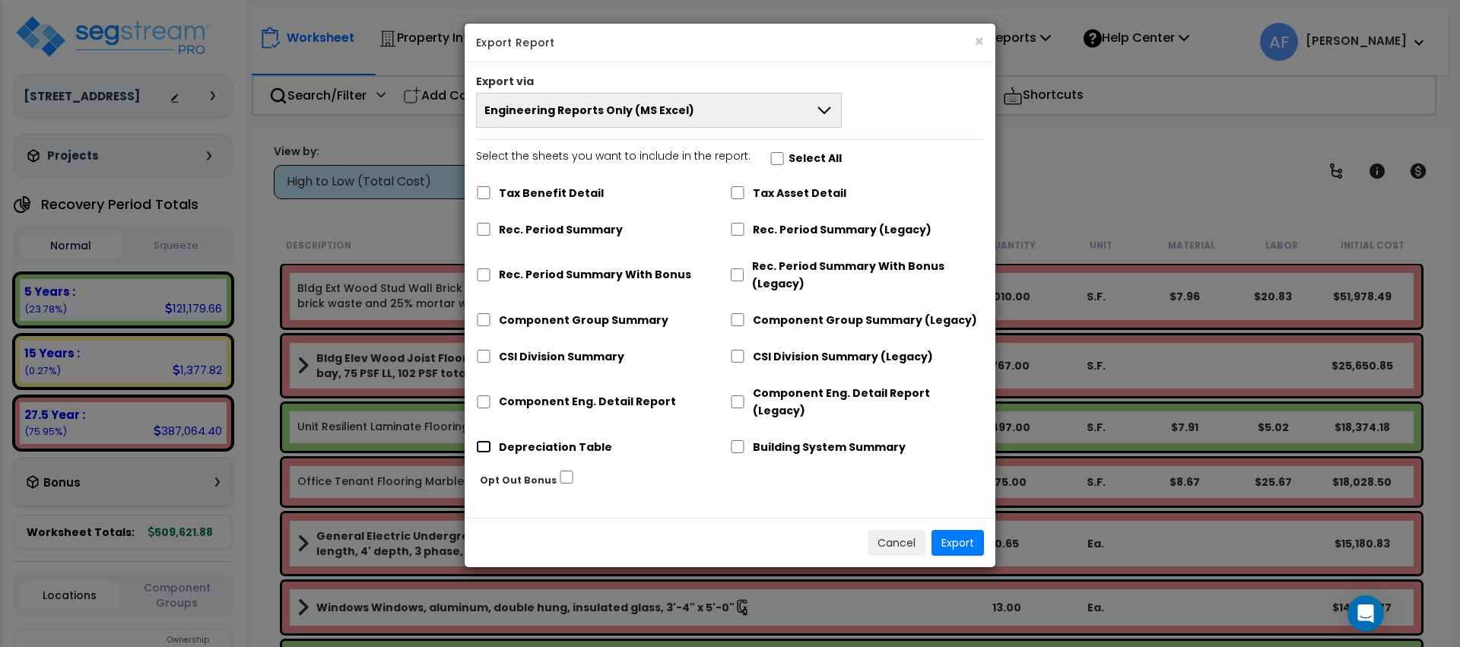
click at [488, 440] on input "Depreciation Table" at bounding box center [483, 446] width 15 height 13
checkbox input "true"
click at [987, 522] on div "Cancel Export" at bounding box center [730, 542] width 531 height 49
click at [970, 530] on button "Export" at bounding box center [957, 543] width 52 height 26
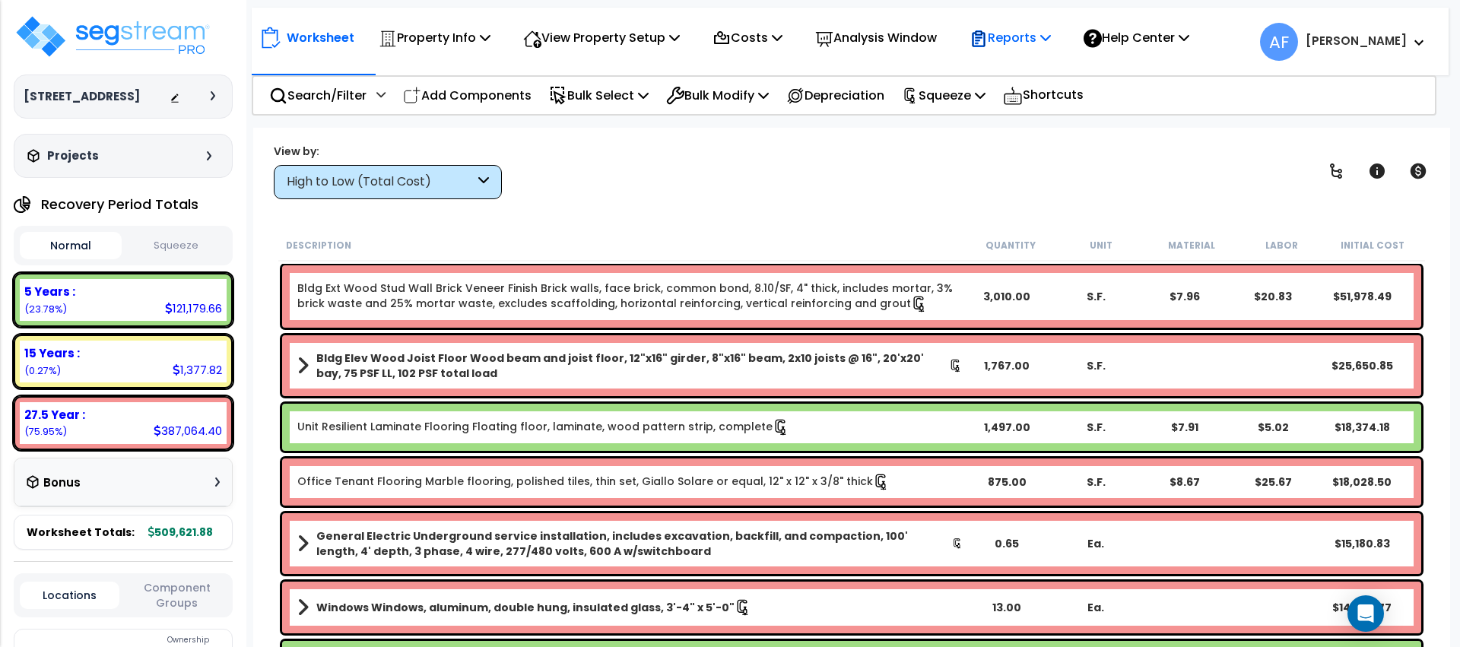
click at [1046, 34] on p "Reports" at bounding box center [1010, 37] width 81 height 21
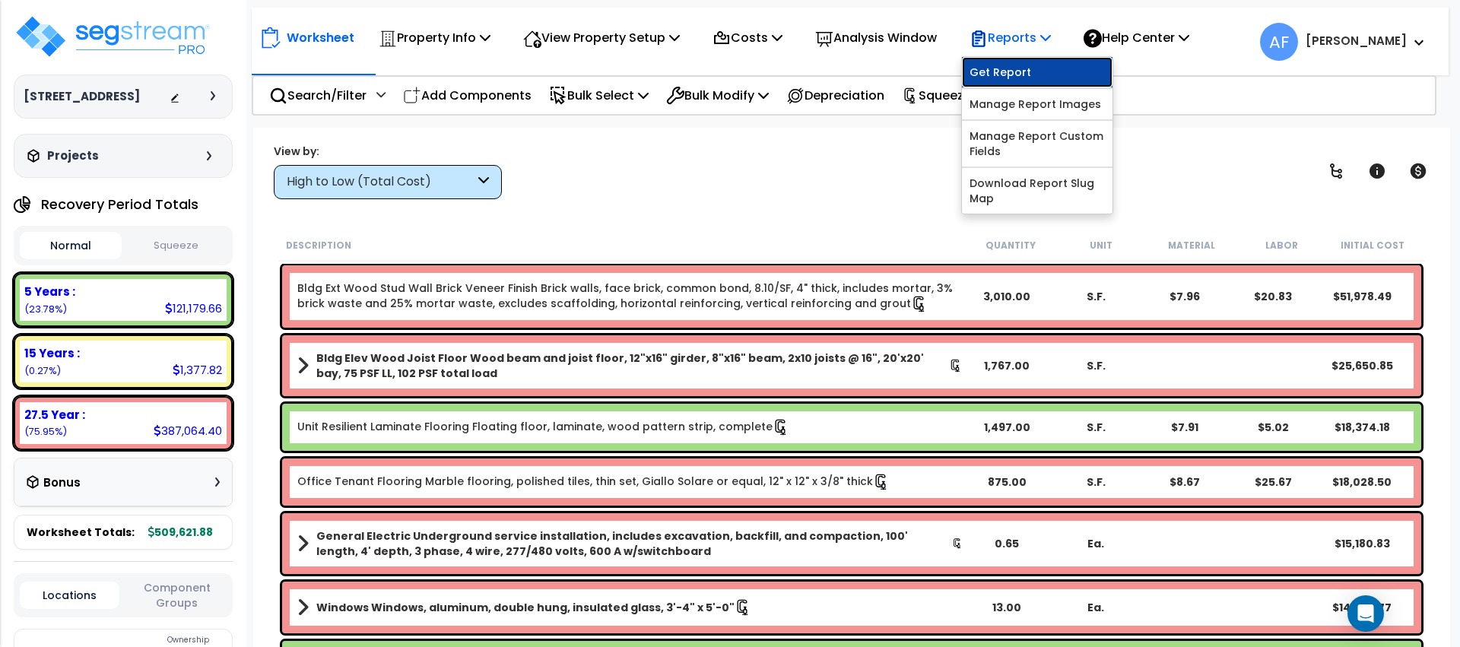
click at [1036, 62] on link "Get Report" at bounding box center [1037, 72] width 151 height 30
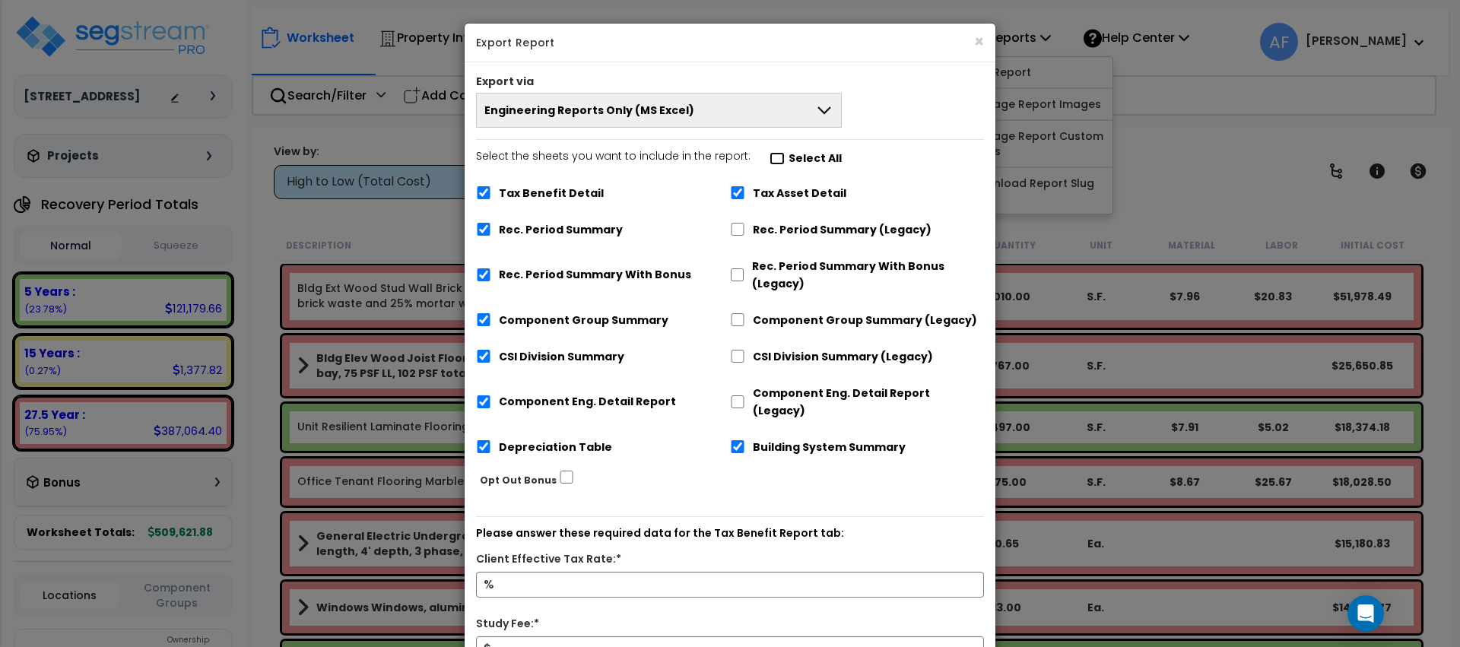
click at [773, 160] on input "Select the sheets you want to include in the report: Select All" at bounding box center [777, 158] width 15 height 13
checkbox input "false"
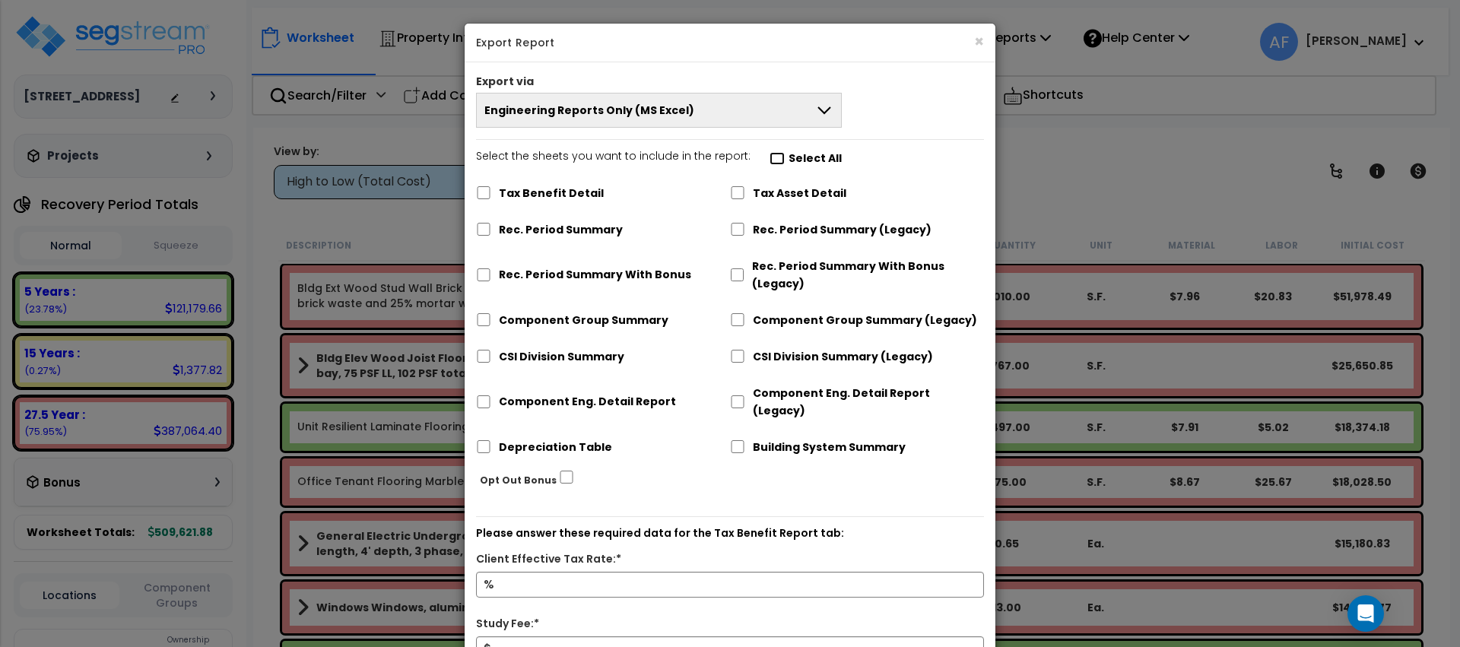
checkbox input "false"
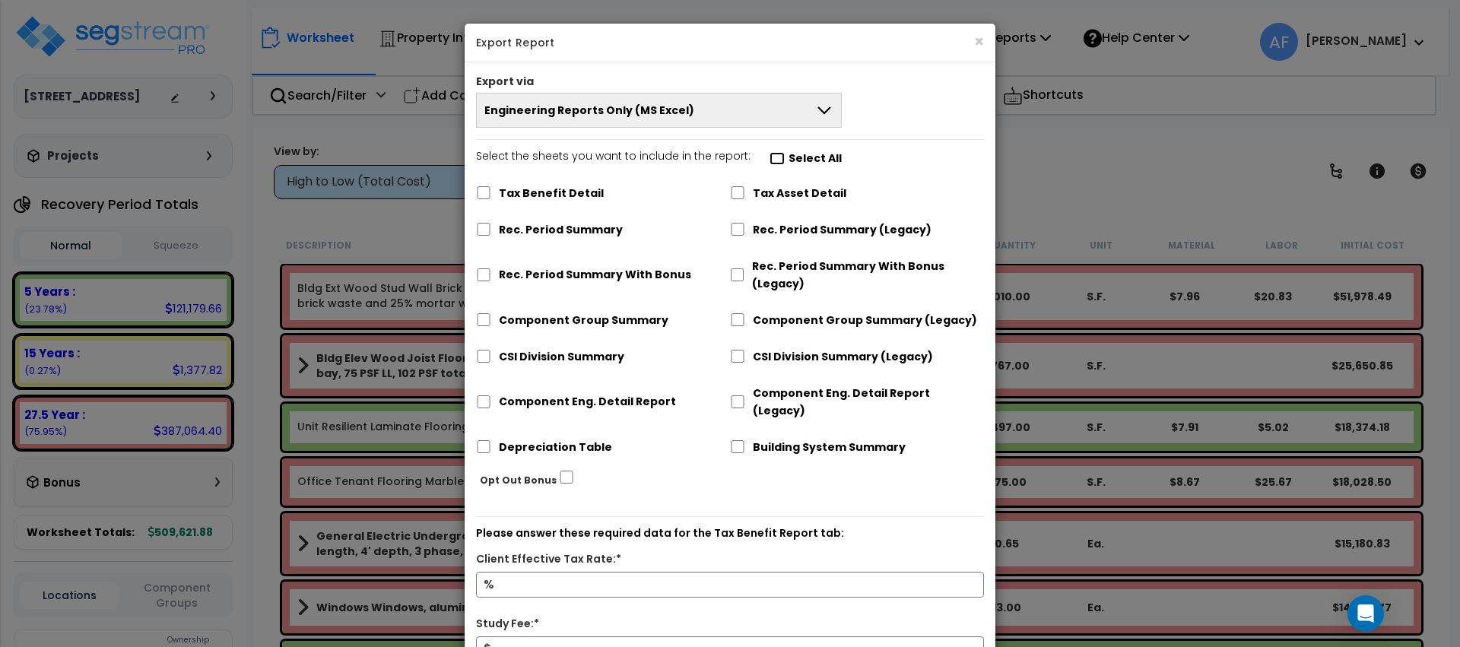
checkbox input "false"
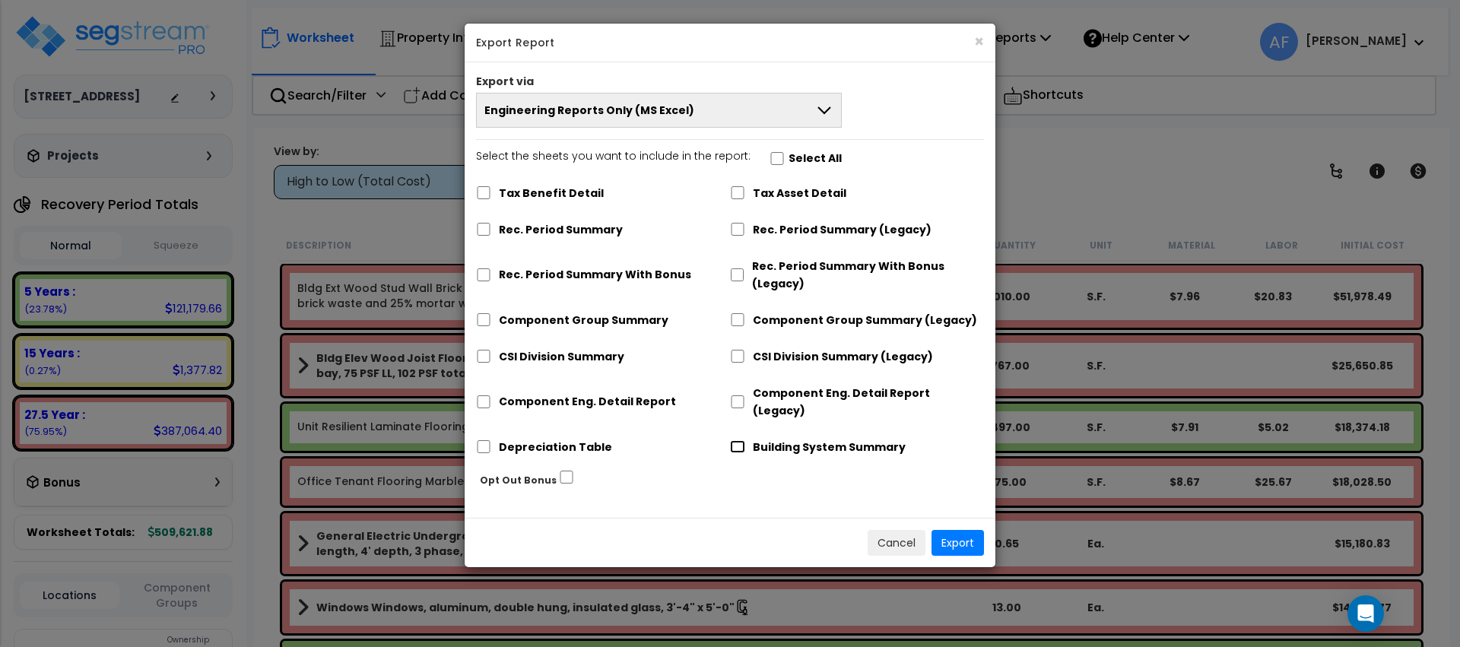
click at [735, 440] on input "Building System Summary" at bounding box center [737, 446] width 15 height 13
checkbox input "true"
click at [485, 431] on div "Depreciation Table" at bounding box center [603, 445] width 254 height 29
click at [486, 440] on input "Depreciation Table" at bounding box center [483, 446] width 15 height 13
checkbox input "true"
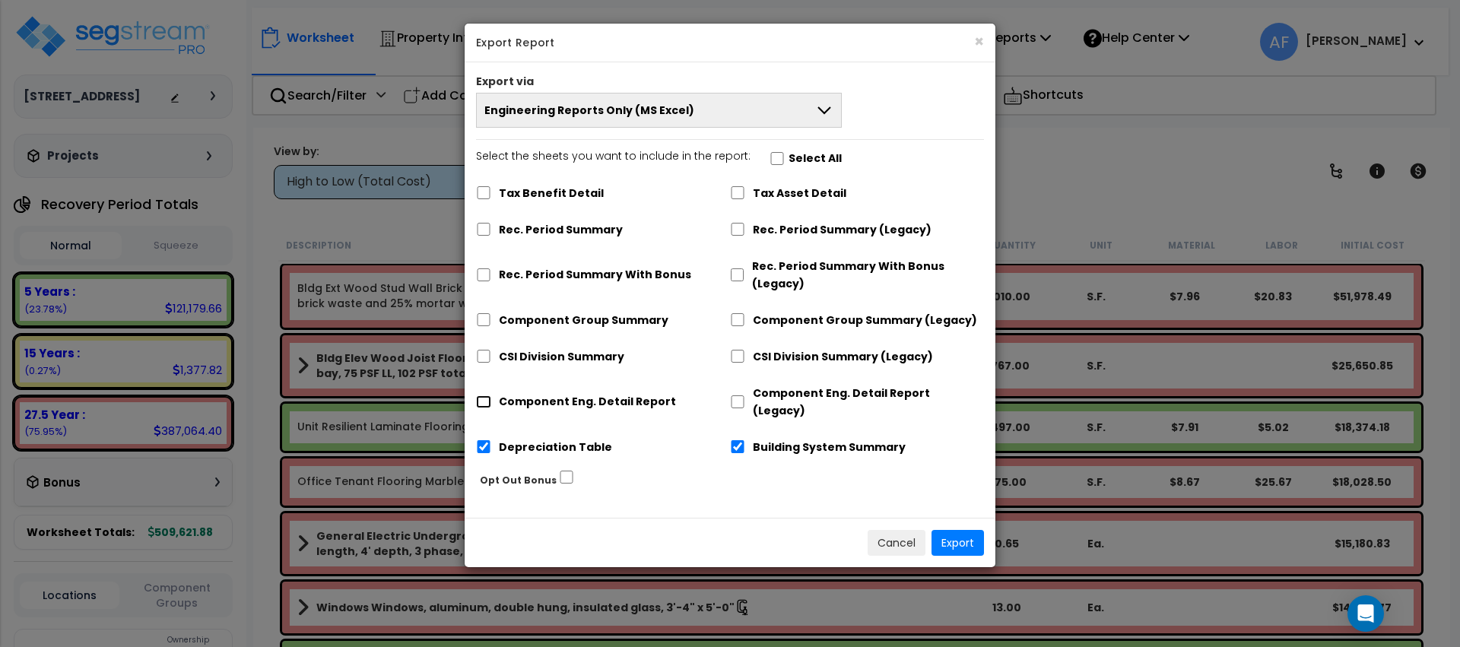
click at [488, 395] on input "Component Eng. Detail Report" at bounding box center [483, 401] width 15 height 13
checkbox input "true"
click at [959, 530] on button "Export" at bounding box center [957, 543] width 52 height 26
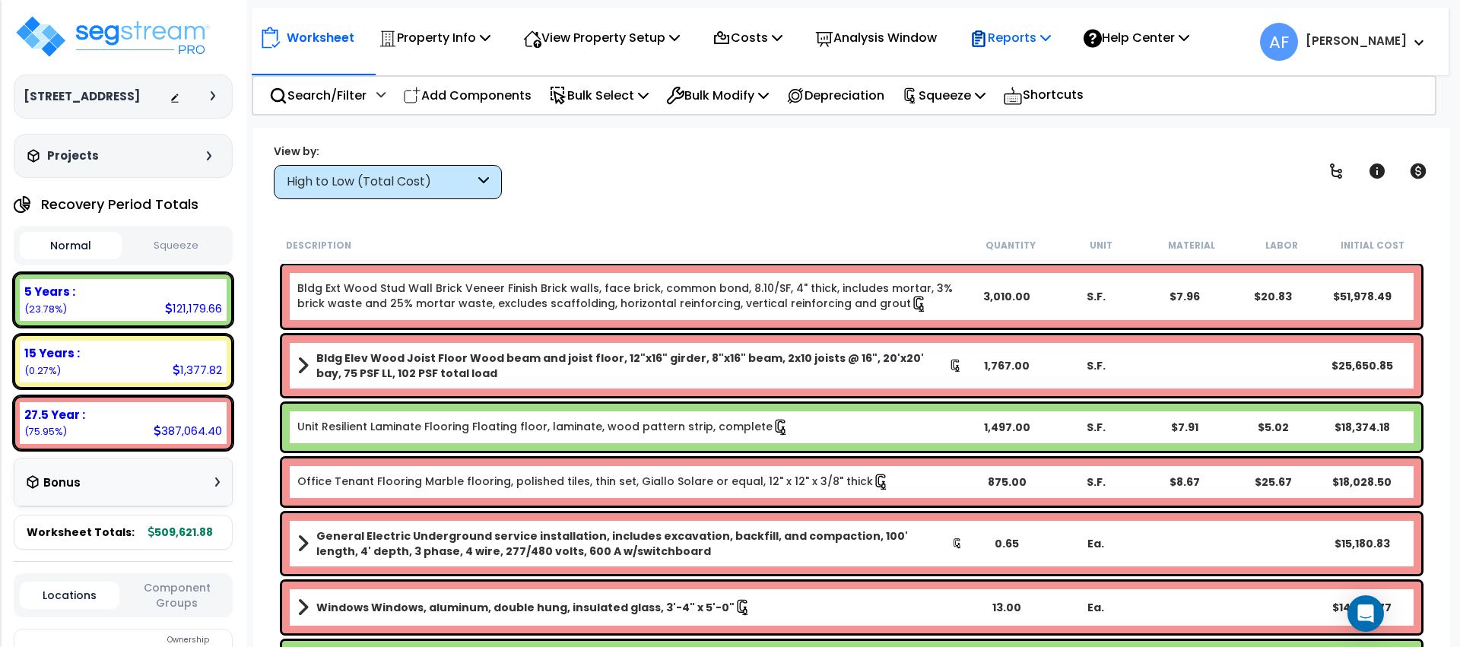
drag, startPoint x: 1000, startPoint y: 42, endPoint x: 1021, endPoint y: 56, distance: 25.3
click at [985, 42] on icon at bounding box center [978, 38] width 13 height 16
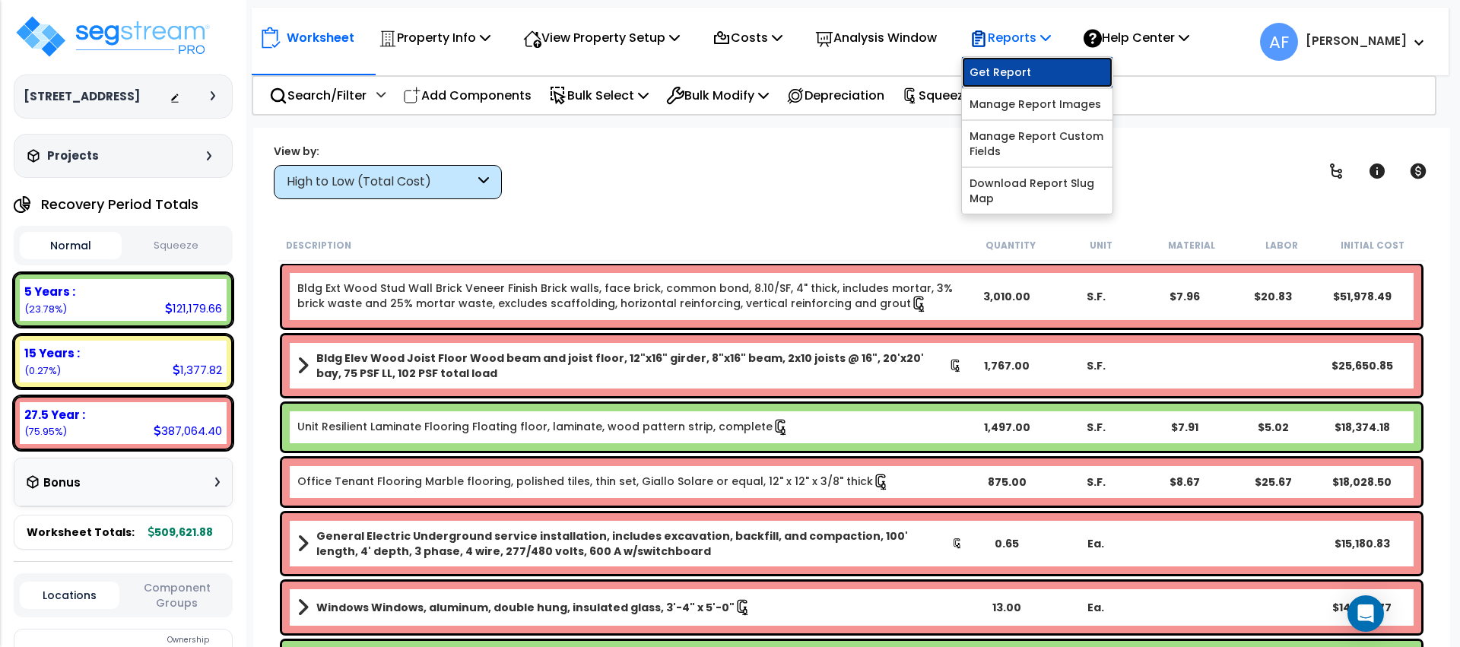
click at [1022, 70] on link "Get Report" at bounding box center [1037, 72] width 151 height 30
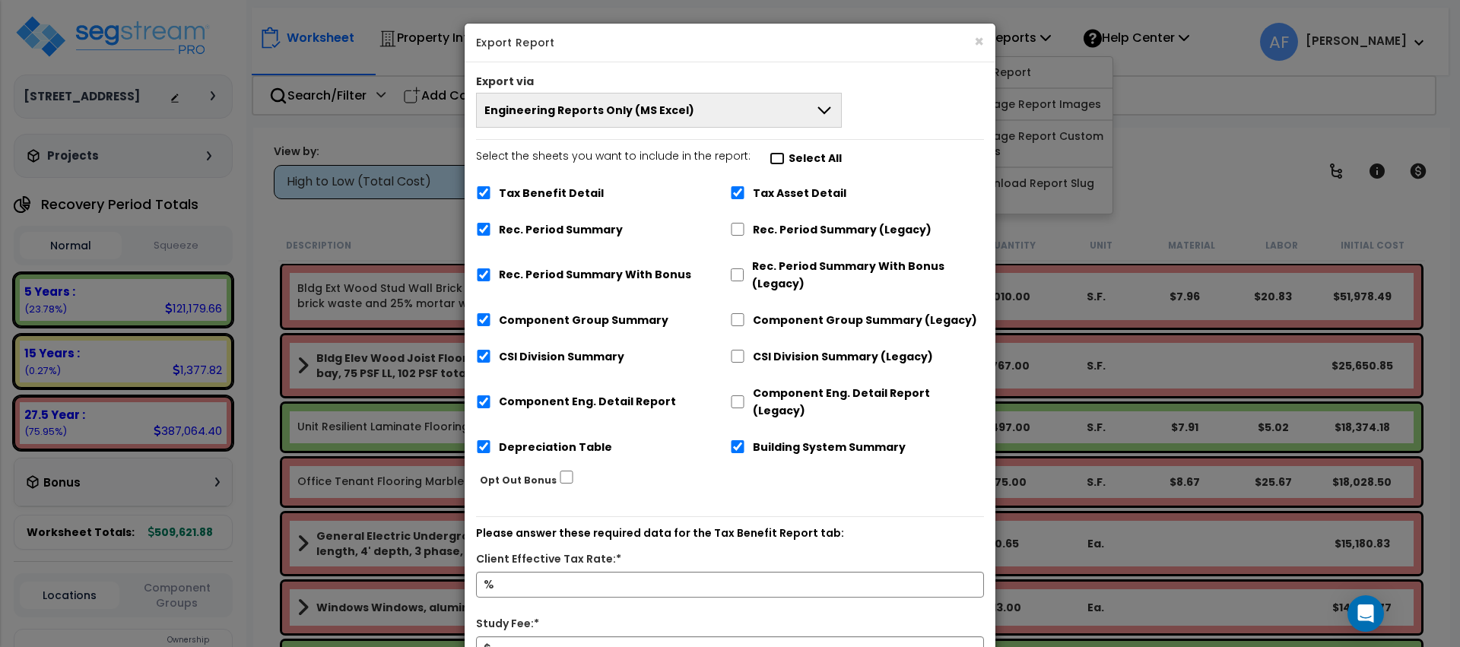
click at [770, 160] on input "Select the sheets you want to include in the report: Select All" at bounding box center [777, 158] width 15 height 13
checkbox input "false"
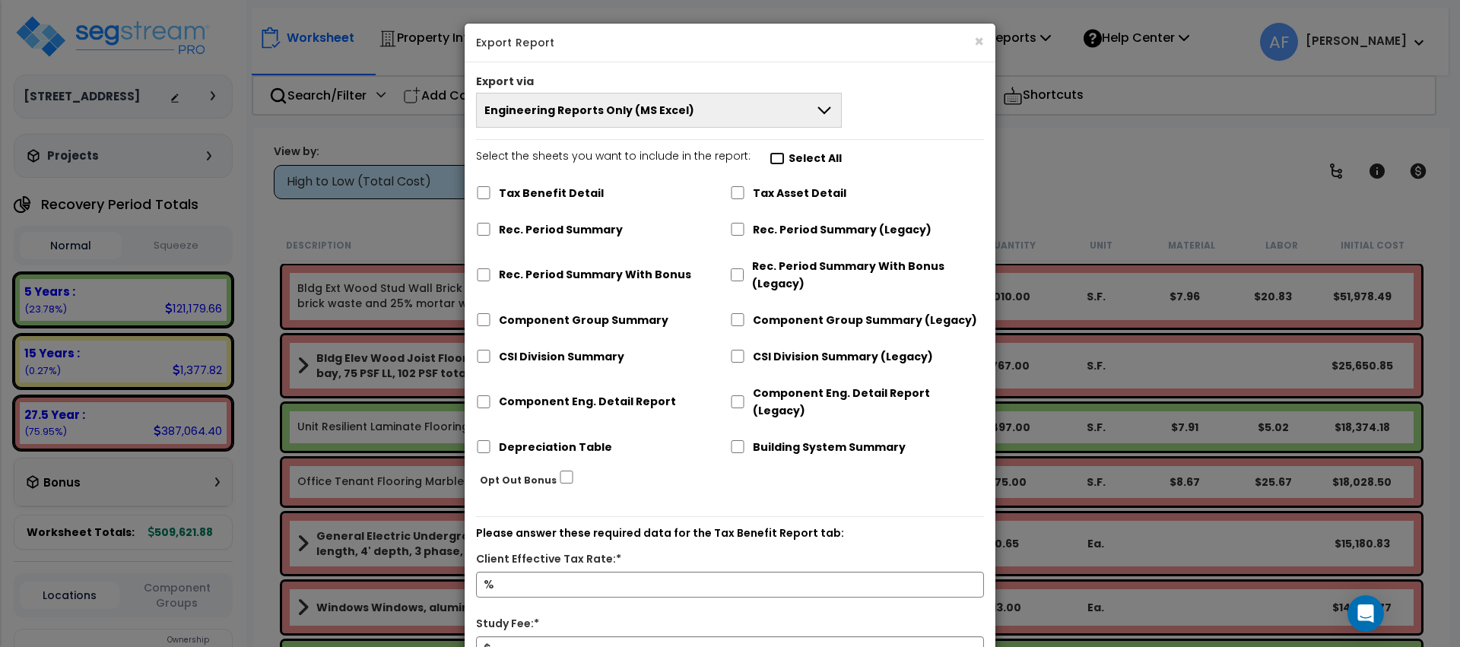
checkbox input "false"
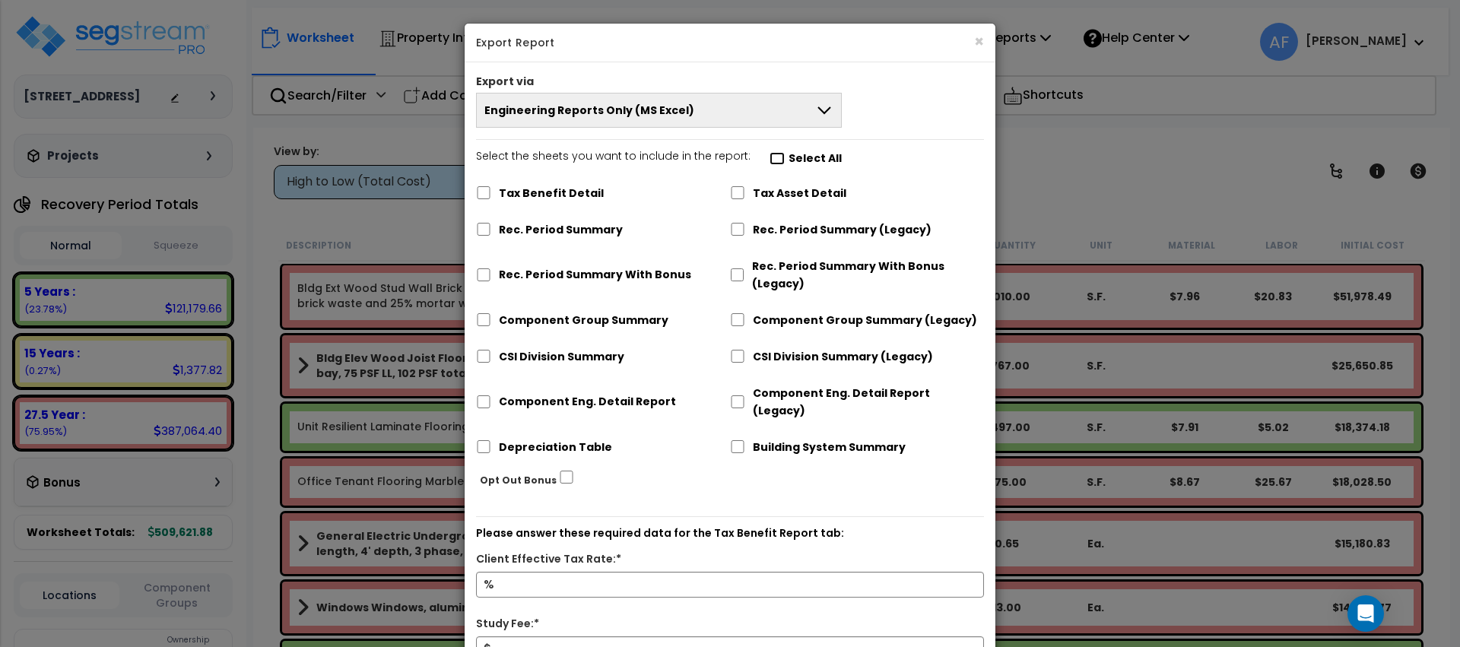
checkbox input "false"
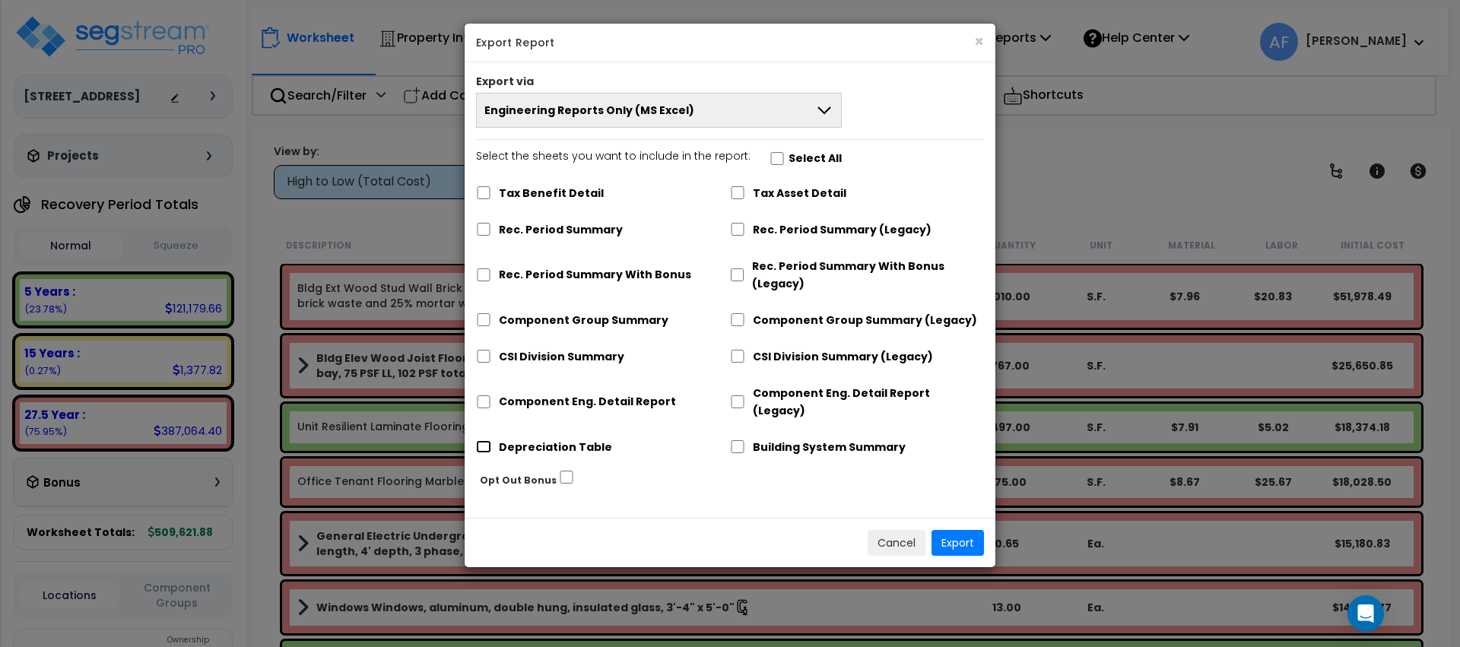
click at [482, 440] on input "Depreciation Table" at bounding box center [483, 446] width 15 height 13
checkbox input "true"
click at [949, 530] on button "Export" at bounding box center [957, 543] width 52 height 26
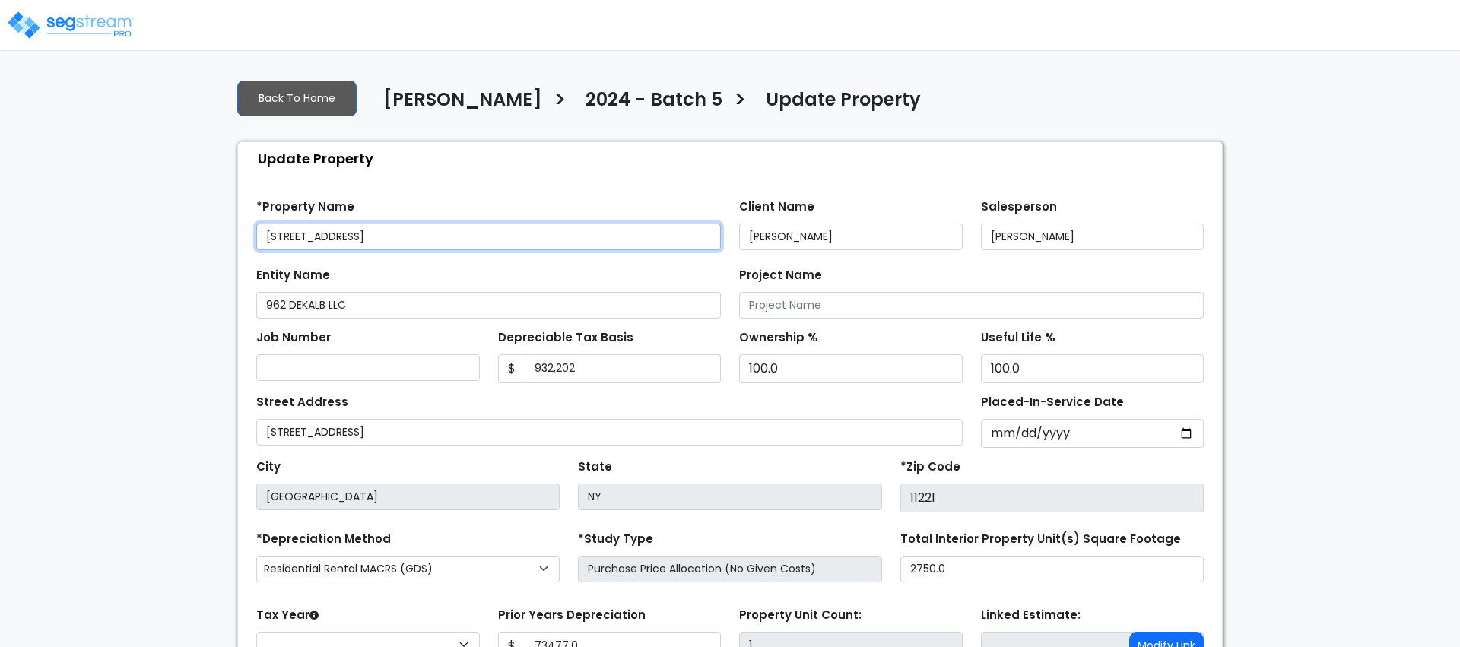
type input "73,477.0"
select select "2024"
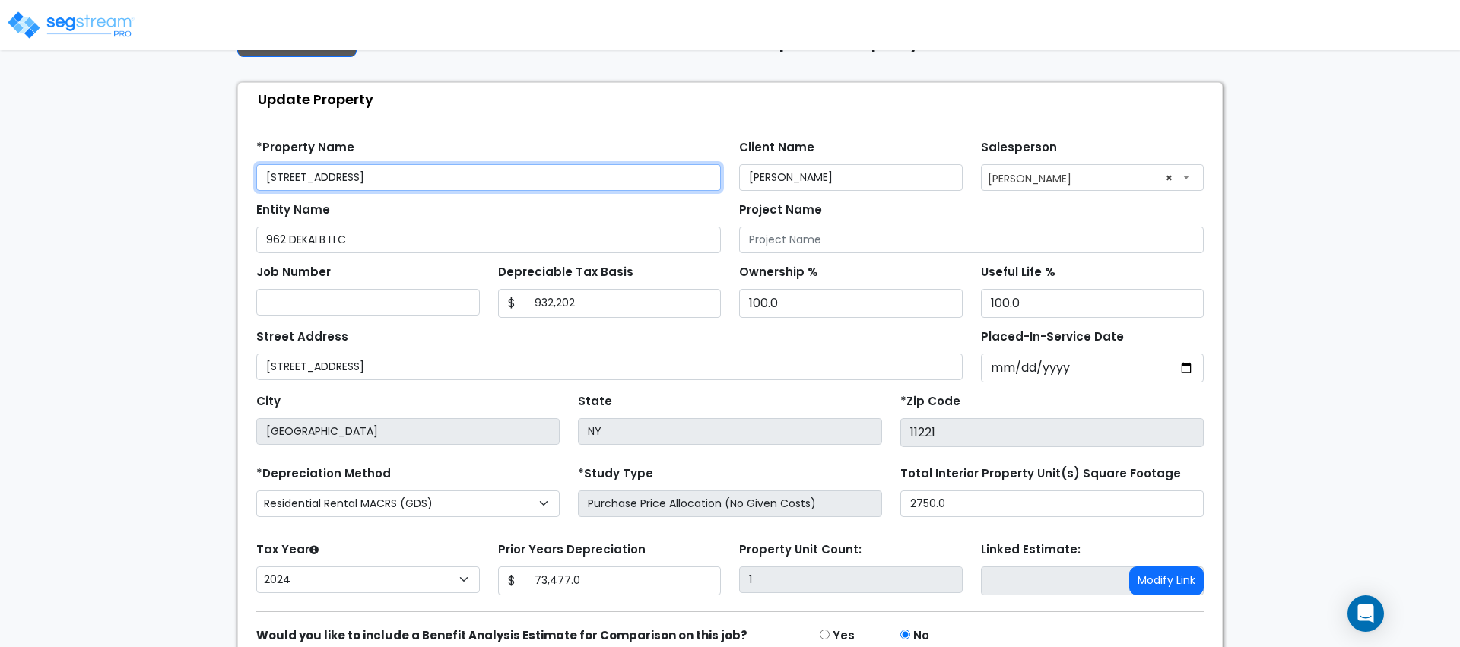
scroll to position [71, 0]
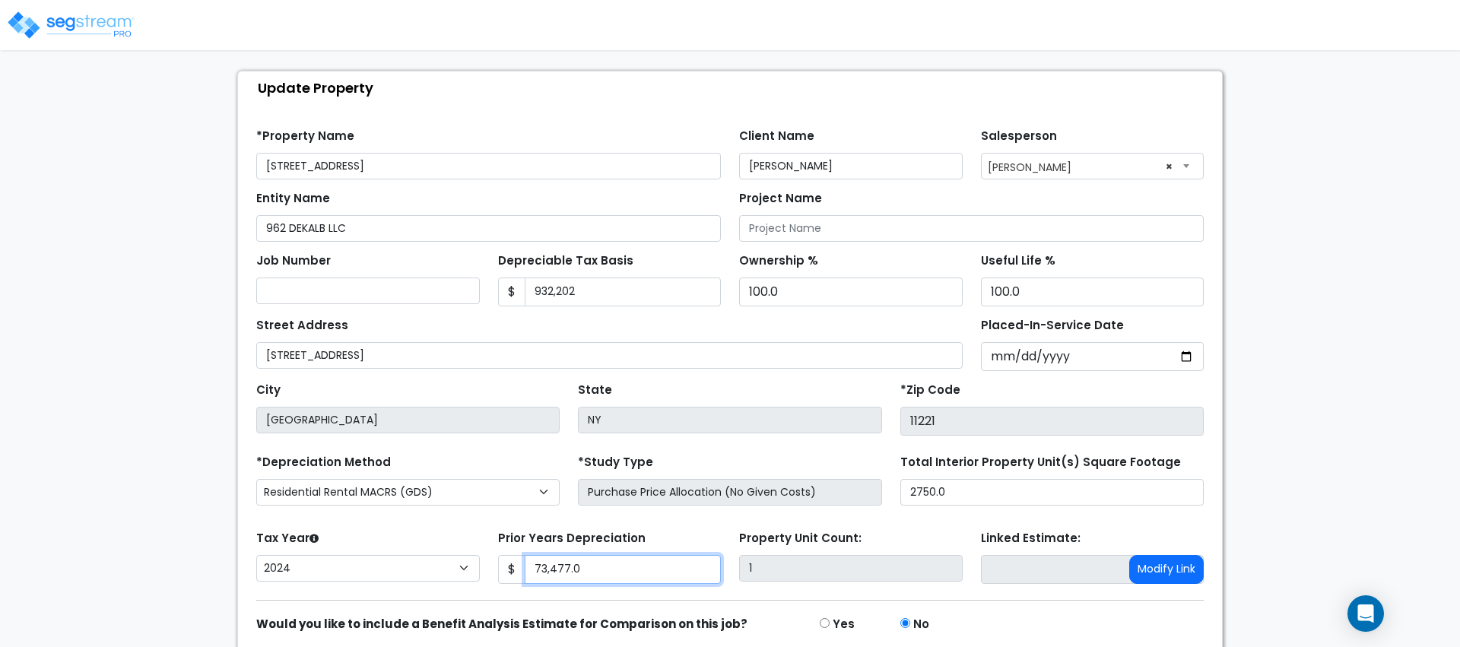
click at [629, 579] on input "73,477.0" at bounding box center [623, 569] width 197 height 29
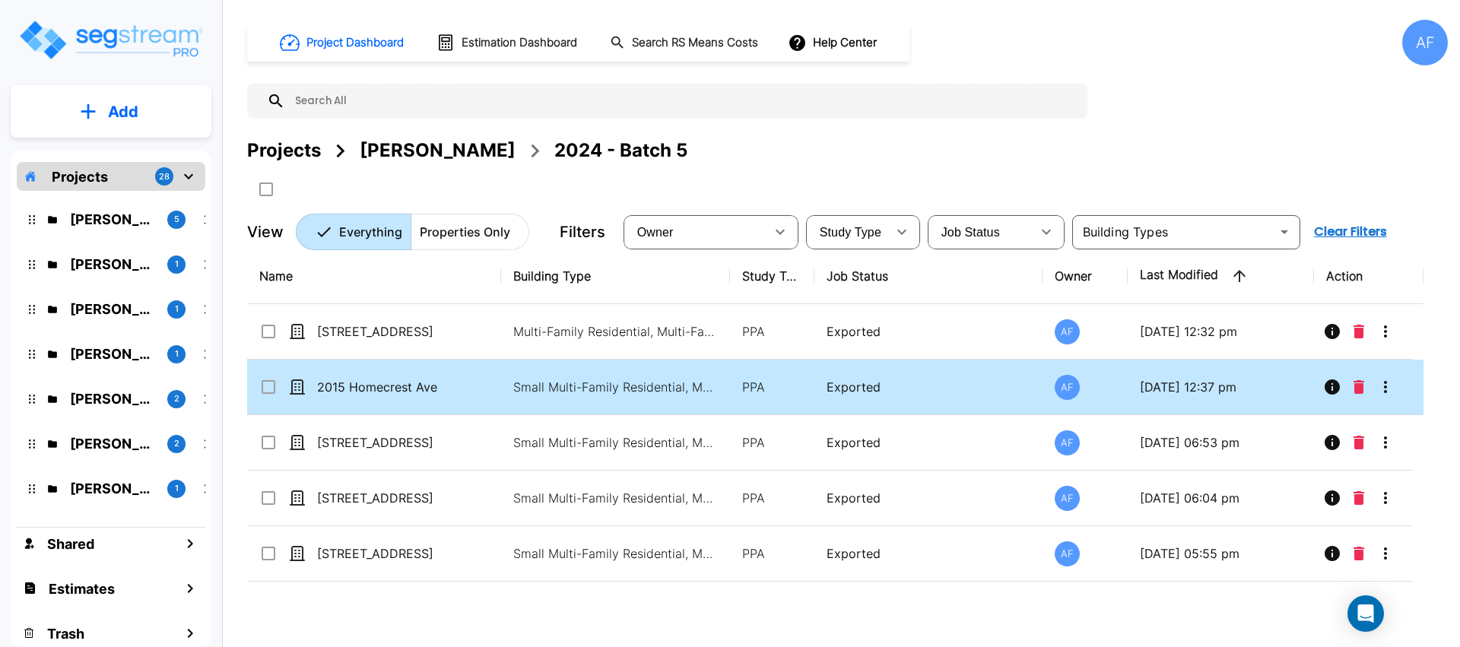
click at [431, 372] on td "2015 Homecrest Ave" at bounding box center [374, 388] width 254 height 56
checkbox input "false"
click at [431, 372] on td "2015 Homecrest Ave" at bounding box center [374, 388] width 254 height 56
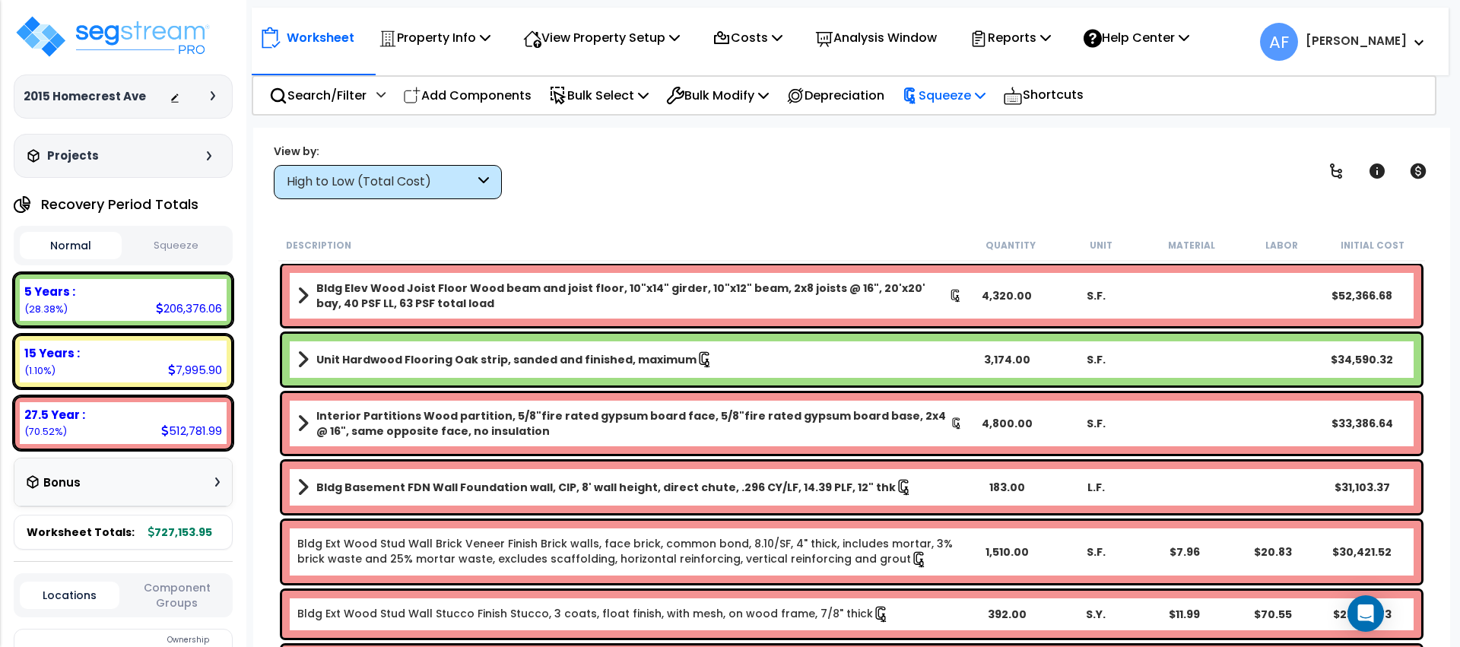
click at [974, 99] on p "Squeeze" at bounding box center [944, 95] width 84 height 21
click at [992, 50] on div "Reports" at bounding box center [1010, 38] width 81 height 36
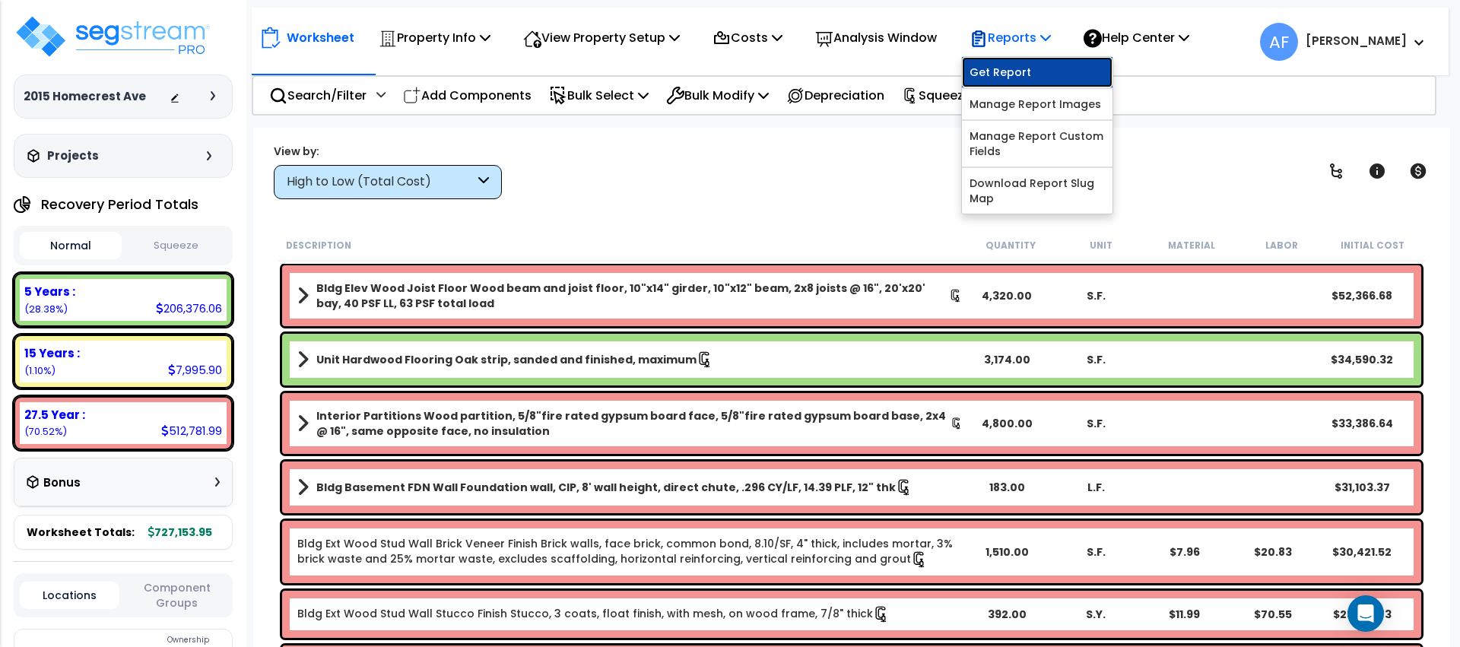
click at [993, 68] on link "Get Report" at bounding box center [1037, 72] width 151 height 30
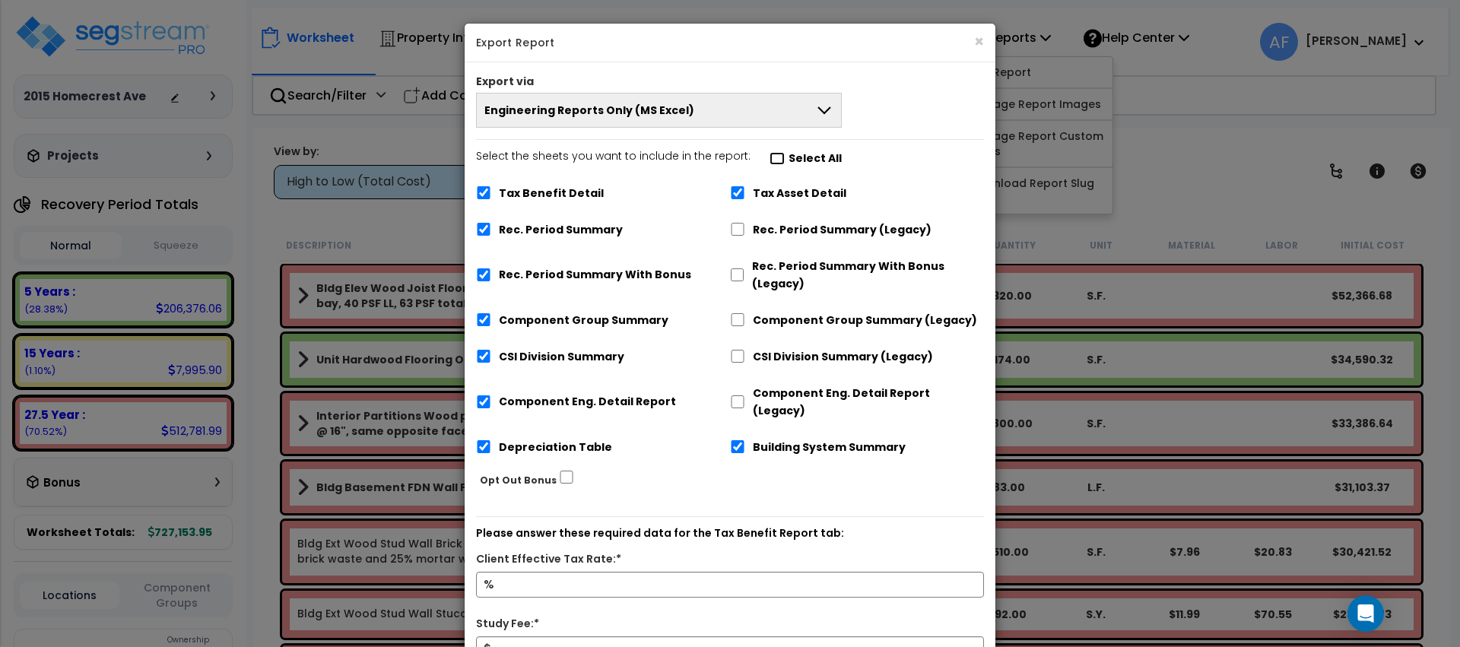
click at [770, 158] on input "Select the sheets you want to include in the report: Select All" at bounding box center [777, 158] width 15 height 13
checkbox input "false"
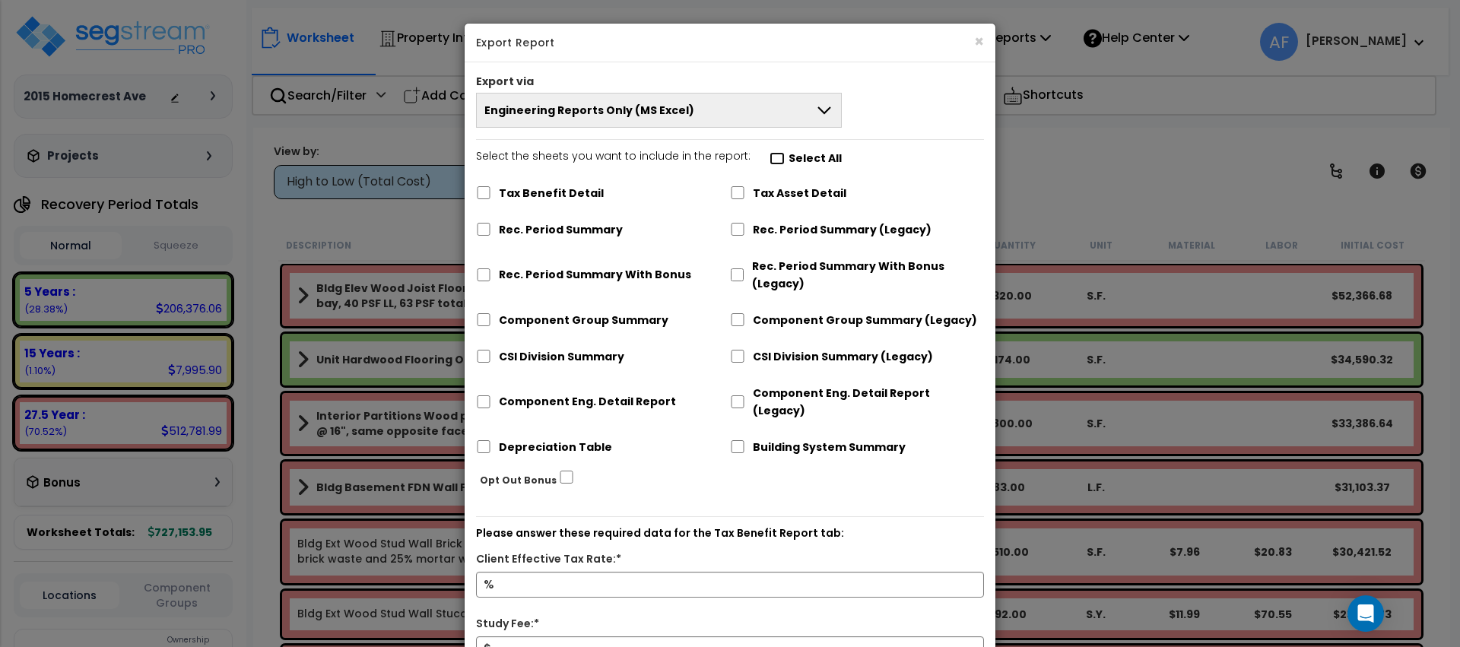
checkbox input "false"
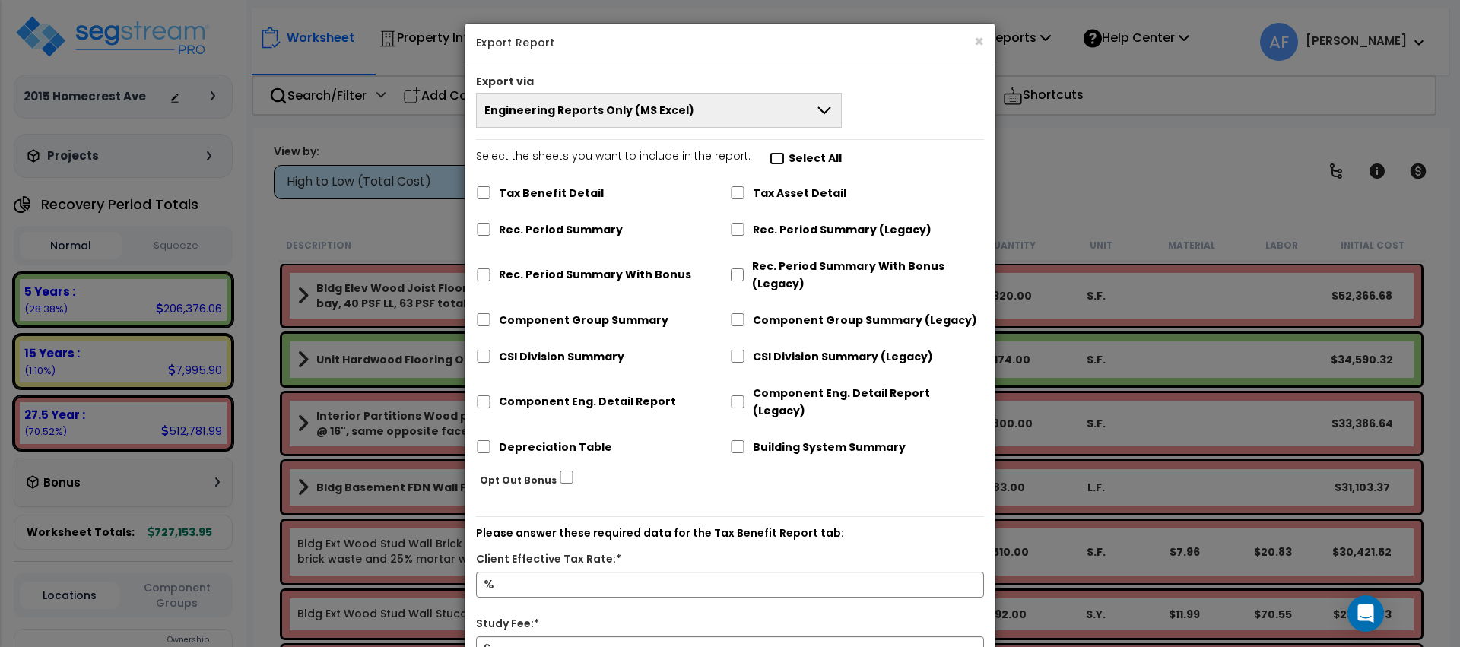
checkbox input "false"
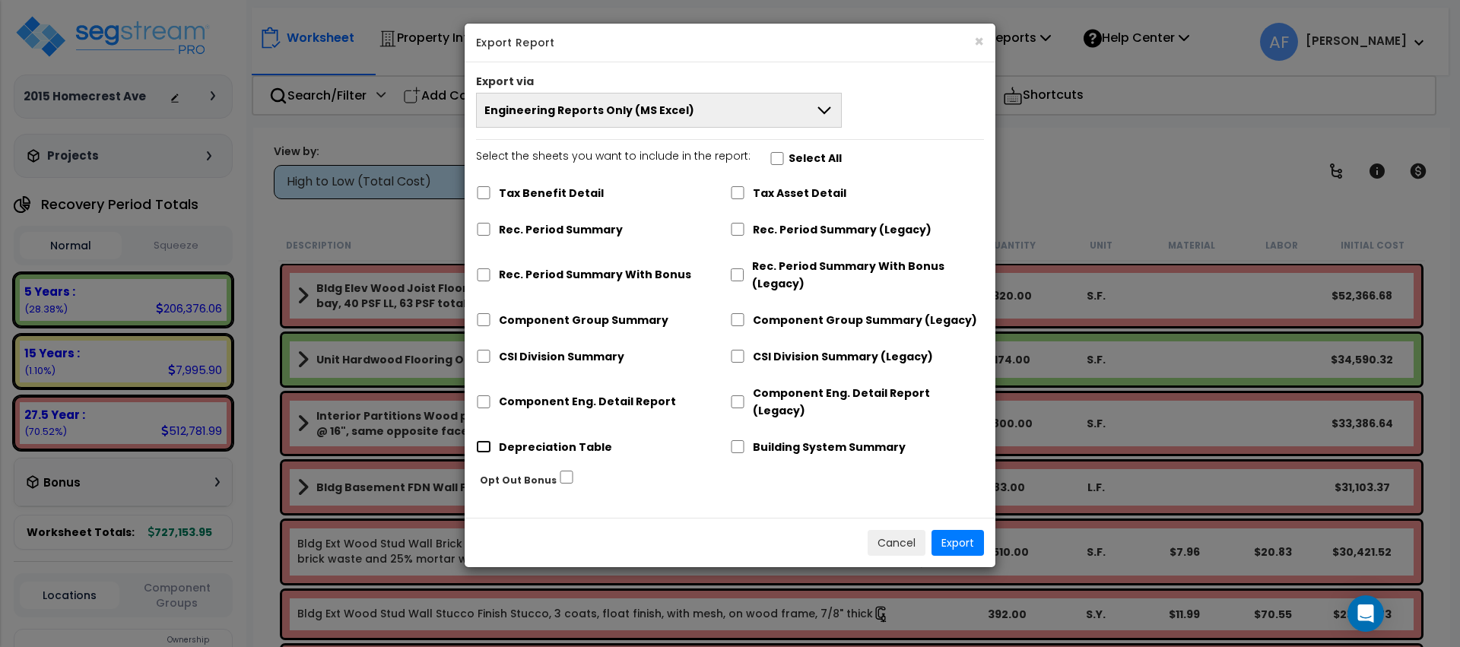
click at [478, 440] on input "Depreciation Table" at bounding box center [483, 446] width 15 height 13
checkbox input "true"
click at [944, 530] on button "Export" at bounding box center [957, 543] width 52 height 26
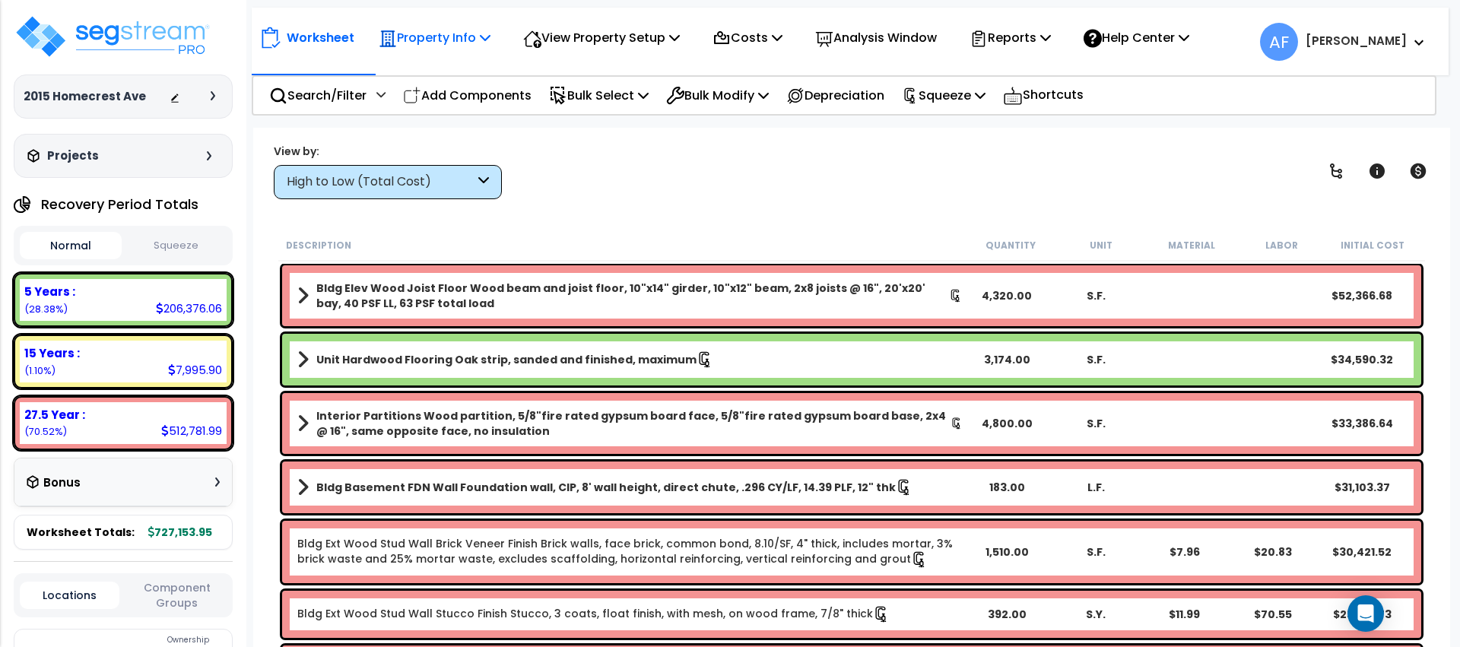
click at [461, 41] on p "Property Info" at bounding box center [435, 37] width 112 height 21
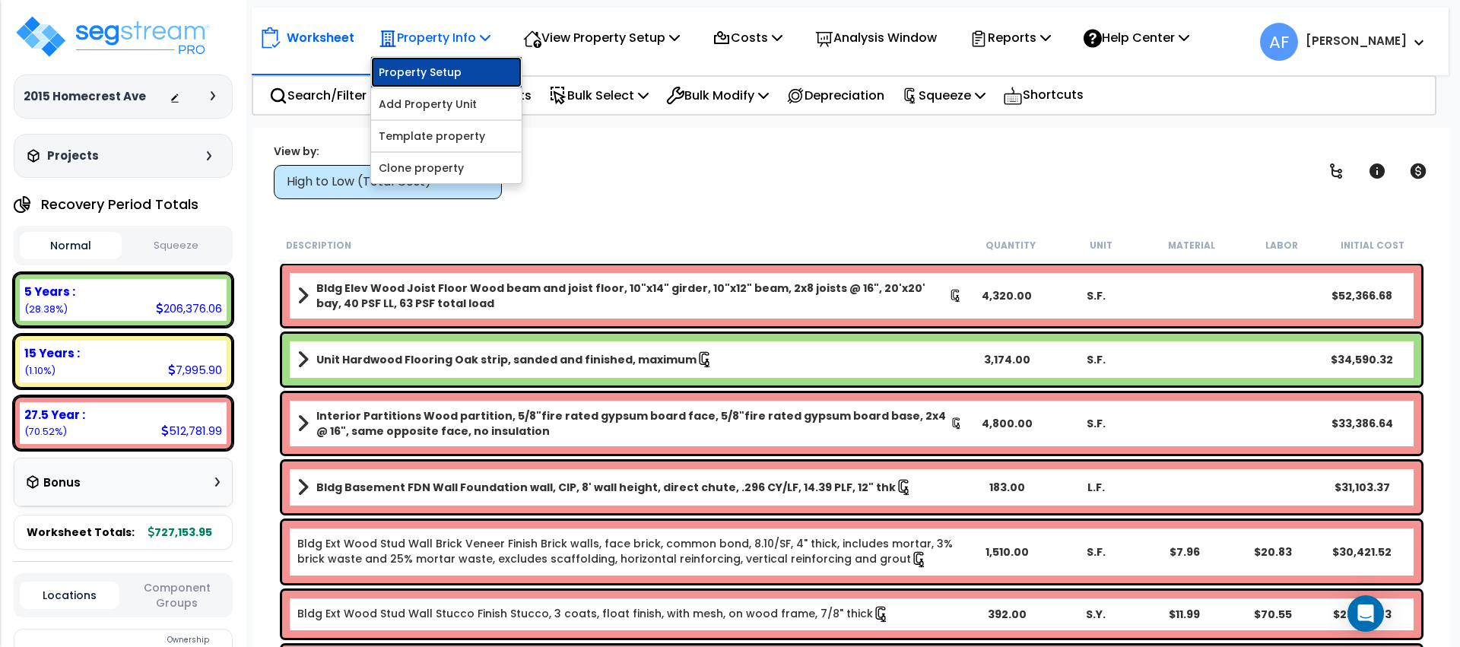
click at [447, 62] on link "Property Setup" at bounding box center [446, 72] width 151 height 30
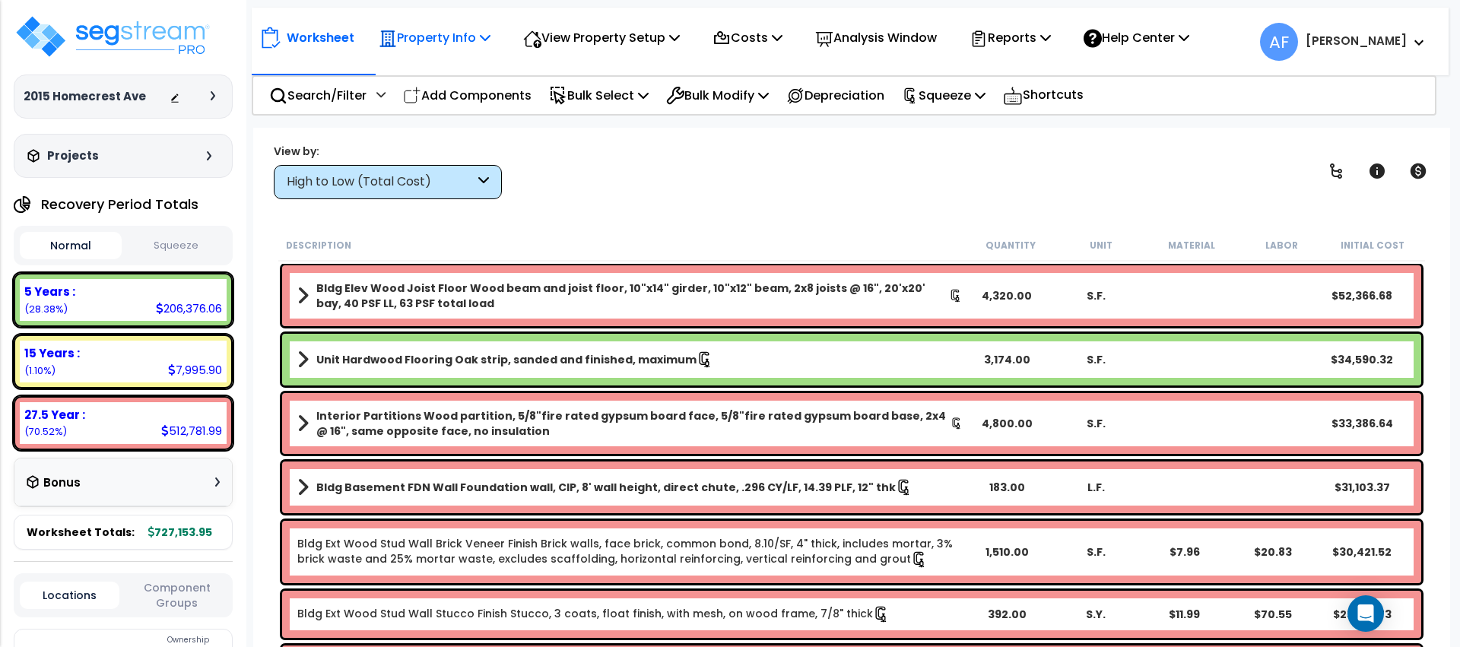
click at [421, 44] on p "Property Info" at bounding box center [435, 37] width 112 height 21
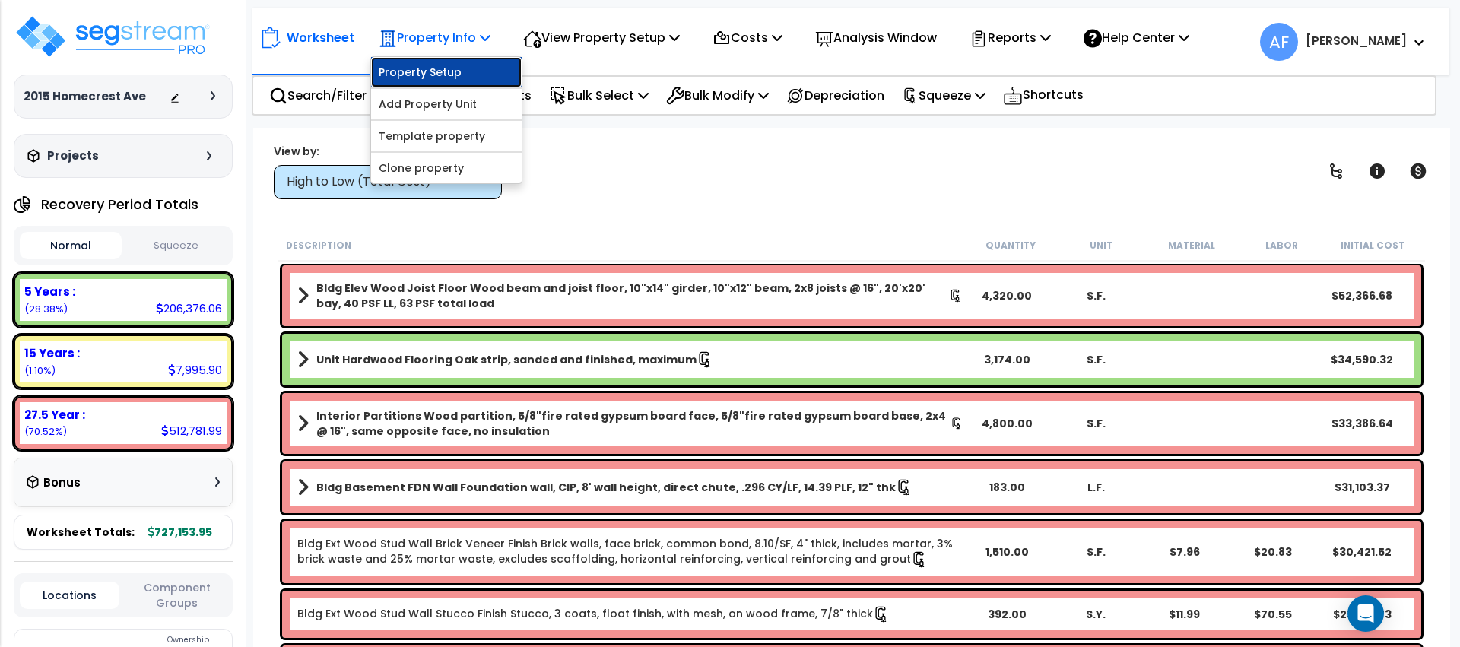
click at [425, 66] on link "Property Setup" at bounding box center [446, 72] width 151 height 30
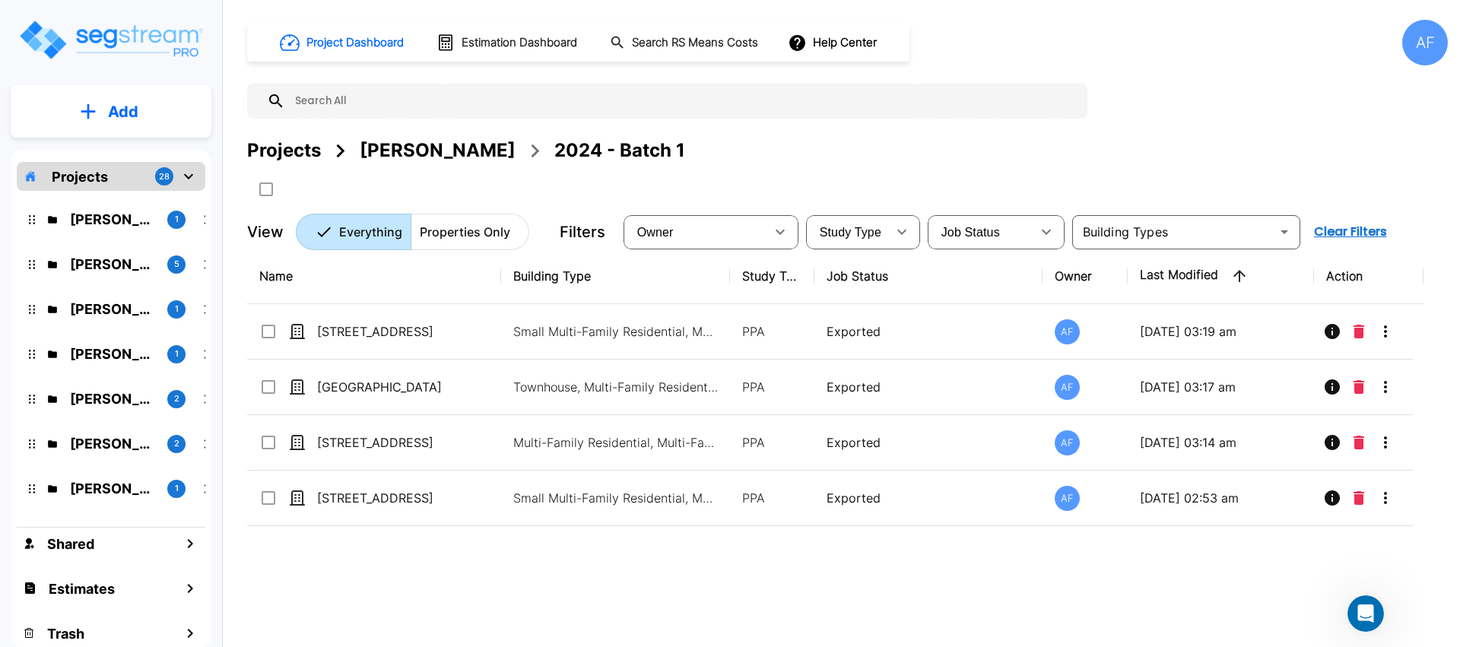
click at [422, 153] on div "[PERSON_NAME]" at bounding box center [438, 150] width 156 height 27
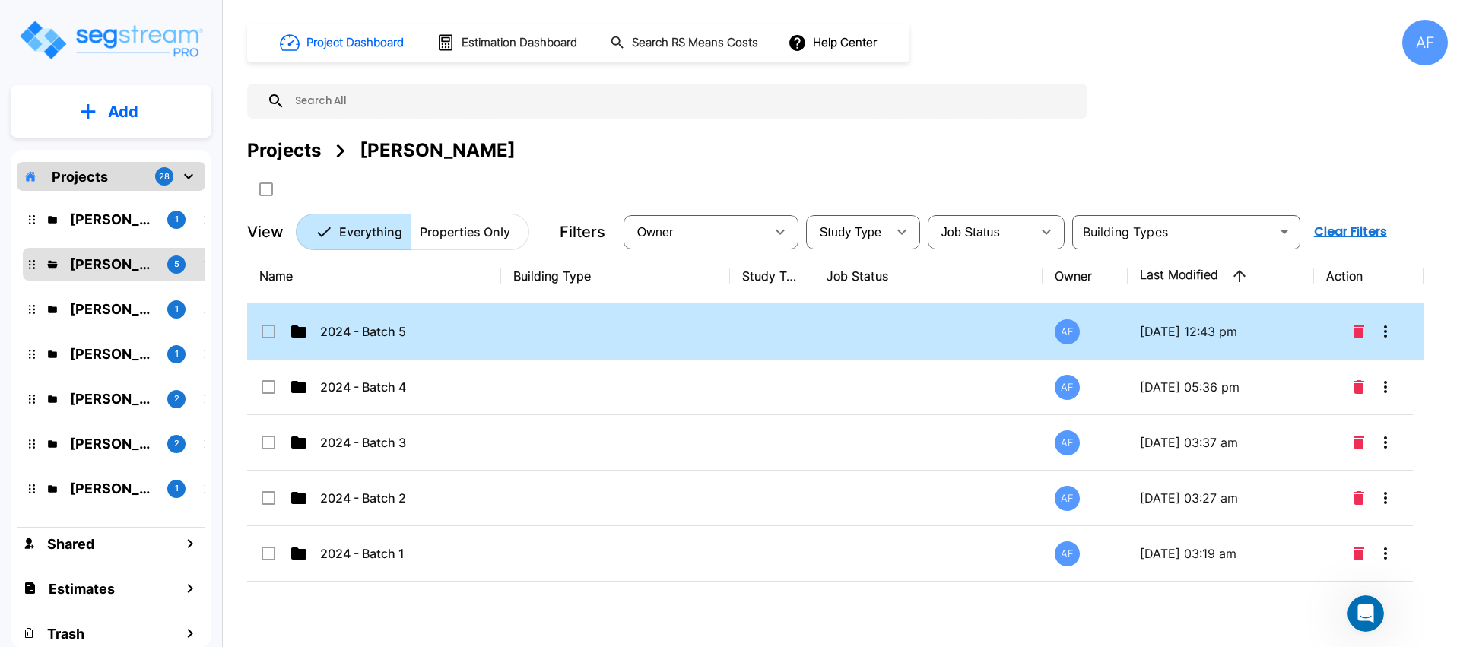
click at [441, 320] on td "2024 - Batch 5" at bounding box center [374, 332] width 254 height 56
checkbox input "true"
click at [441, 320] on td "2024 - Batch 5" at bounding box center [374, 332] width 254 height 56
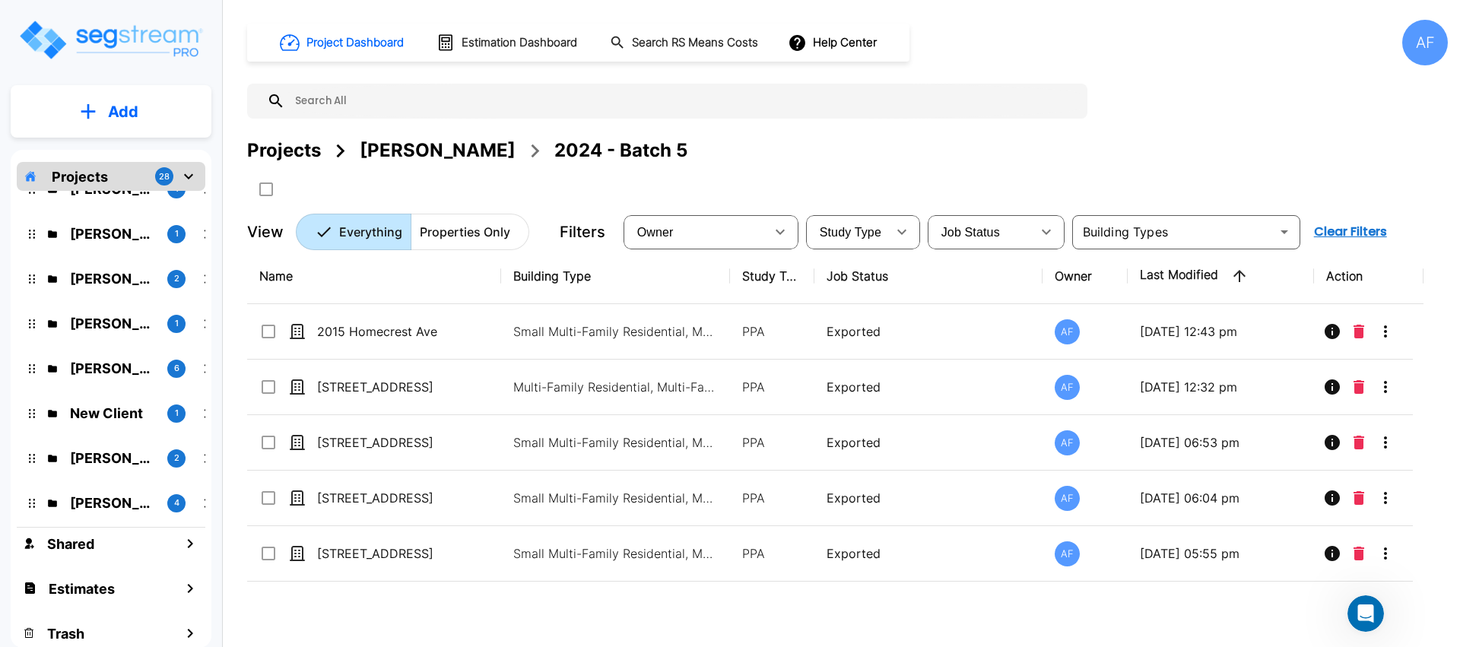
scroll to position [395, 0]
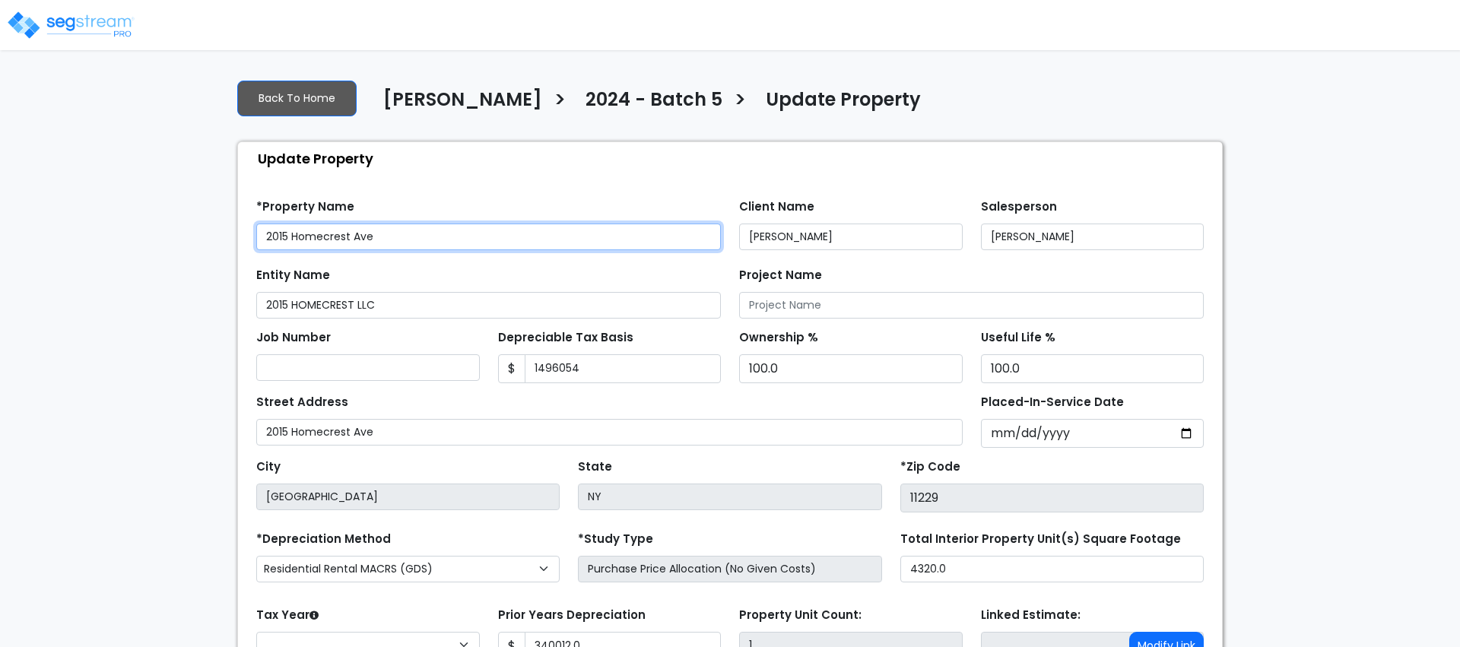
type input "1,496,054"
type input "340,012.0"
select select "2024"
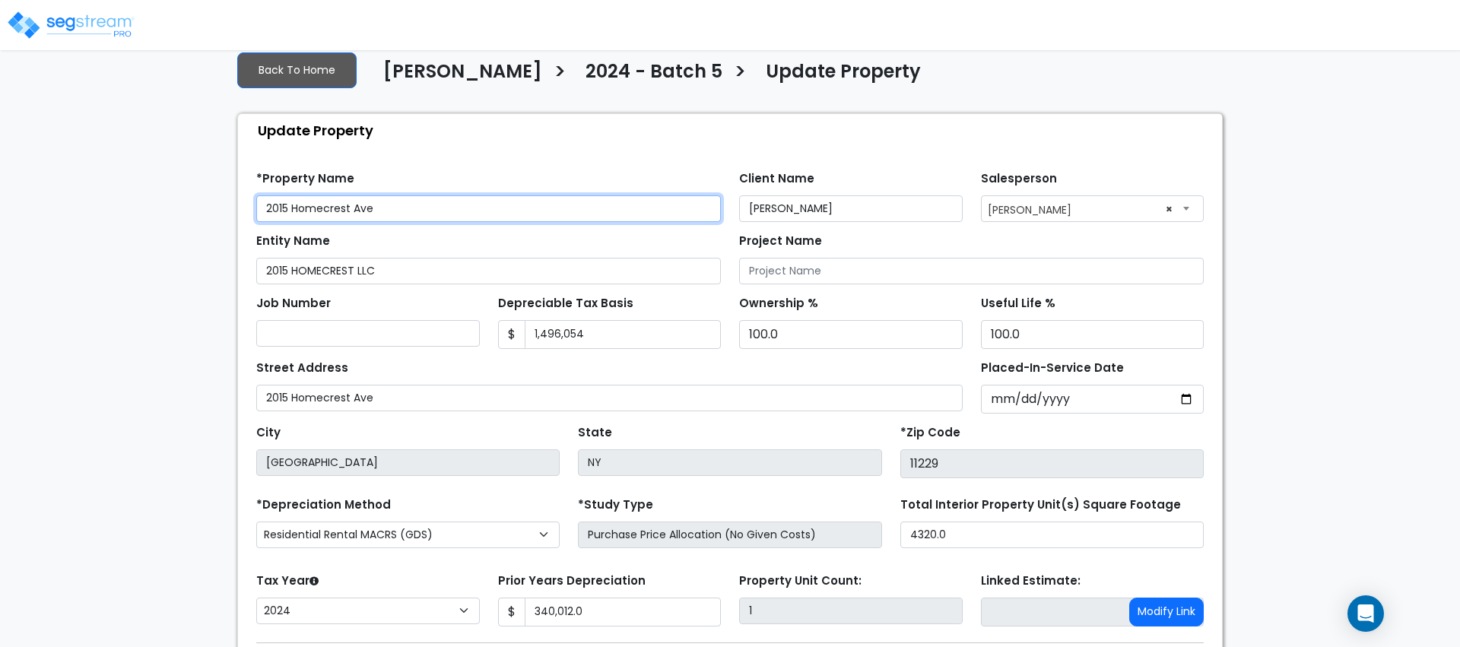
scroll to position [29, 0]
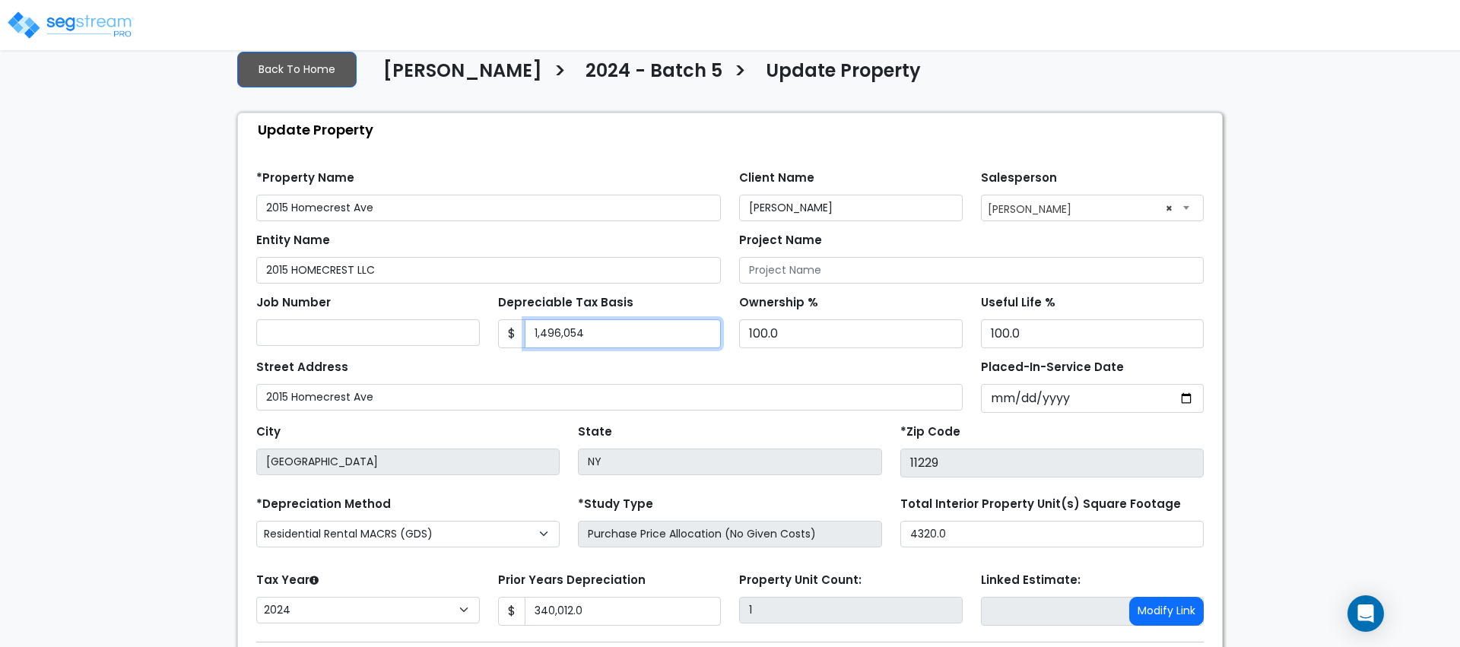
drag, startPoint x: 590, startPoint y: 332, endPoint x: 524, endPoint y: 330, distance: 66.2
click at [525, 330] on input "1,496,054" at bounding box center [623, 333] width 197 height 29
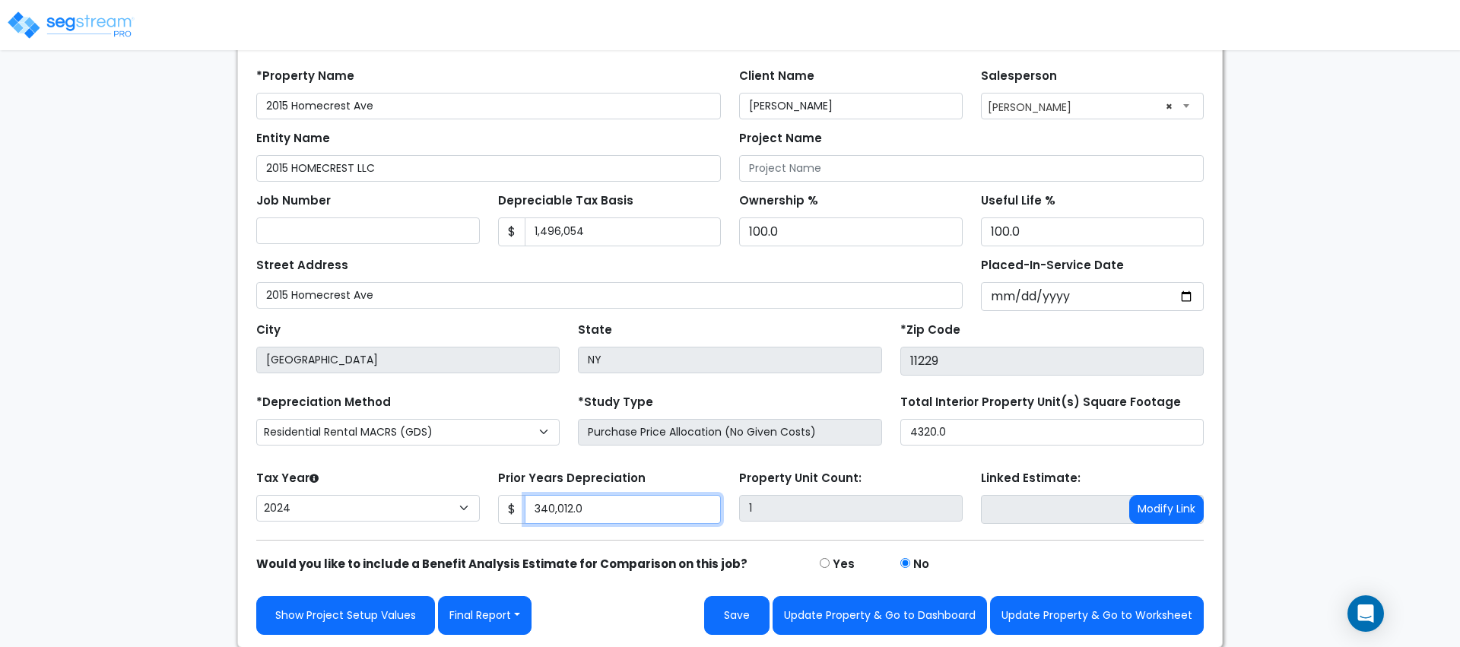
drag, startPoint x: 592, startPoint y: 506, endPoint x: 528, endPoint y: 500, distance: 64.9
click at [522, 504] on div "$ 340,012.0" at bounding box center [610, 509] width 224 height 29
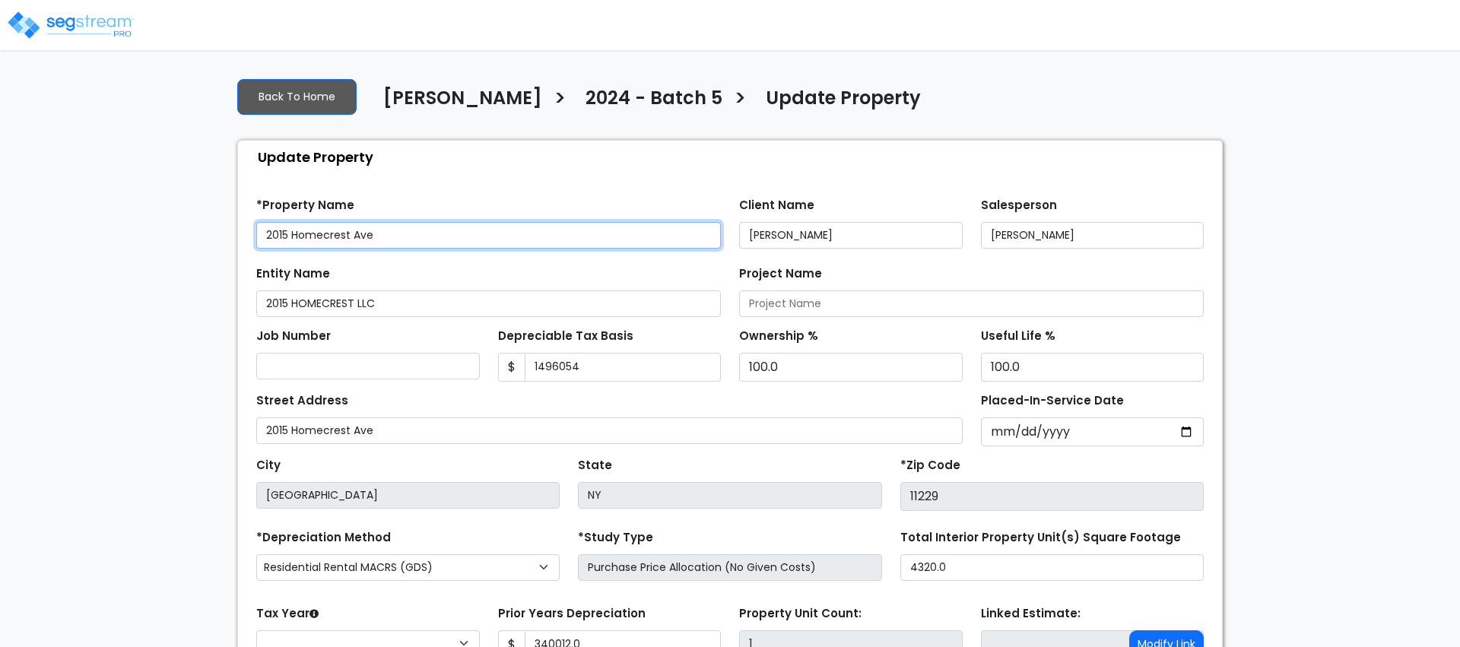
type input "1,496,054"
type input "340,012.0"
select select "2024"
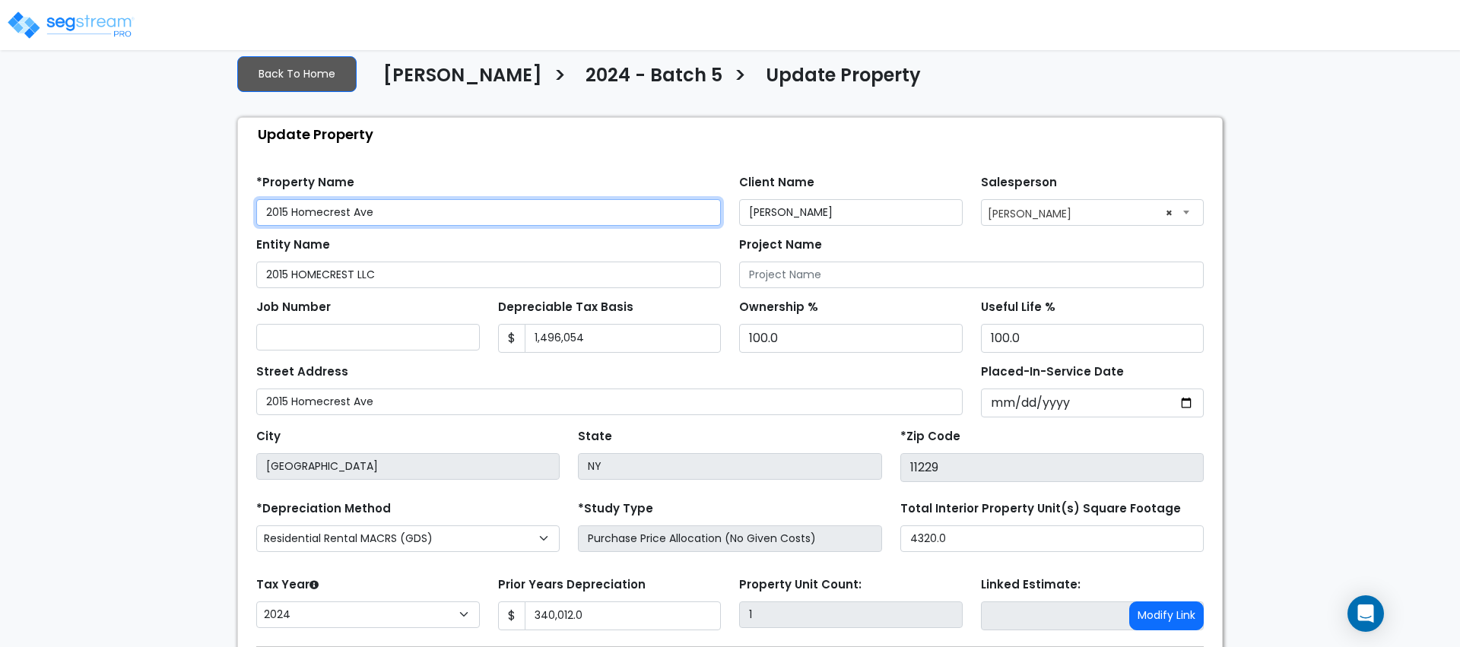
scroll to position [23, 0]
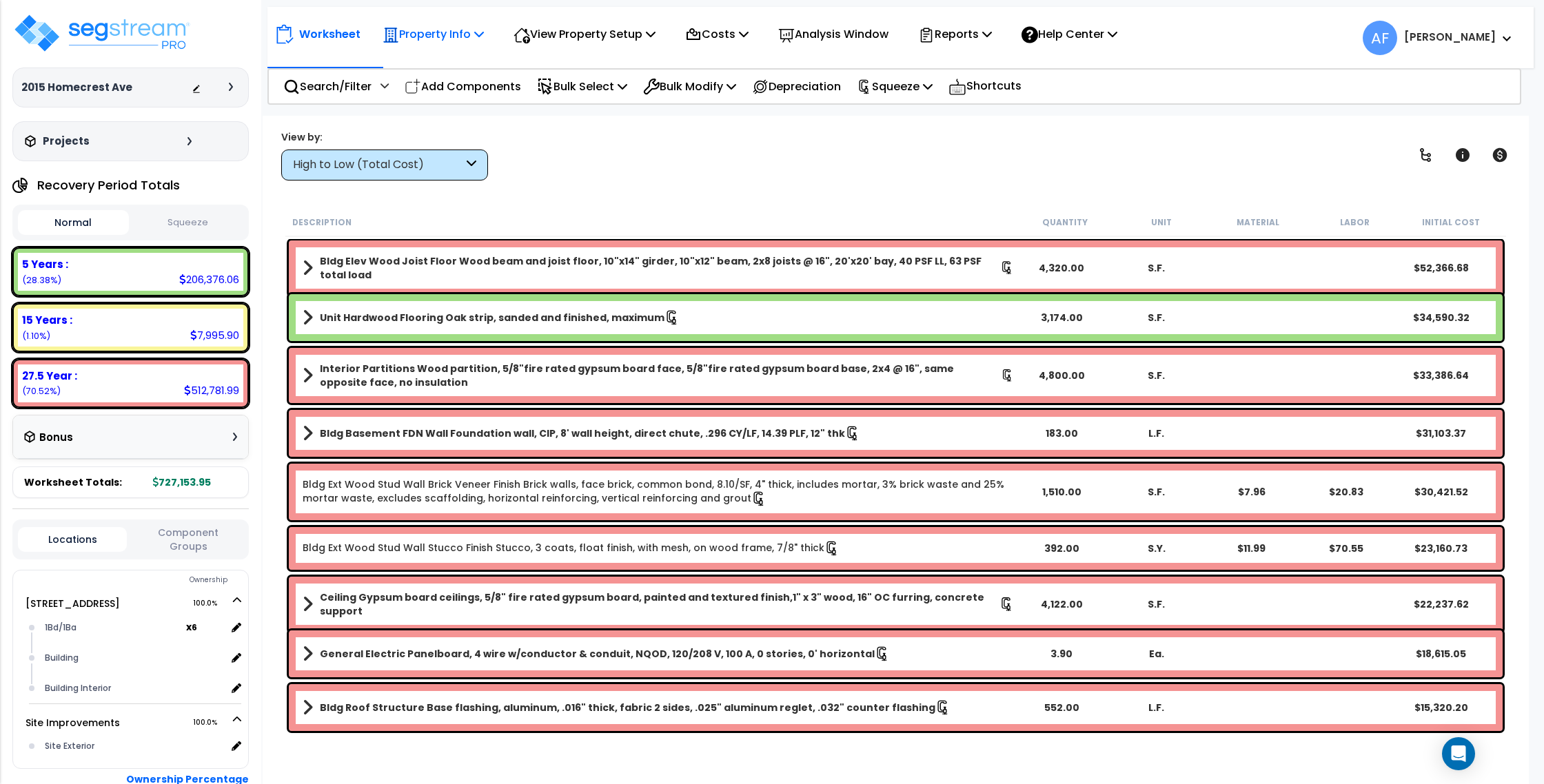
click at [443, 39] on p "Property Info" at bounding box center [433, 34] width 102 height 19
click at [447, 67] on link "Property Setup" at bounding box center [443, 65] width 137 height 27
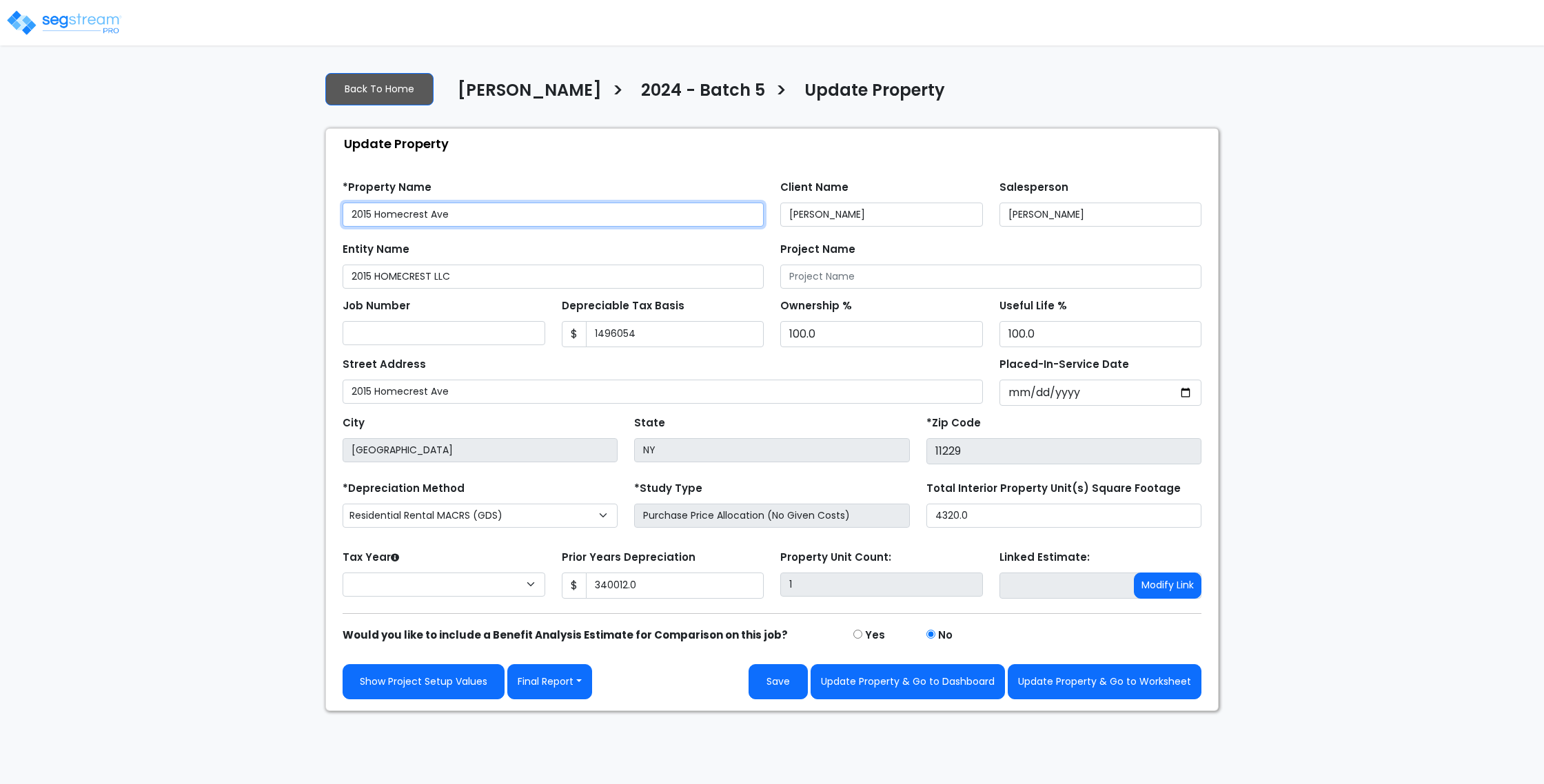
type input "1,496,054"
type input "340,012.0"
select select "2024"
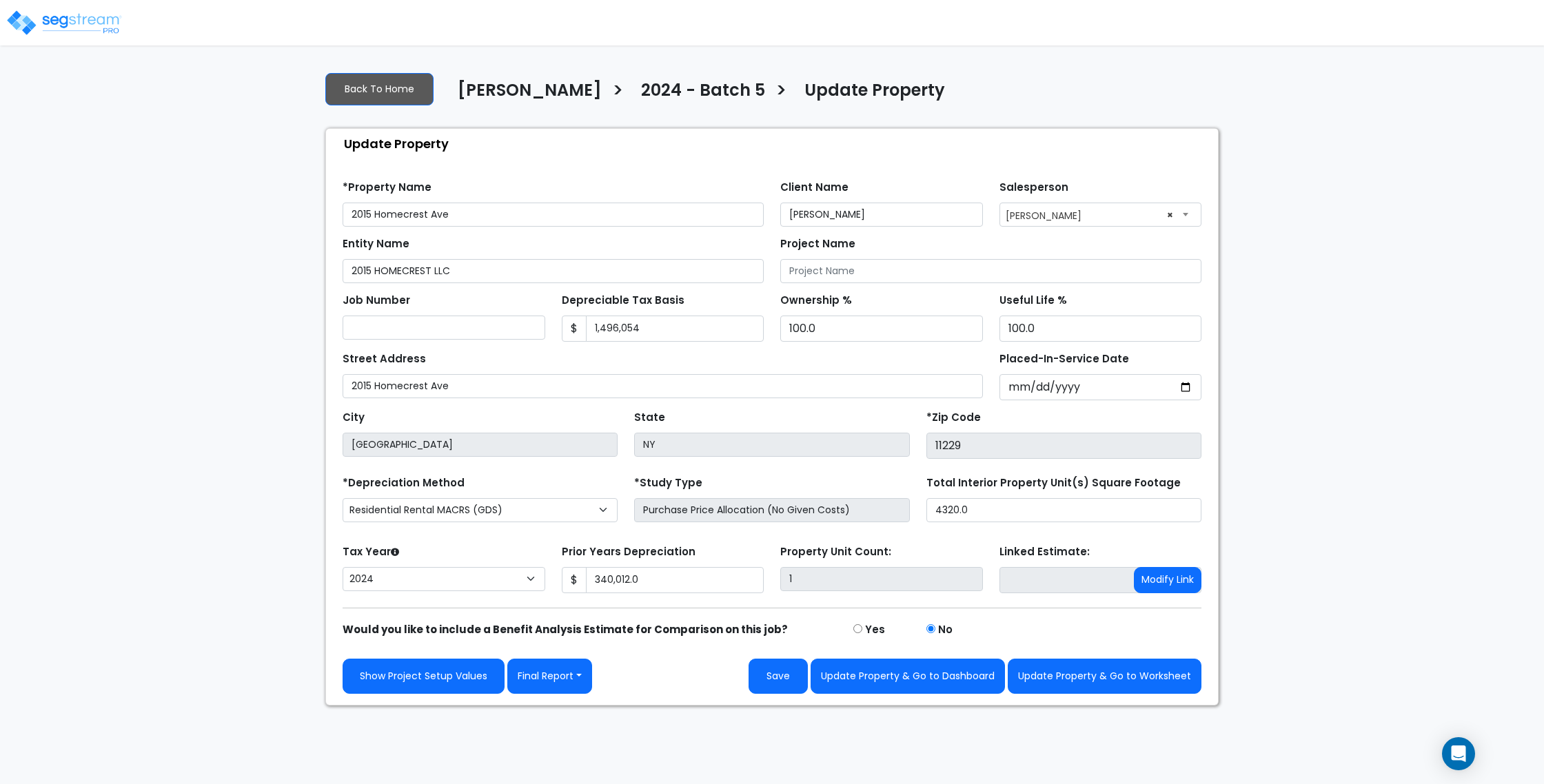
select select "2024"
click at [662, 333] on input "932,202" at bounding box center [675, 328] width 179 height 26
